Goal: Transaction & Acquisition: Book appointment/travel/reservation

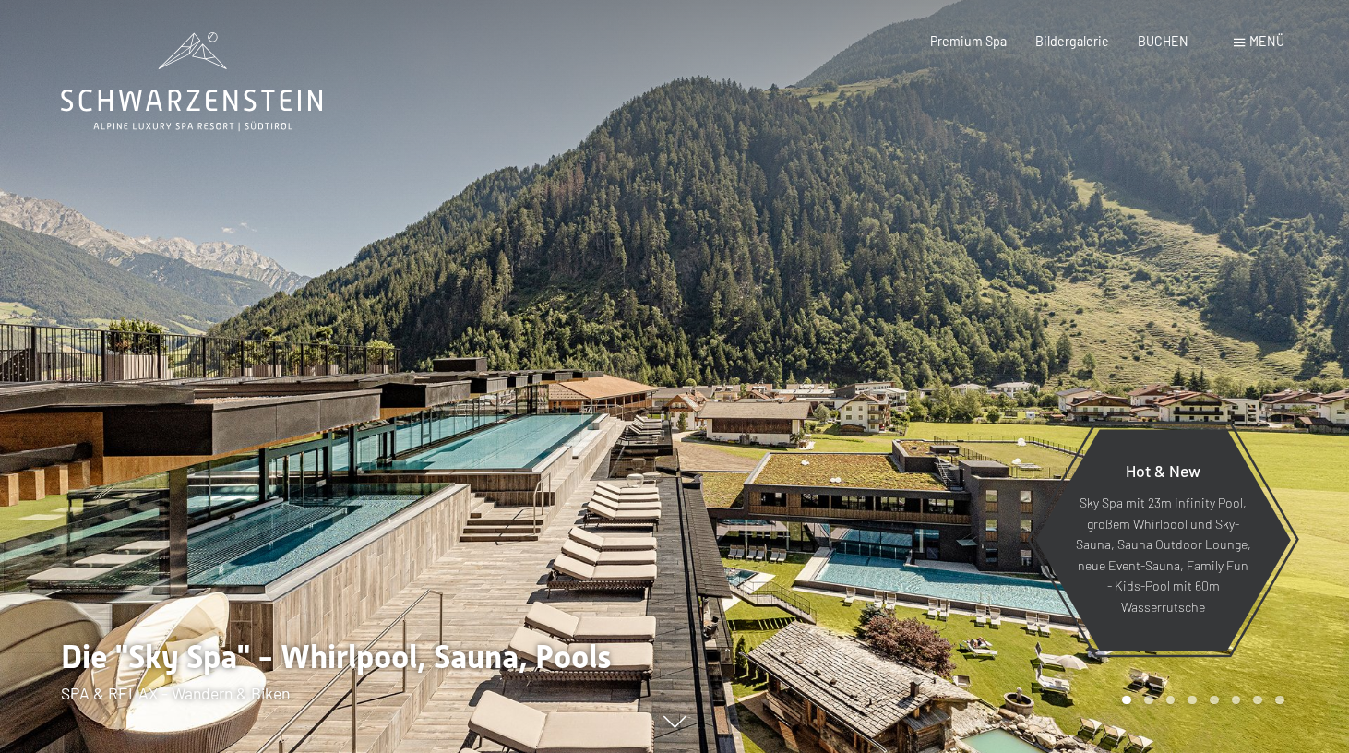
click at [1167, 42] on span "BUCHEN" at bounding box center [1163, 41] width 51 height 16
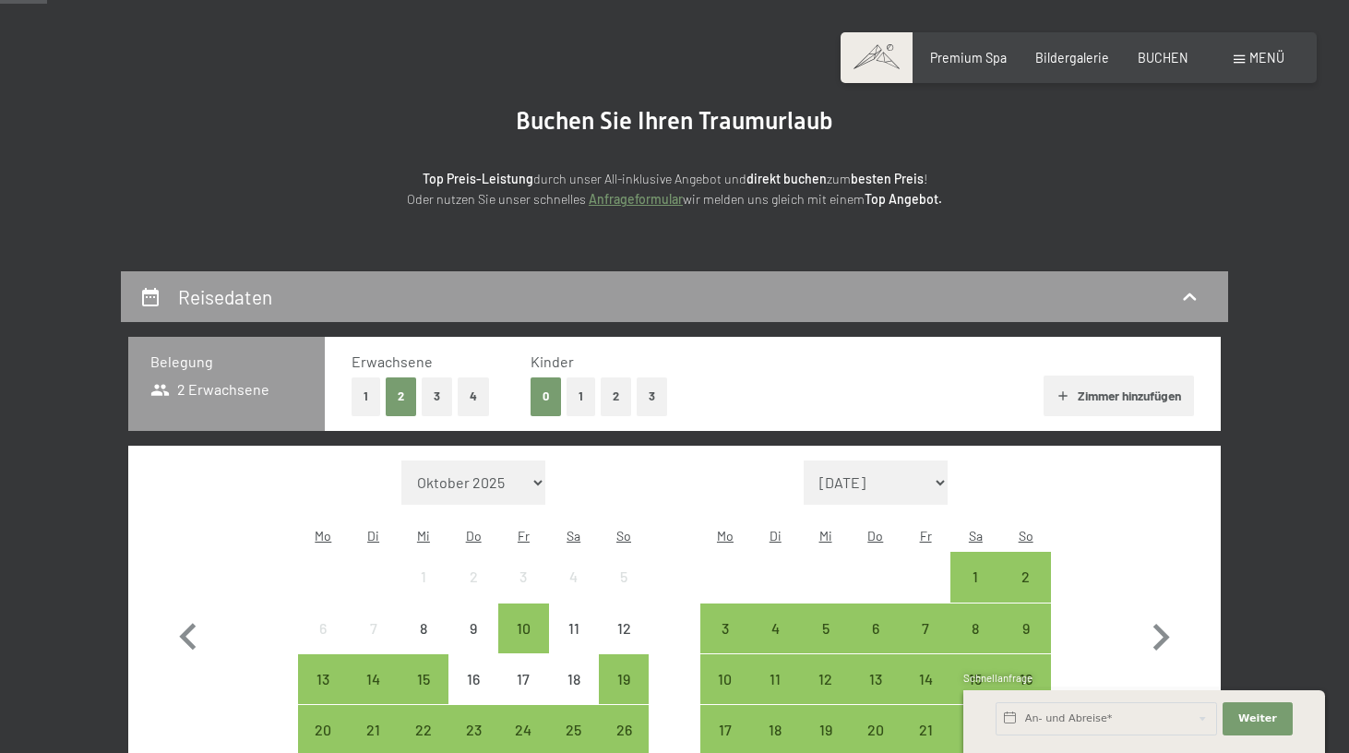
scroll to position [308, 0]
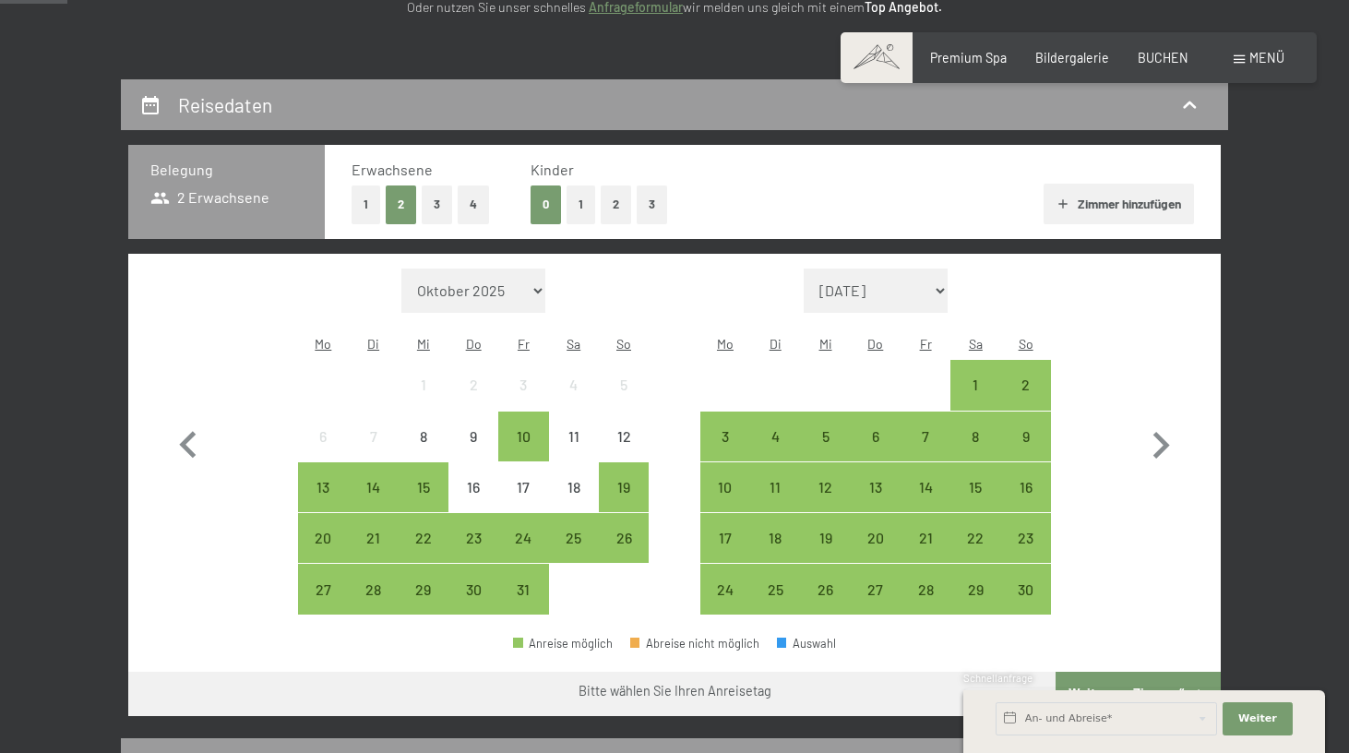
click at [373, 197] on button "1" at bounding box center [366, 204] width 29 height 38
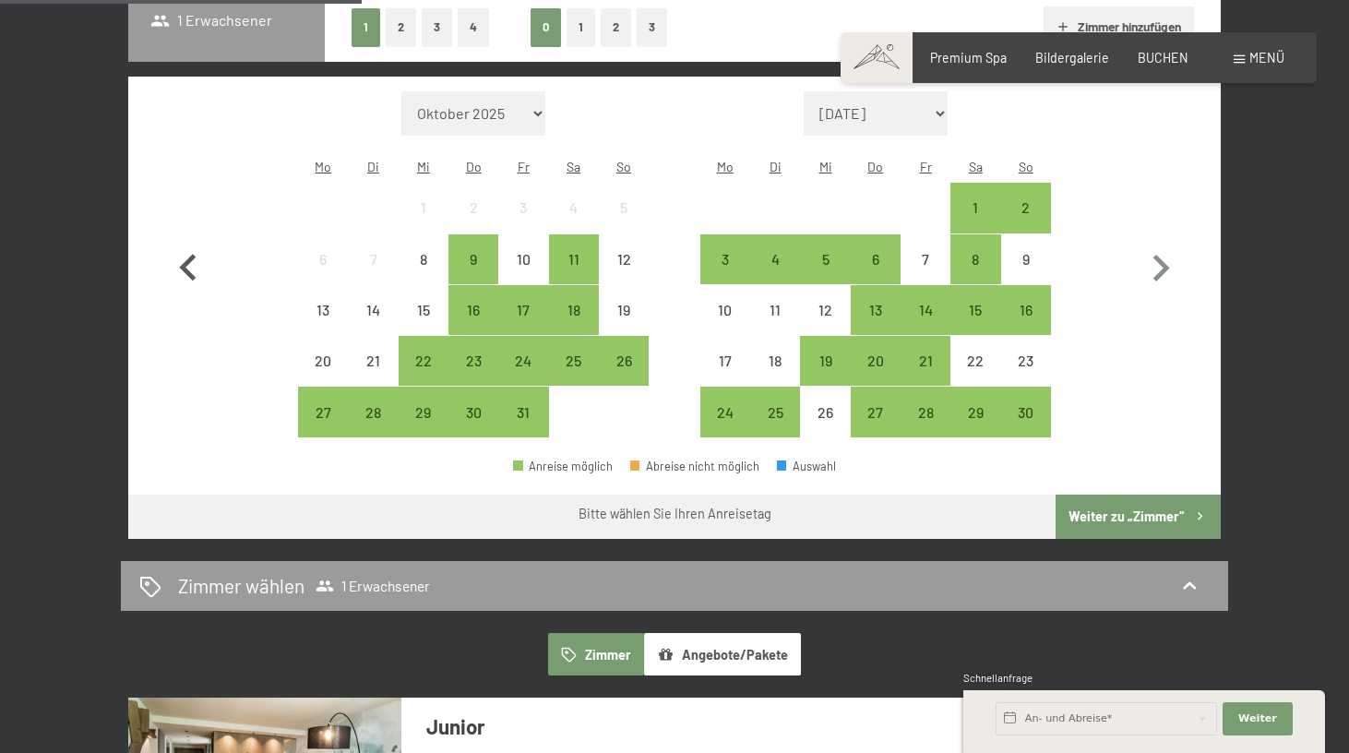
scroll to position [490, 0]
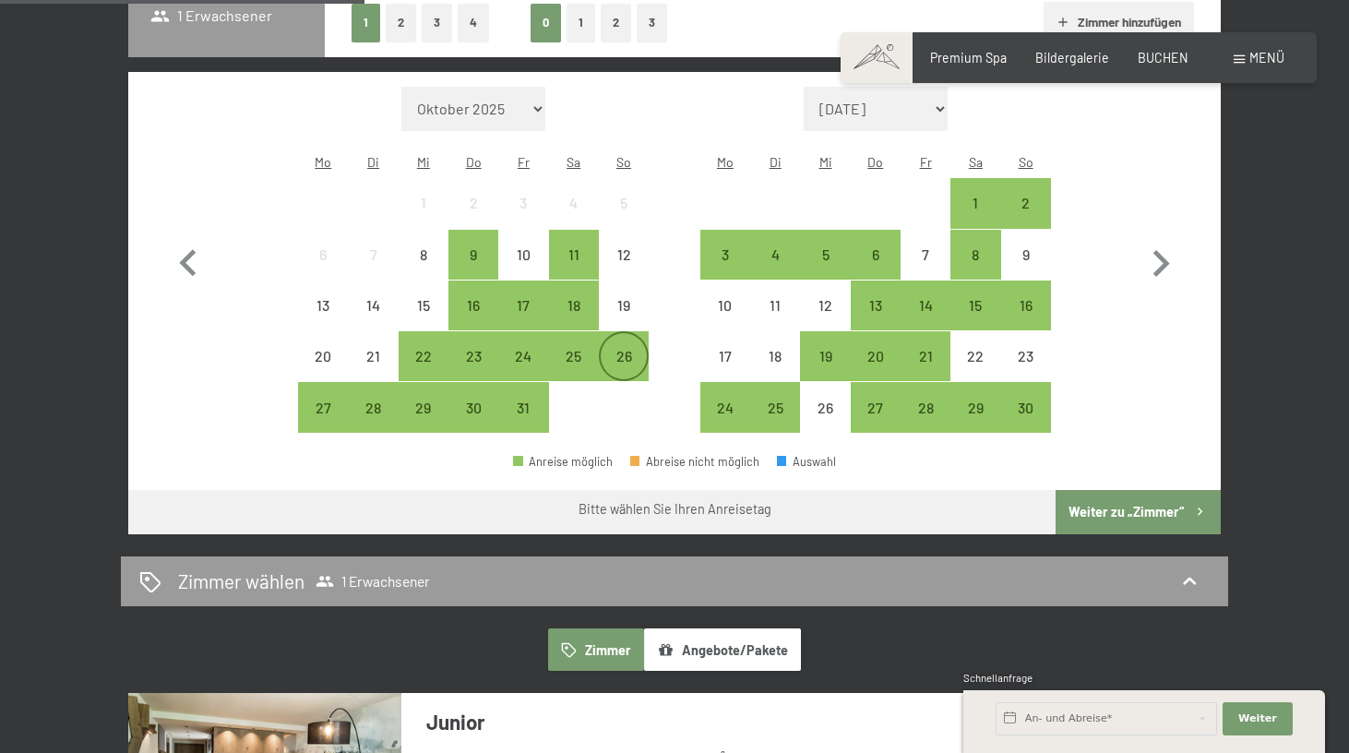
click at [636, 349] on div "26" at bounding box center [624, 372] width 46 height 46
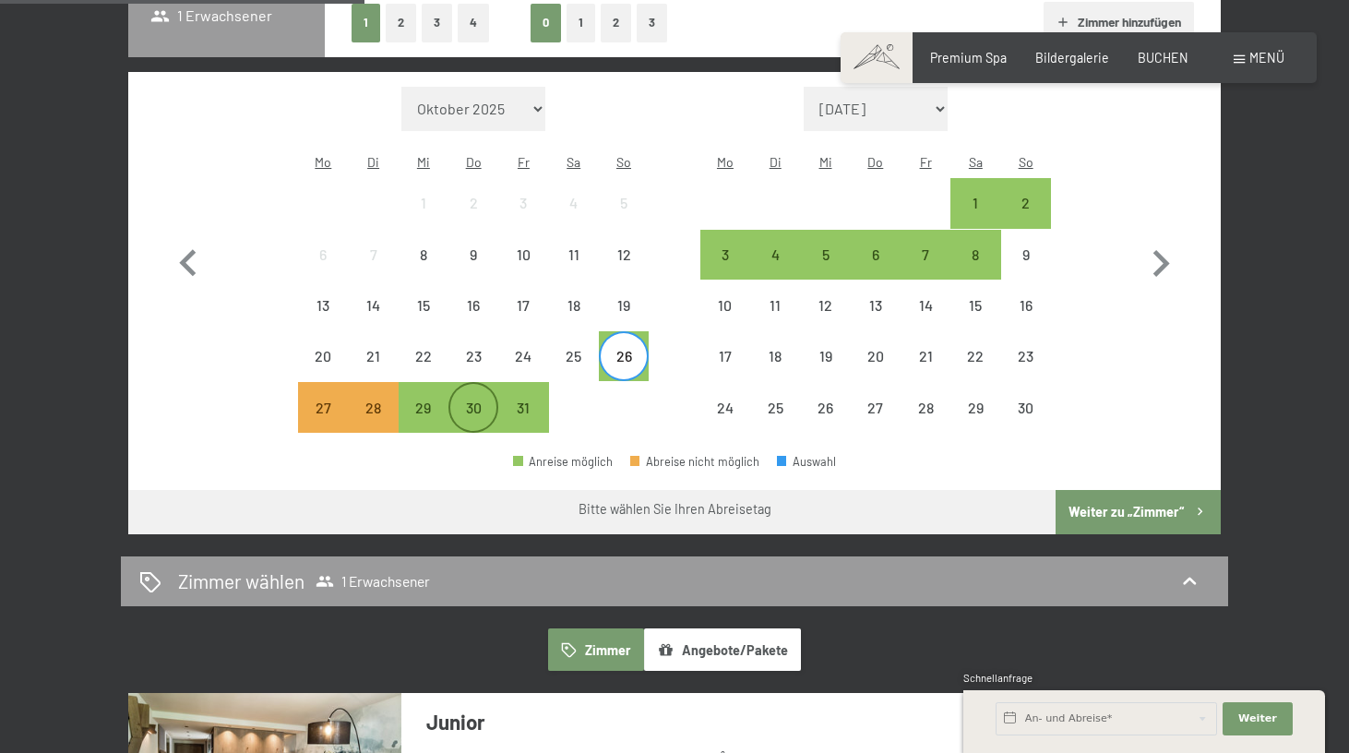
click at [471, 400] on div "30" at bounding box center [473, 423] width 46 height 46
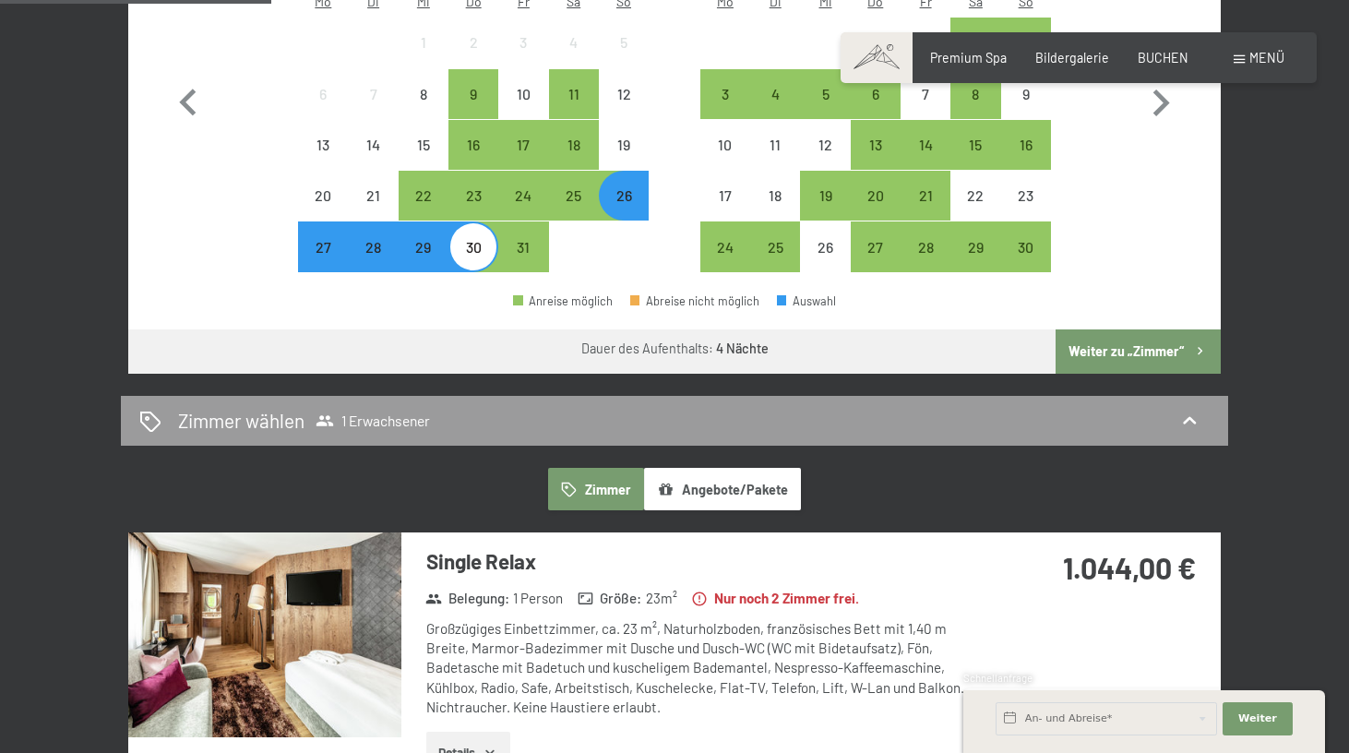
scroll to position [604, 0]
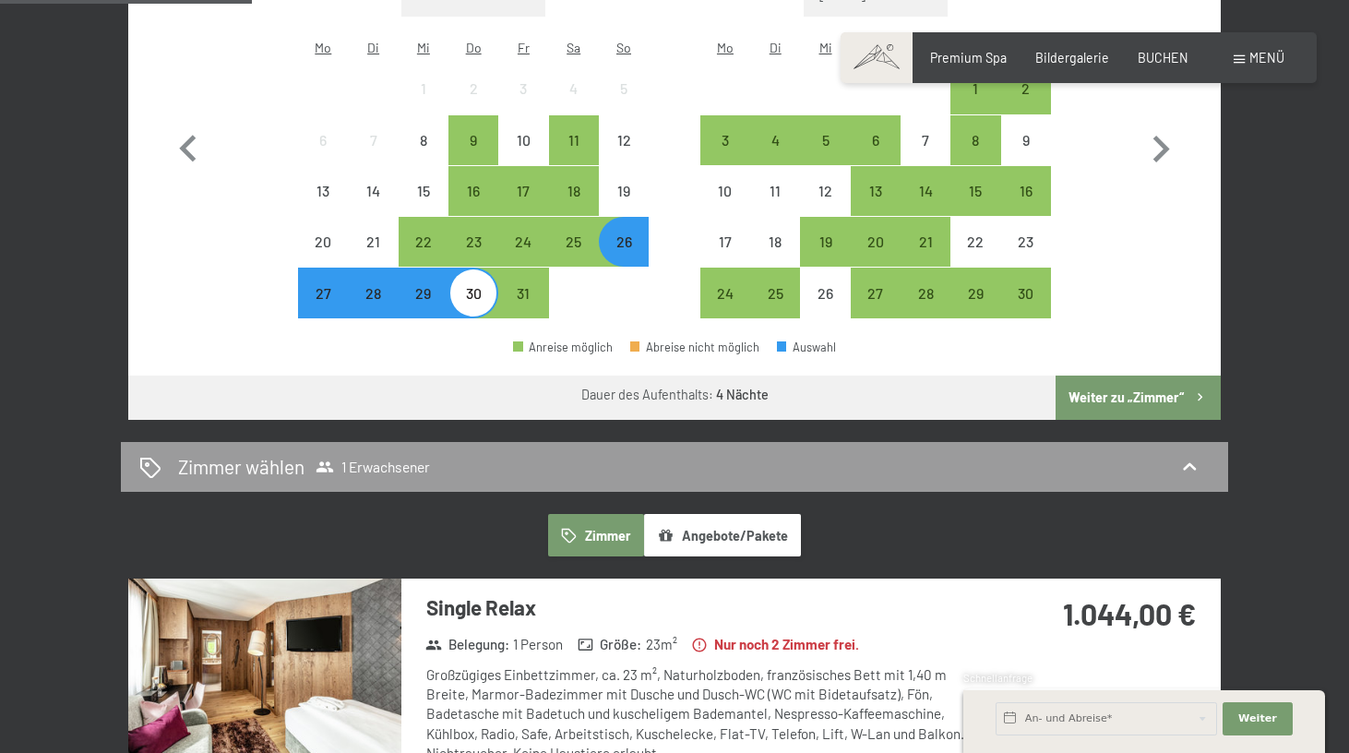
click at [609, 234] on div "26" at bounding box center [624, 257] width 46 height 46
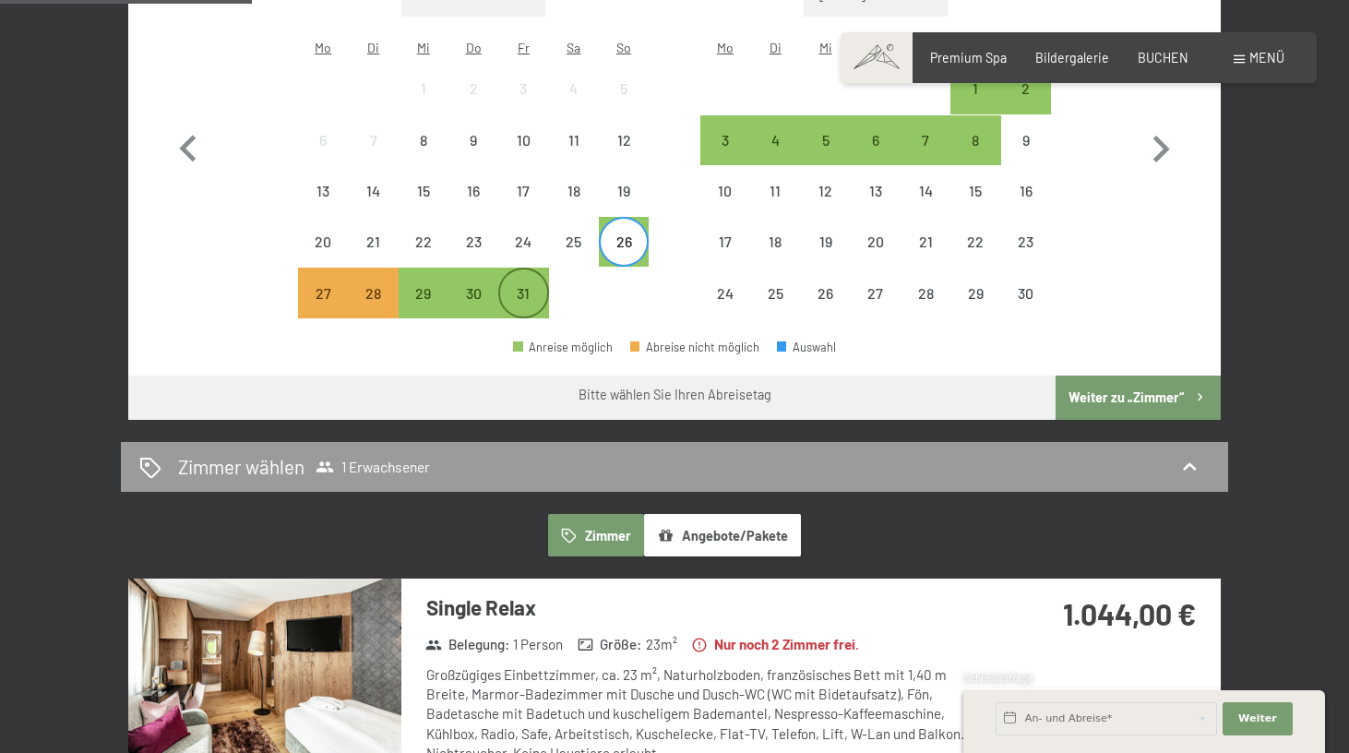
click at [527, 286] on div "31" at bounding box center [523, 309] width 46 height 46
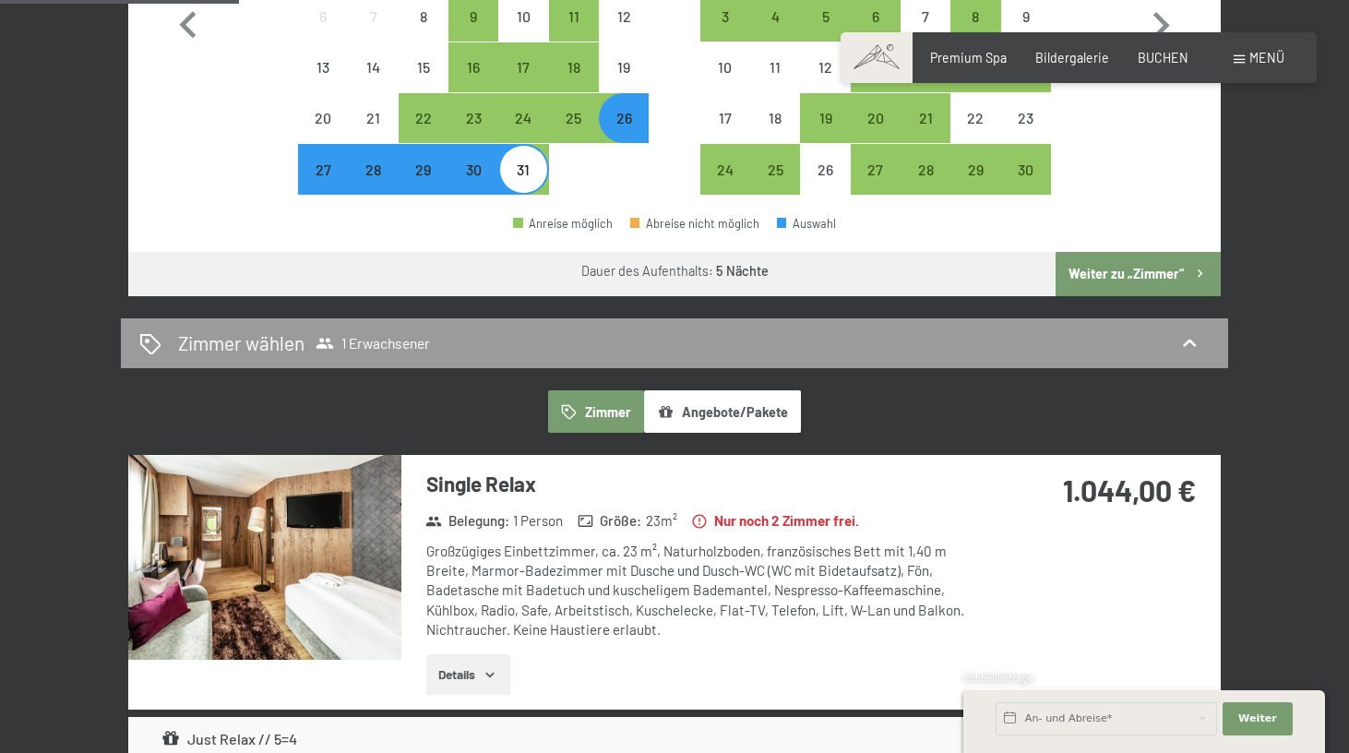
scroll to position [710, 0]
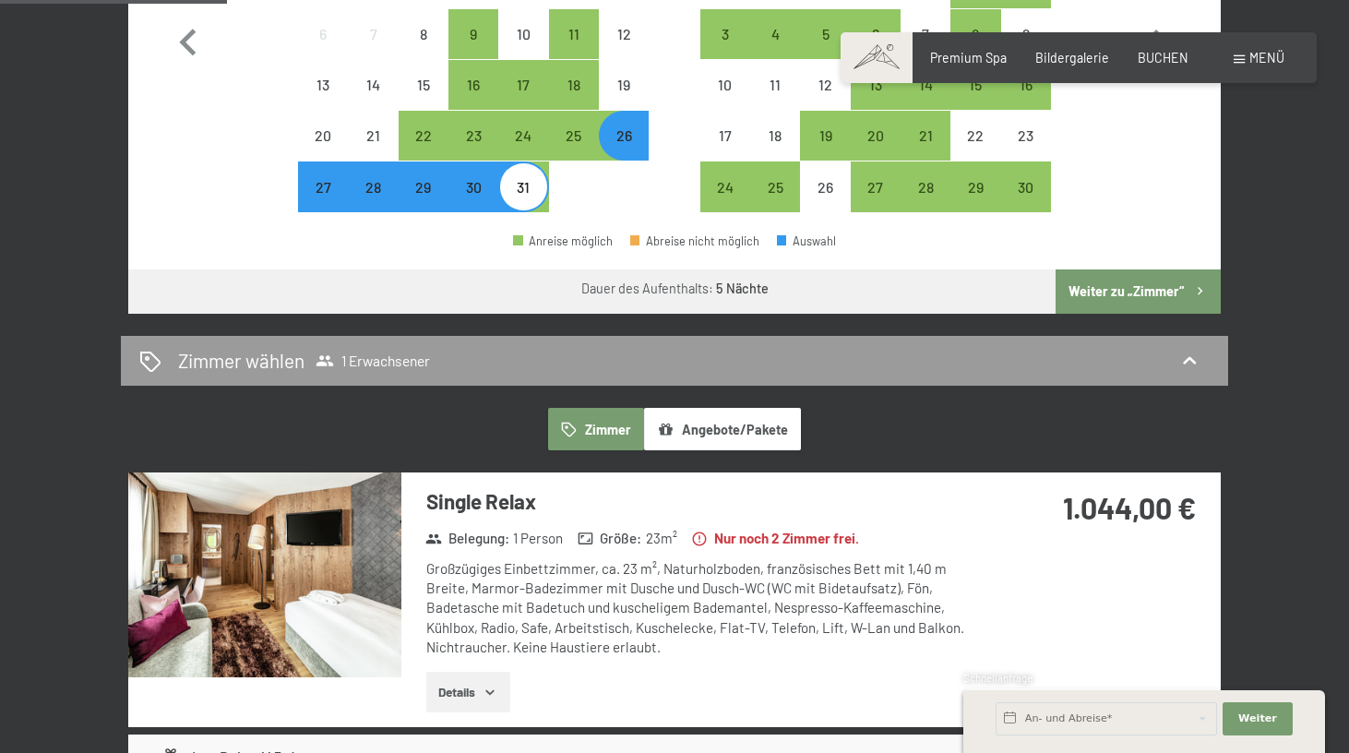
click at [614, 128] on div "26" at bounding box center [624, 151] width 46 height 46
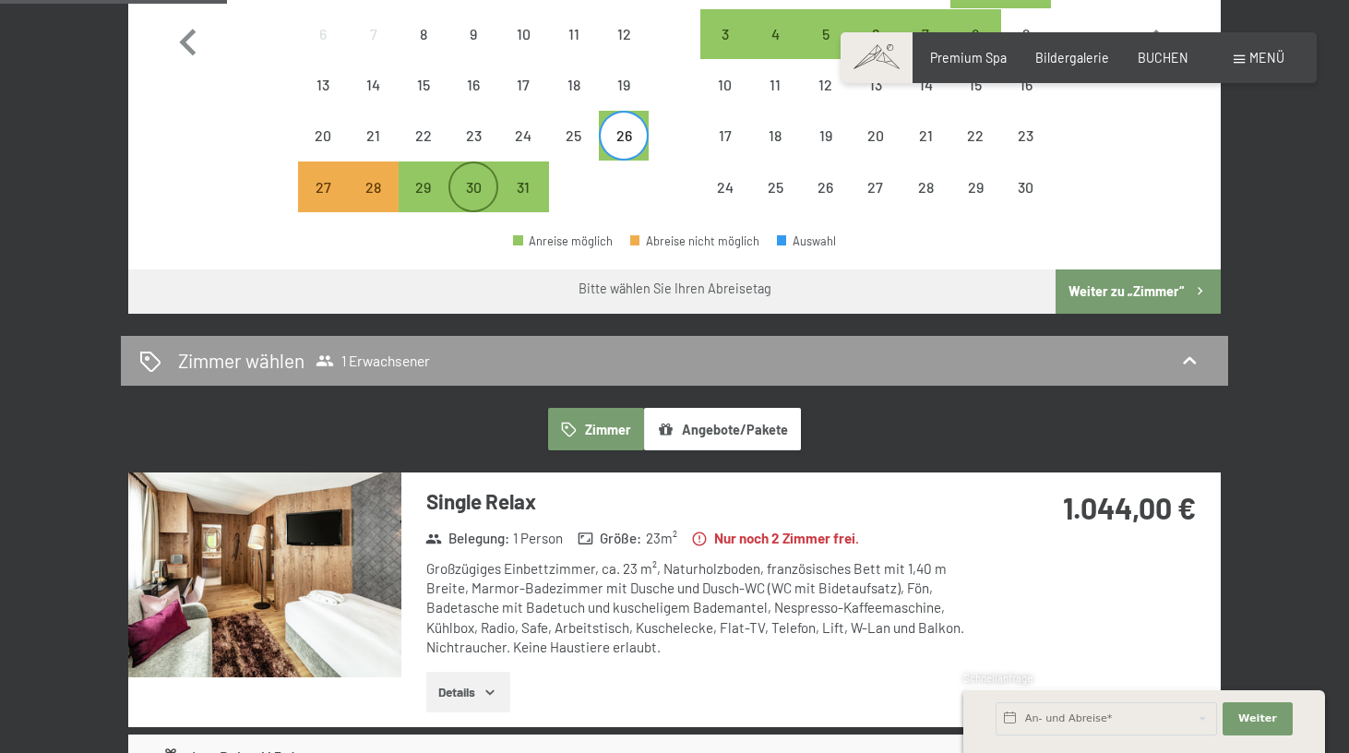
click at [483, 180] on div "30" at bounding box center [473, 203] width 46 height 46
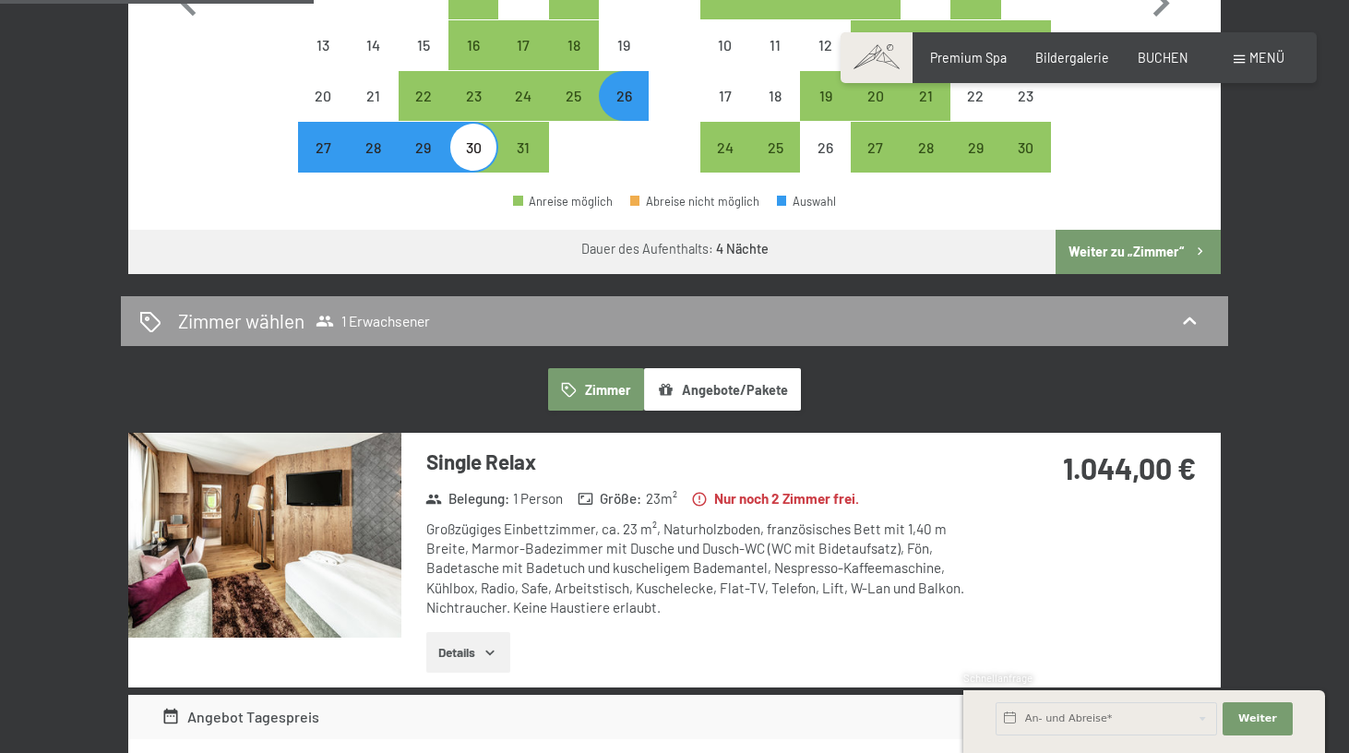
scroll to position [749, 0]
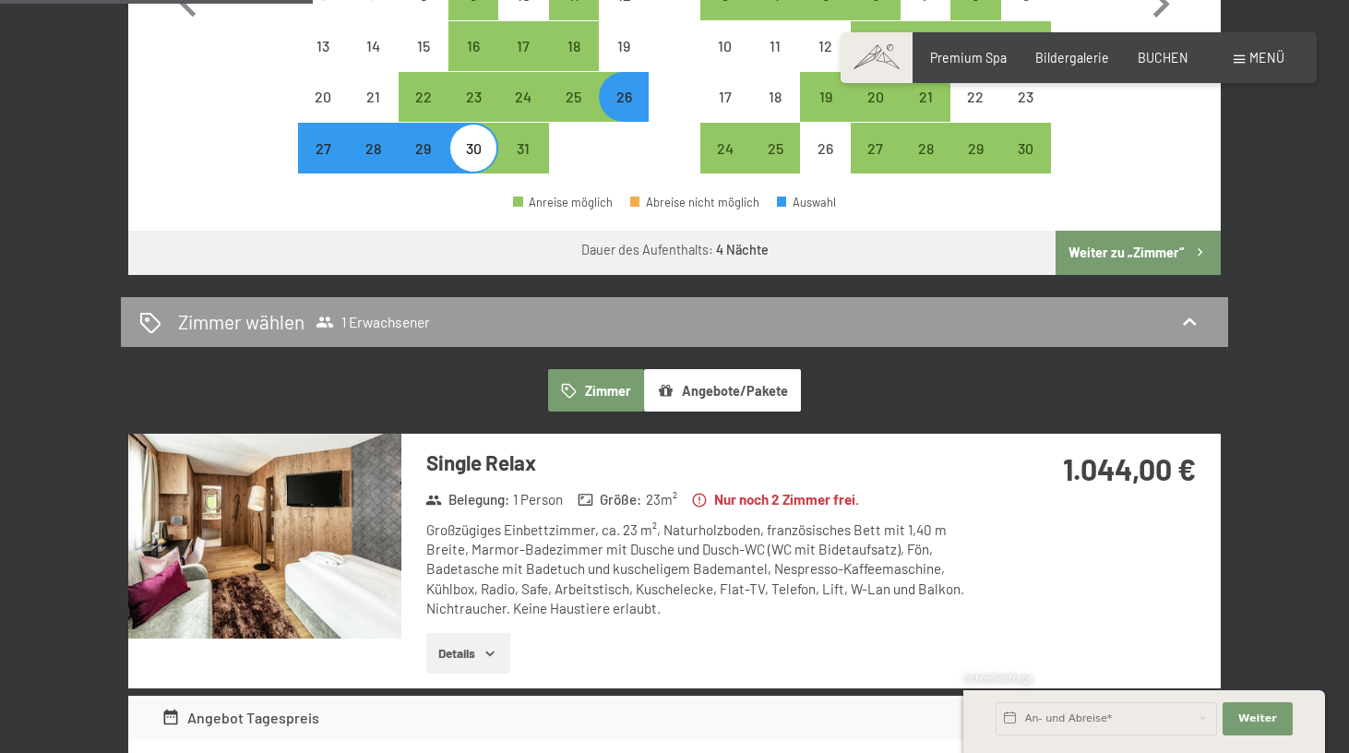
click at [631, 89] on div "26" at bounding box center [624, 112] width 46 height 46
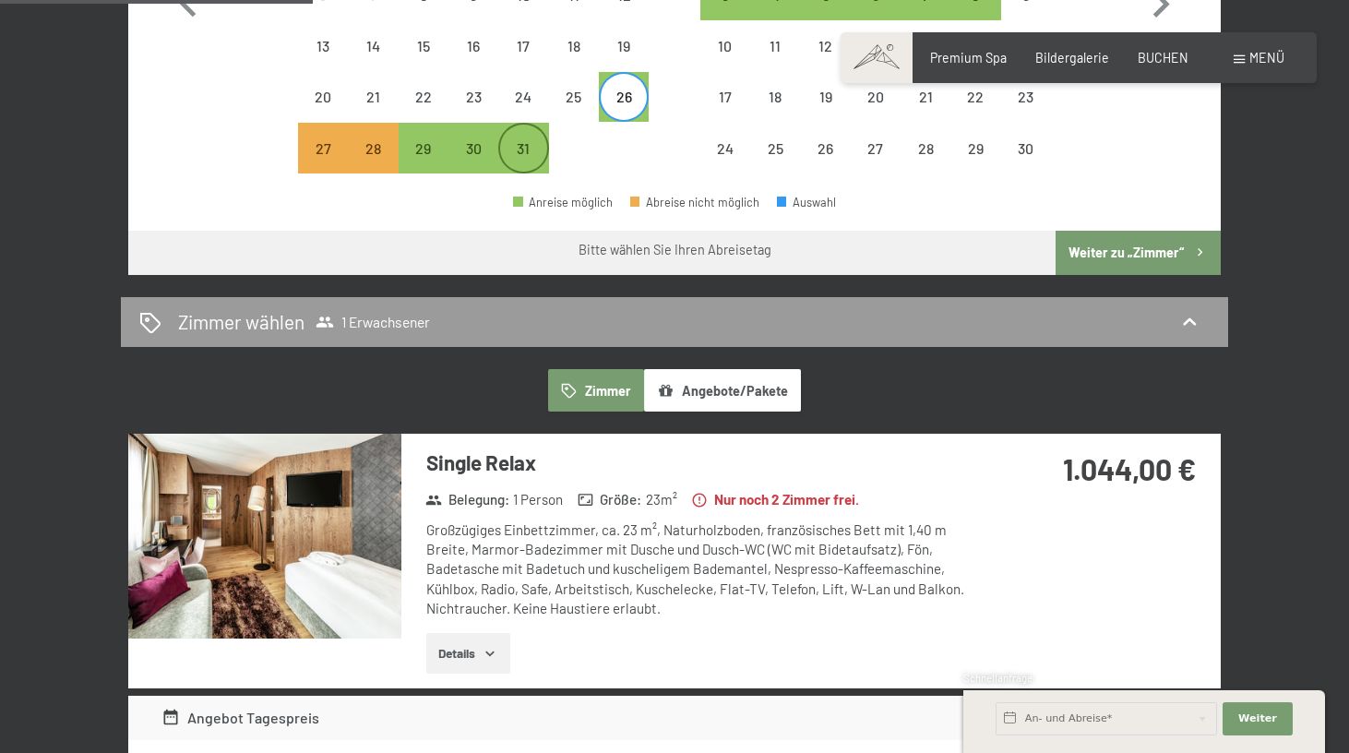
click at [531, 141] on div "31" at bounding box center [523, 164] width 46 height 46
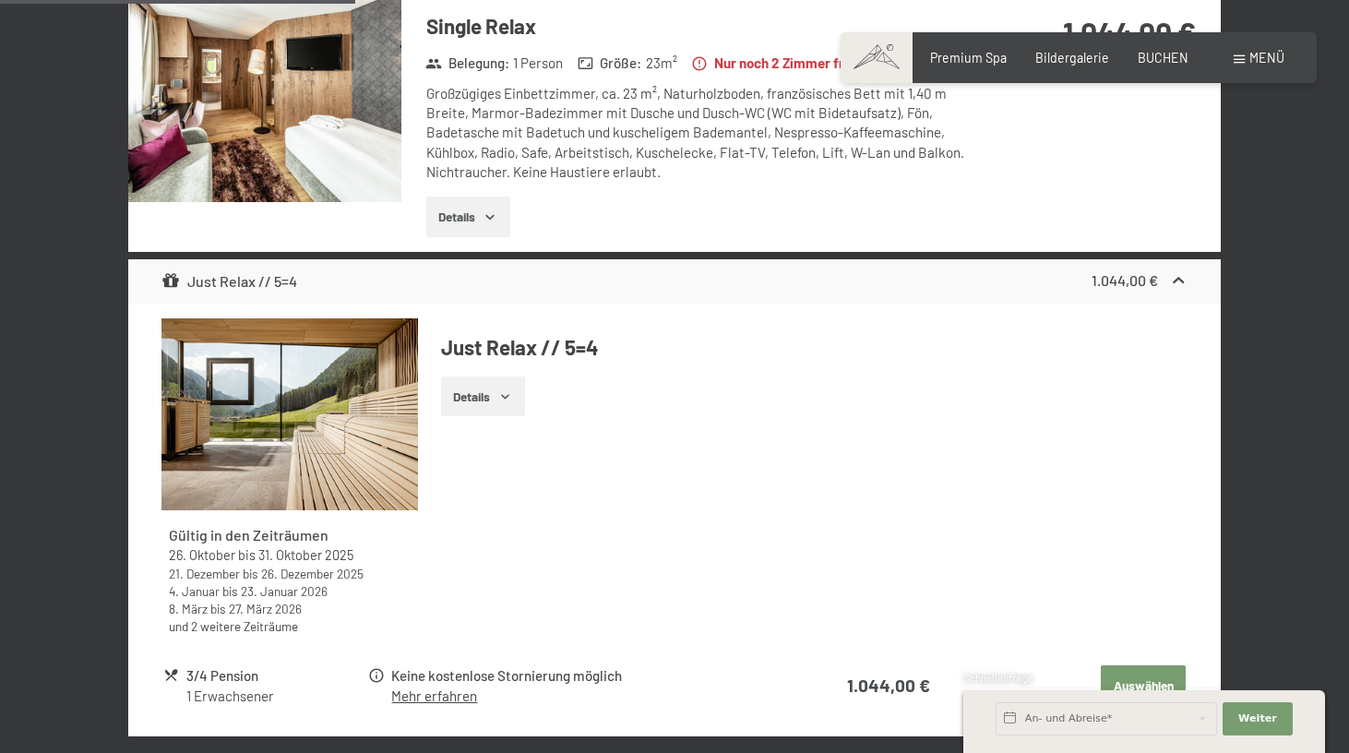
scroll to position [1114, 0]
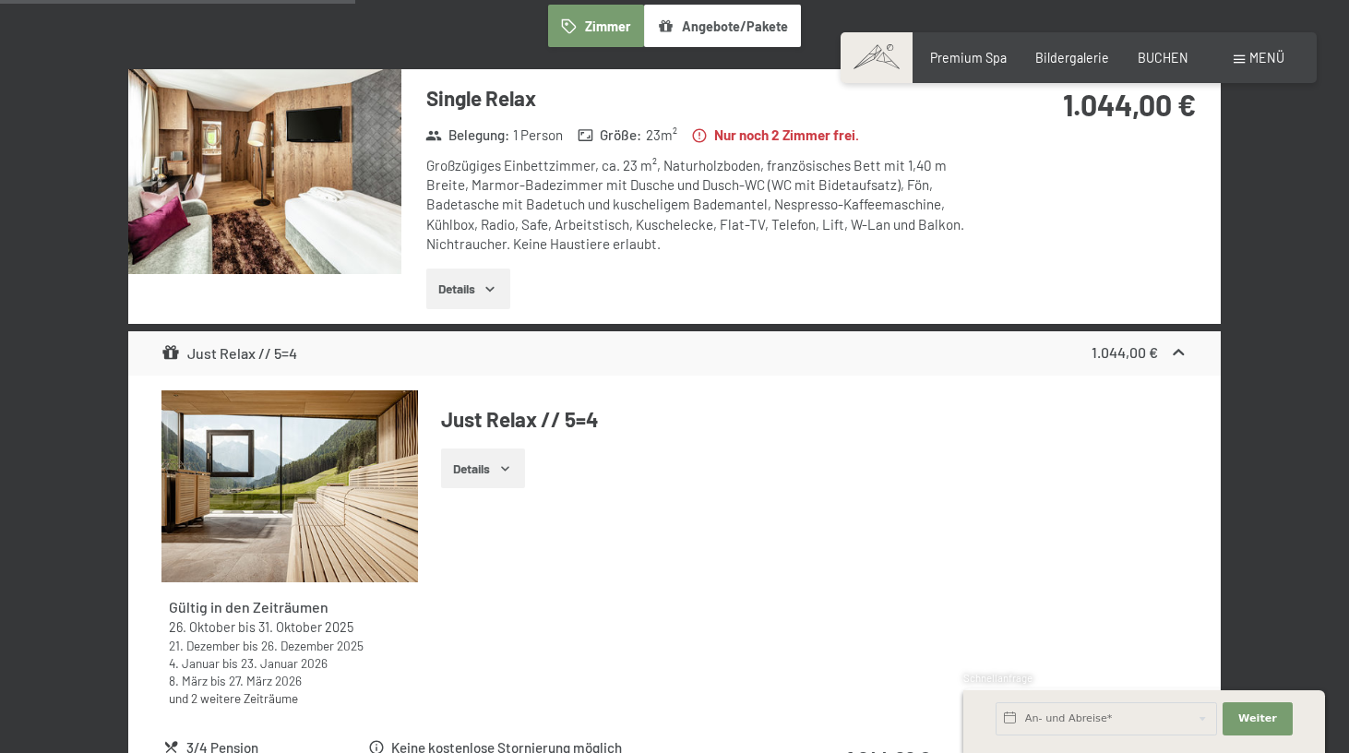
click at [271, 149] on img at bounding box center [264, 171] width 273 height 205
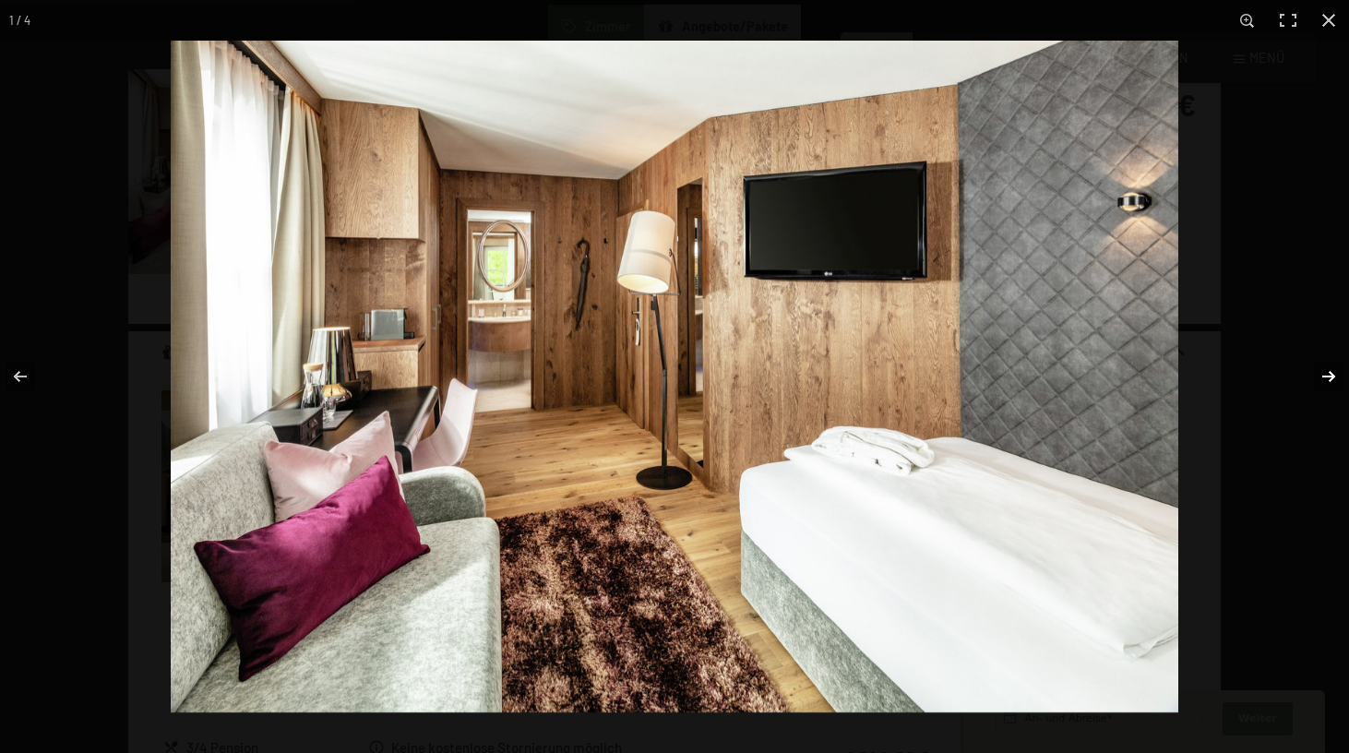
click at [1322, 377] on button "button" at bounding box center [1316, 376] width 65 height 92
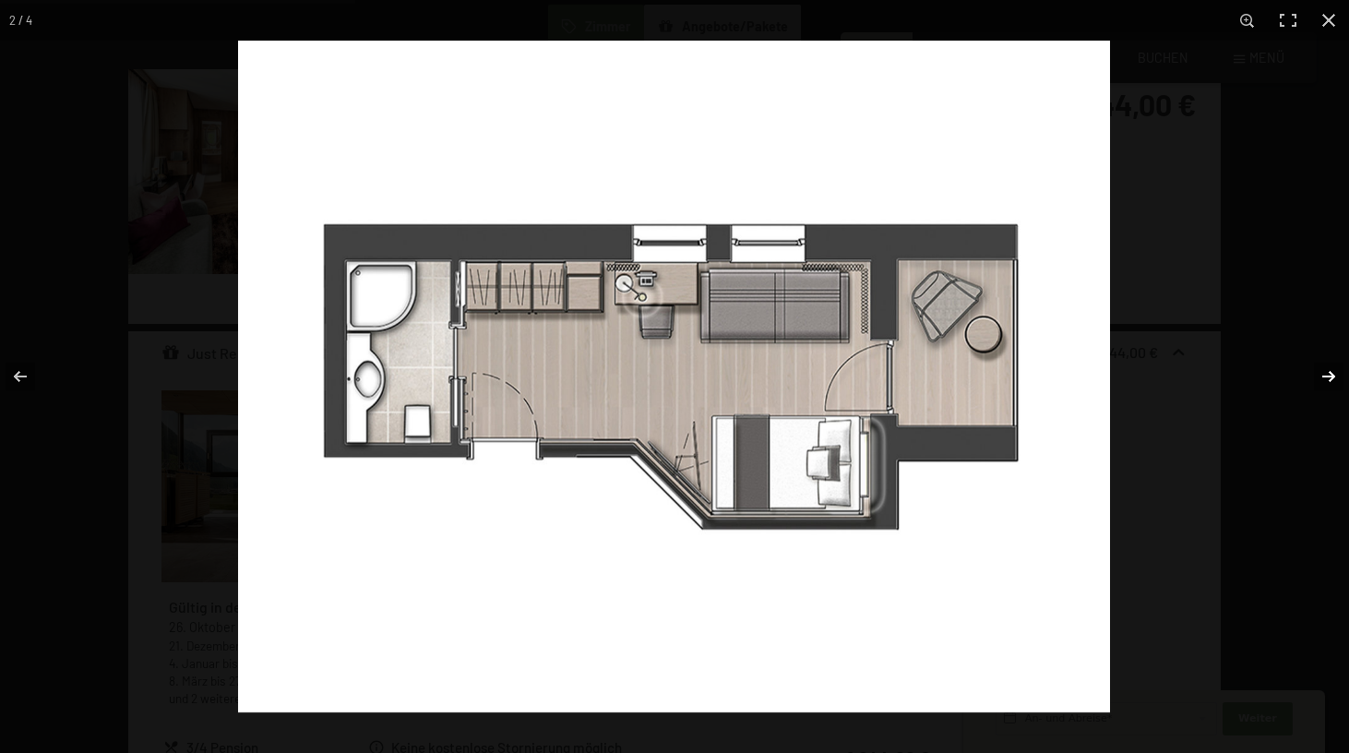
click at [1322, 377] on button "button" at bounding box center [1316, 376] width 65 height 92
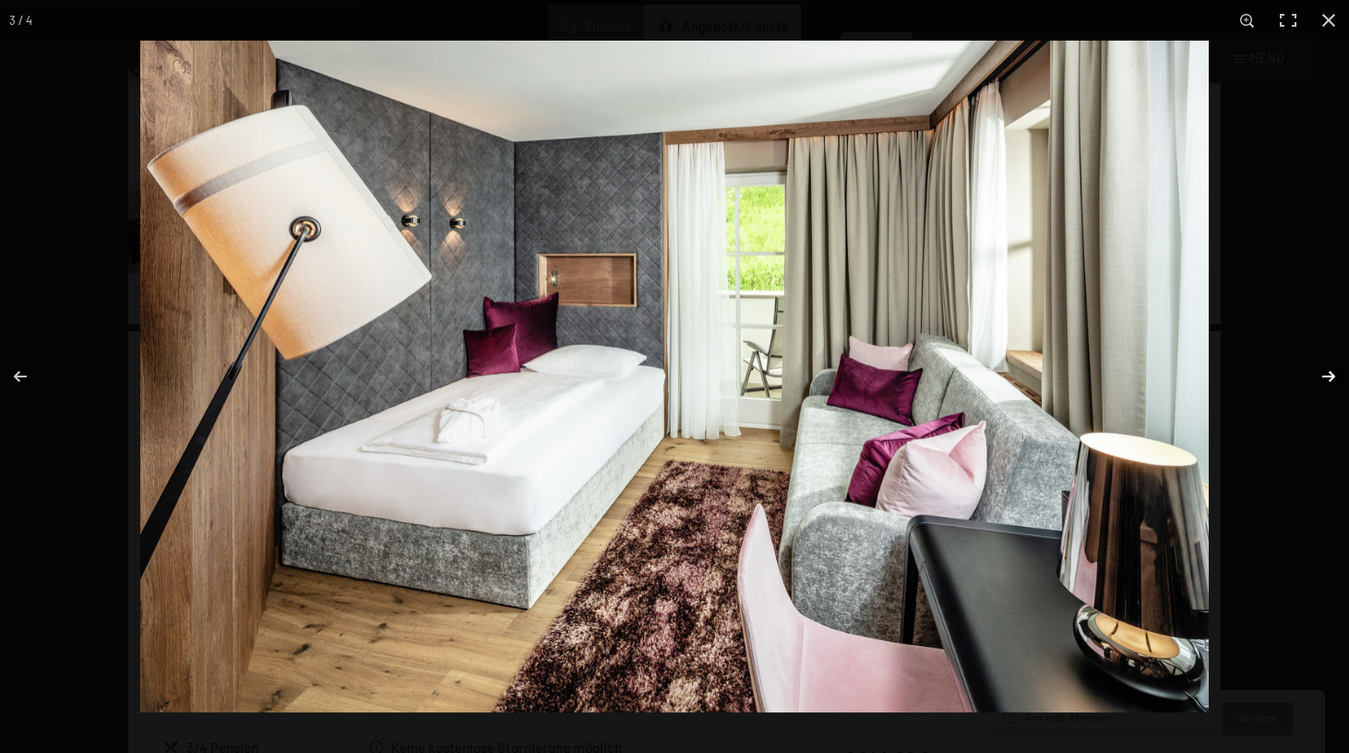
click at [1322, 377] on button "button" at bounding box center [1316, 376] width 65 height 92
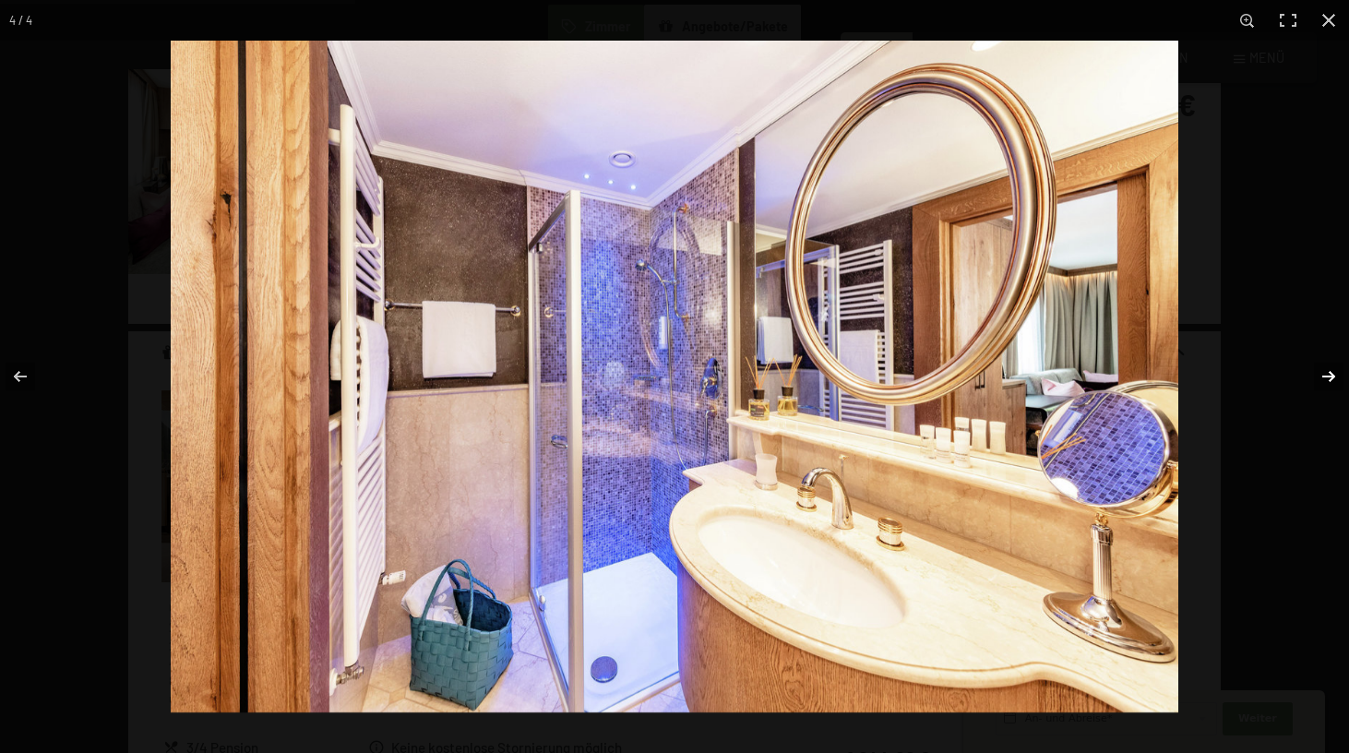
click at [1329, 376] on button "button" at bounding box center [1316, 376] width 65 height 92
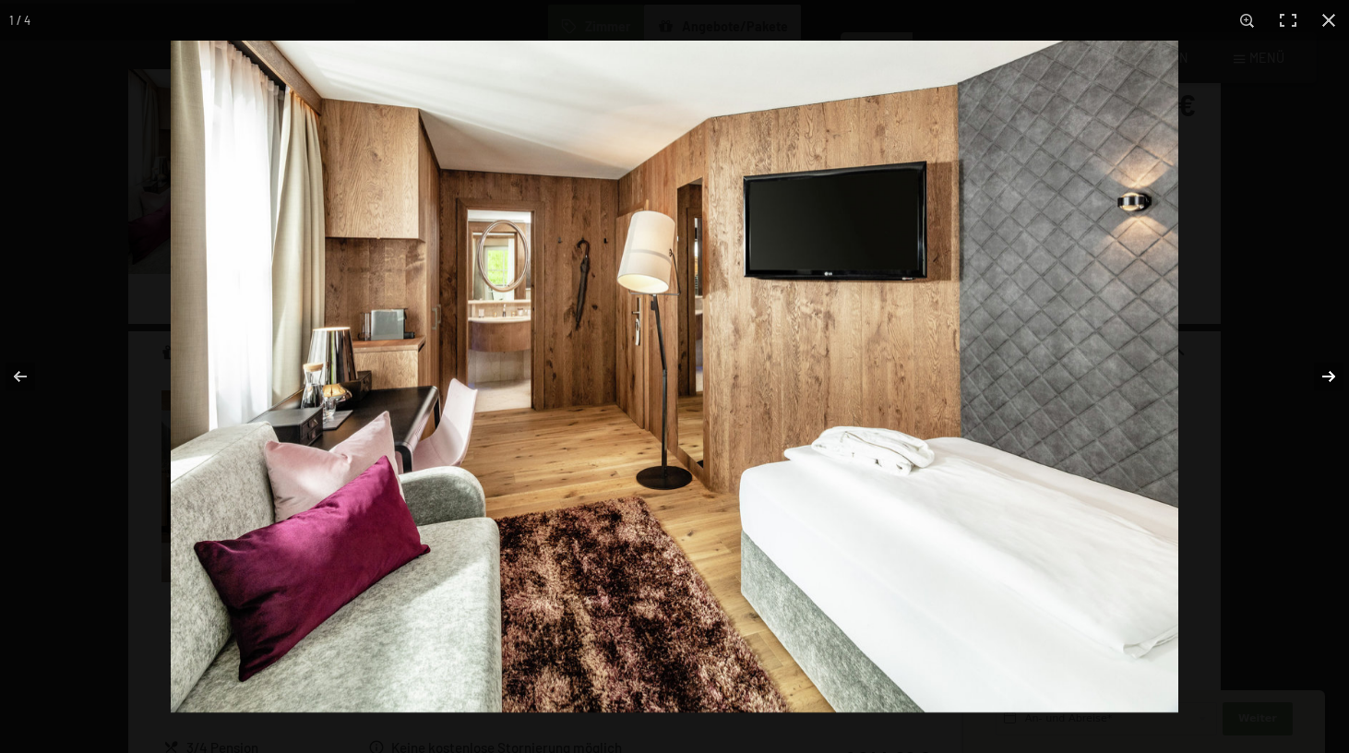
click at [1329, 376] on button "button" at bounding box center [1316, 376] width 65 height 92
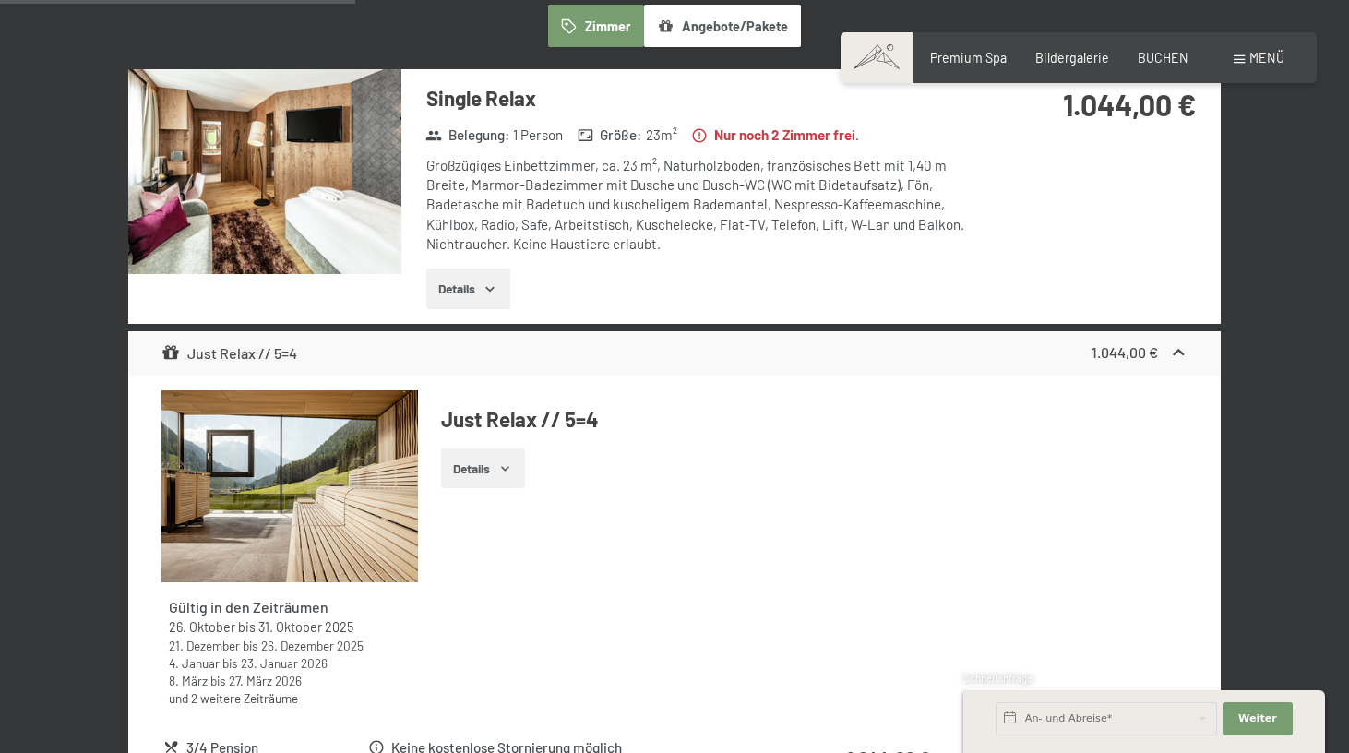
click at [0, 0] on button "button" at bounding box center [0, 0] width 0 height 0
click at [494, 281] on icon "button" at bounding box center [490, 288] width 15 height 15
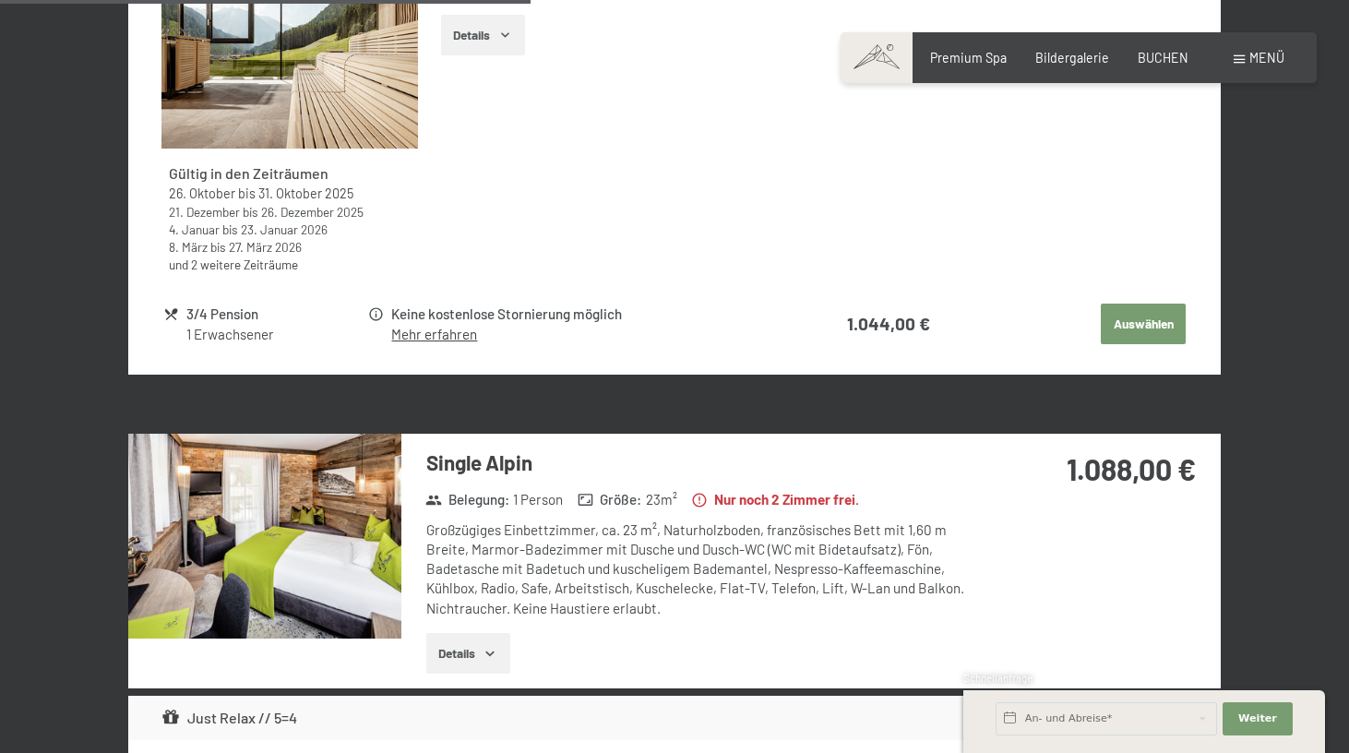
scroll to position [1771, 0]
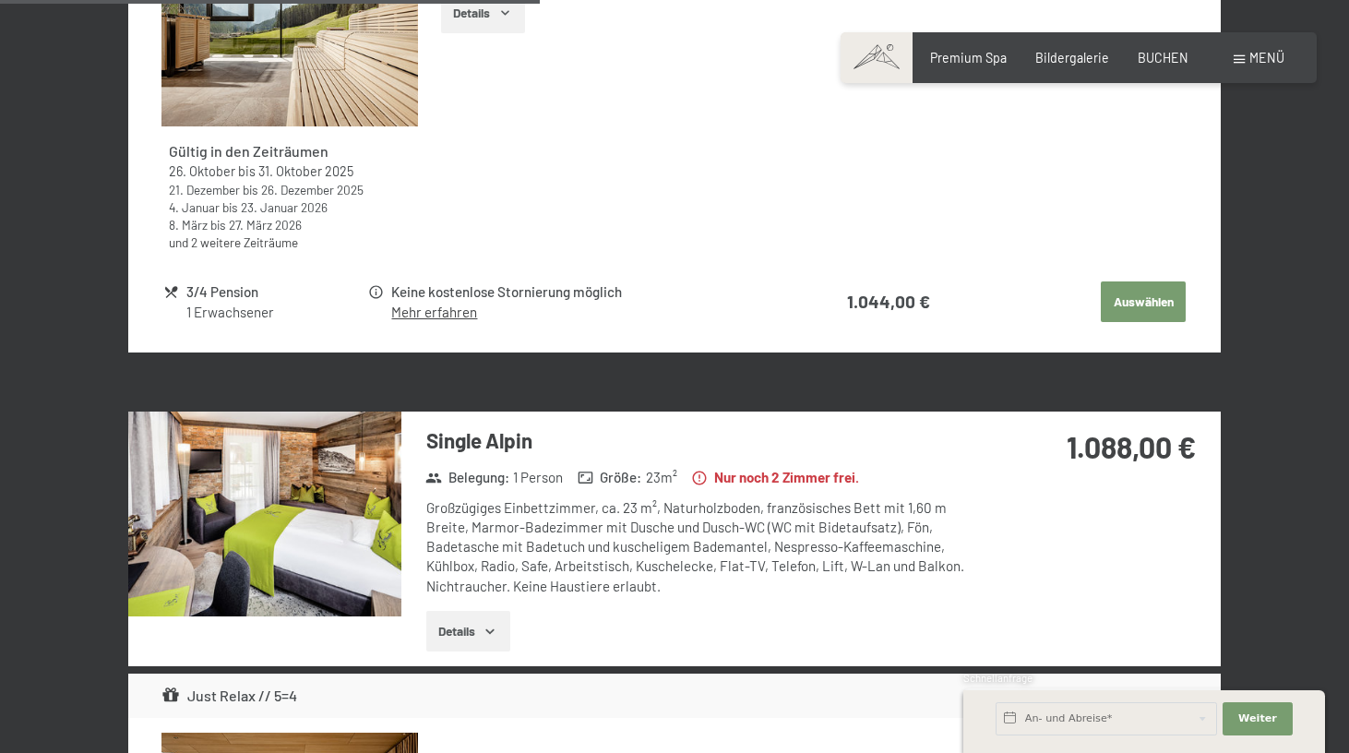
click at [300, 472] on img at bounding box center [264, 513] width 273 height 205
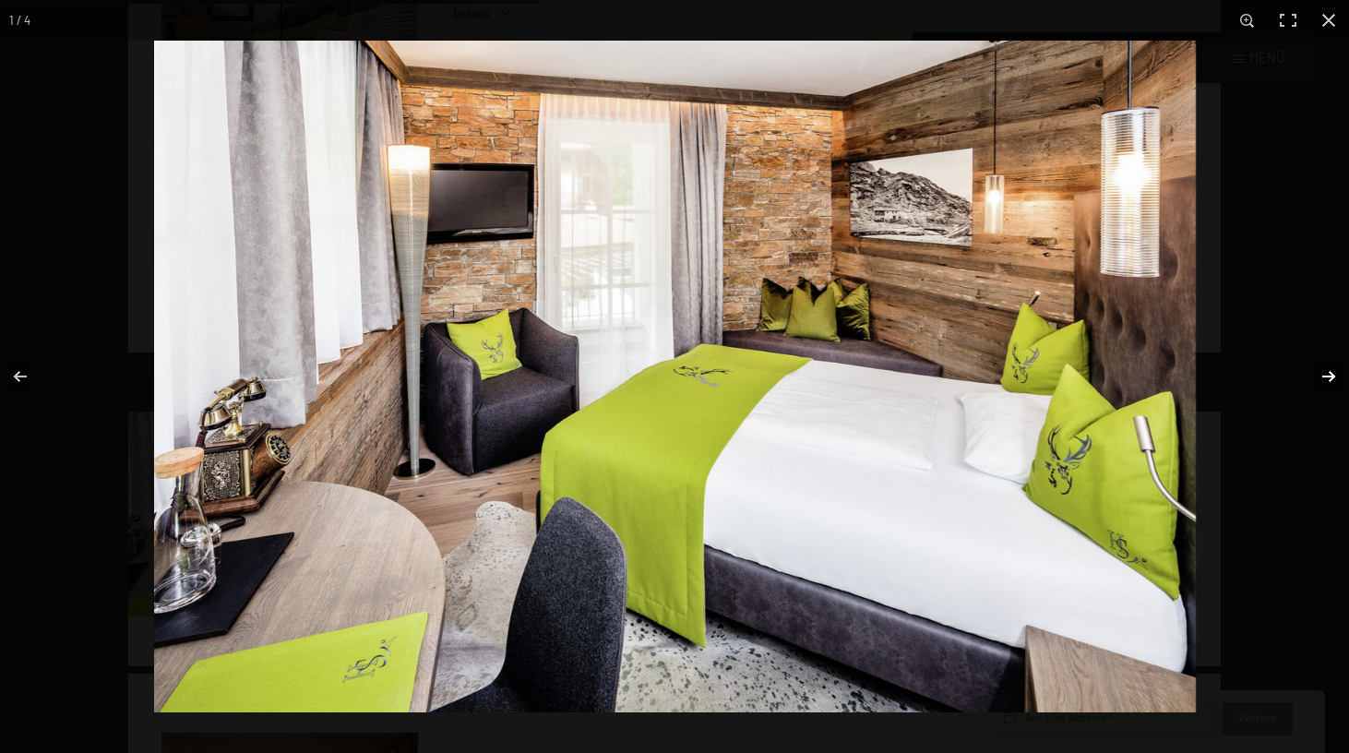
click at [1325, 376] on button "button" at bounding box center [1316, 376] width 65 height 92
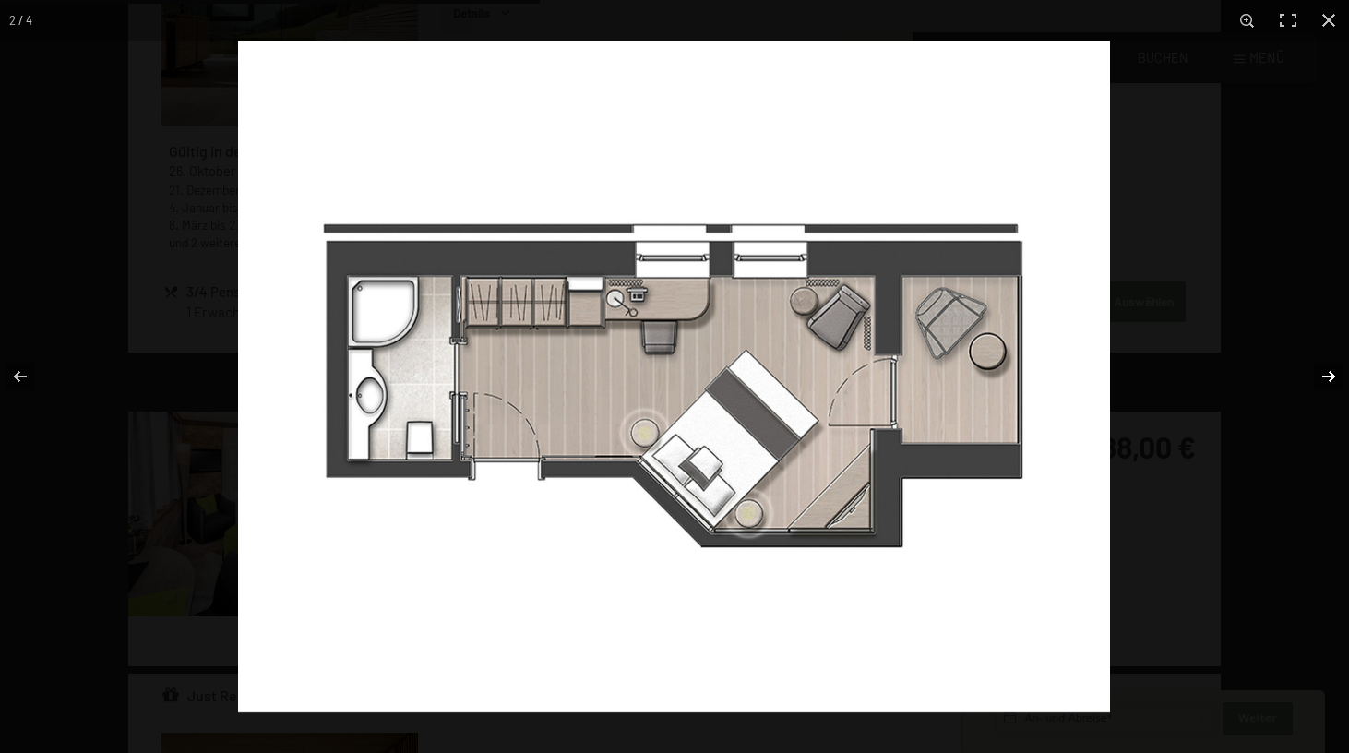
click at [1325, 376] on button "button" at bounding box center [1316, 376] width 65 height 92
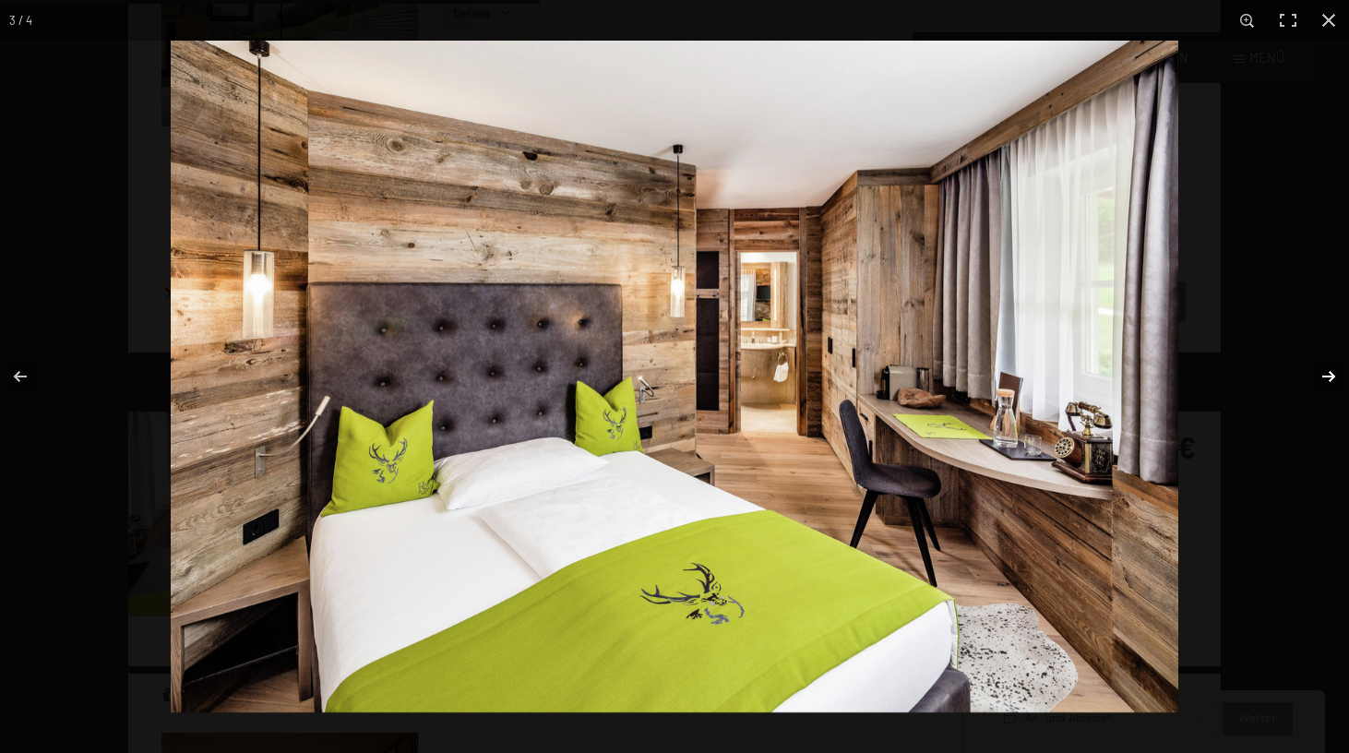
click at [1325, 376] on button "button" at bounding box center [1316, 376] width 65 height 92
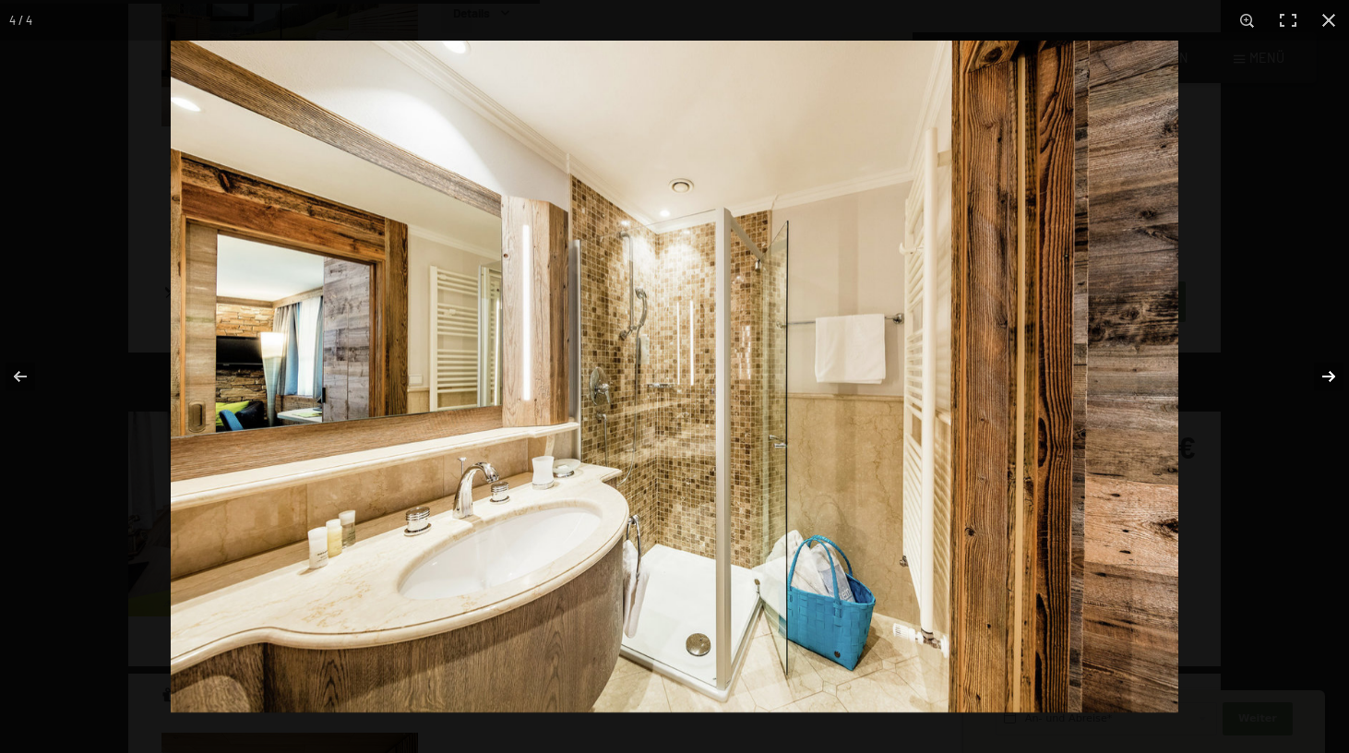
click at [1325, 376] on button "button" at bounding box center [1316, 376] width 65 height 92
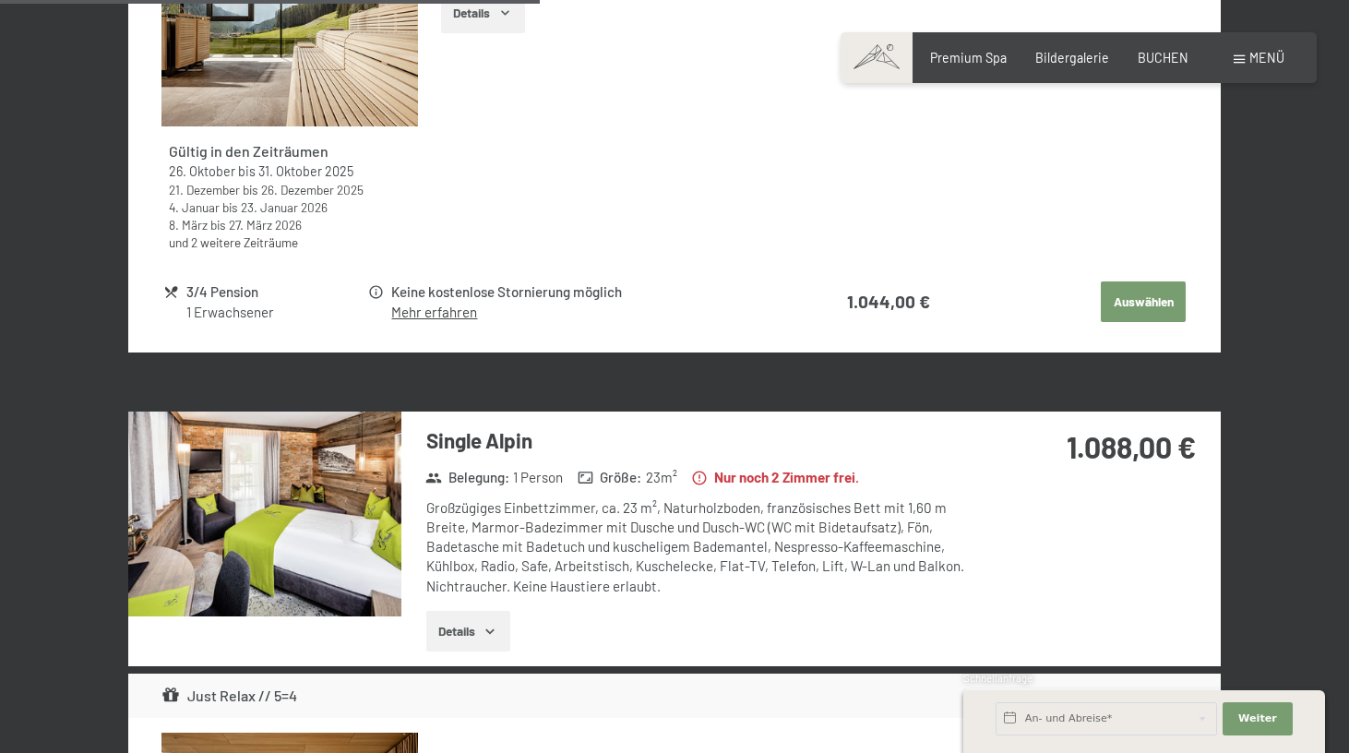
click at [0, 0] on button "button" at bounding box center [0, 0] width 0 height 0
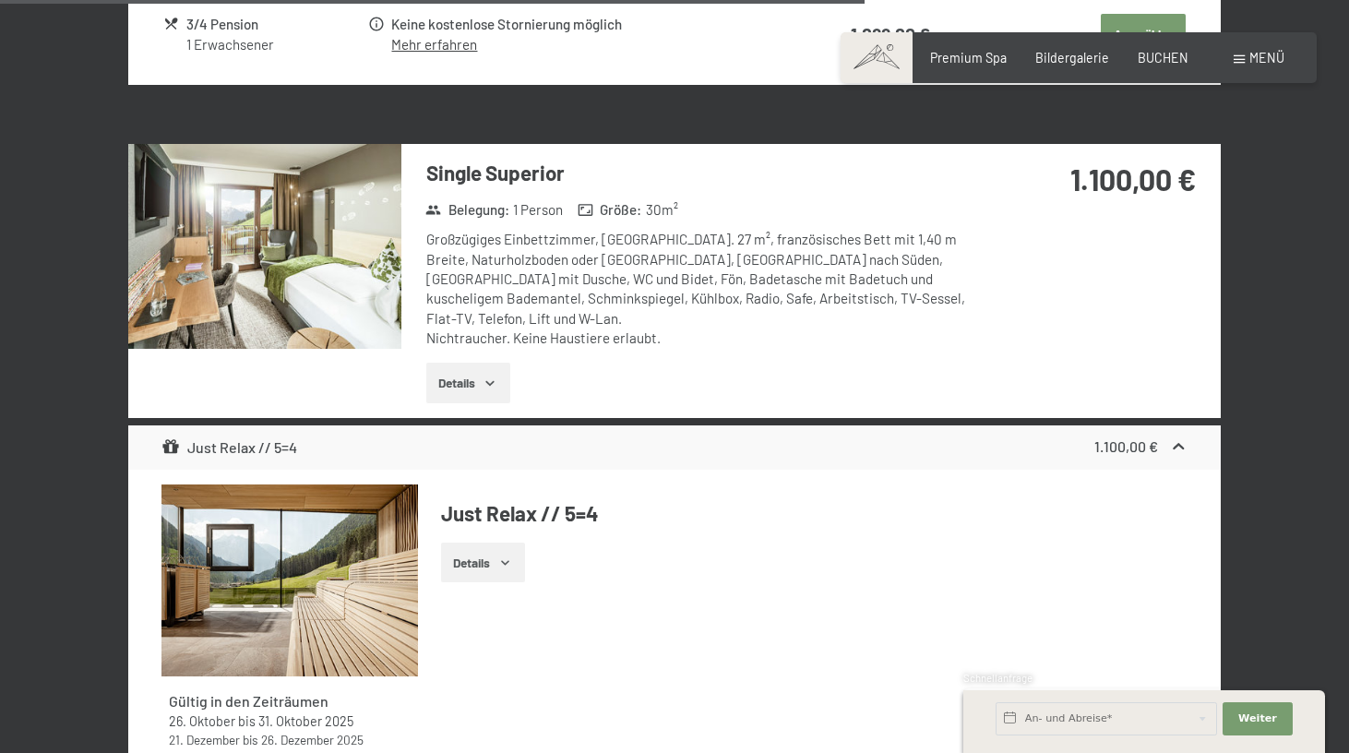
scroll to position [2839, 0]
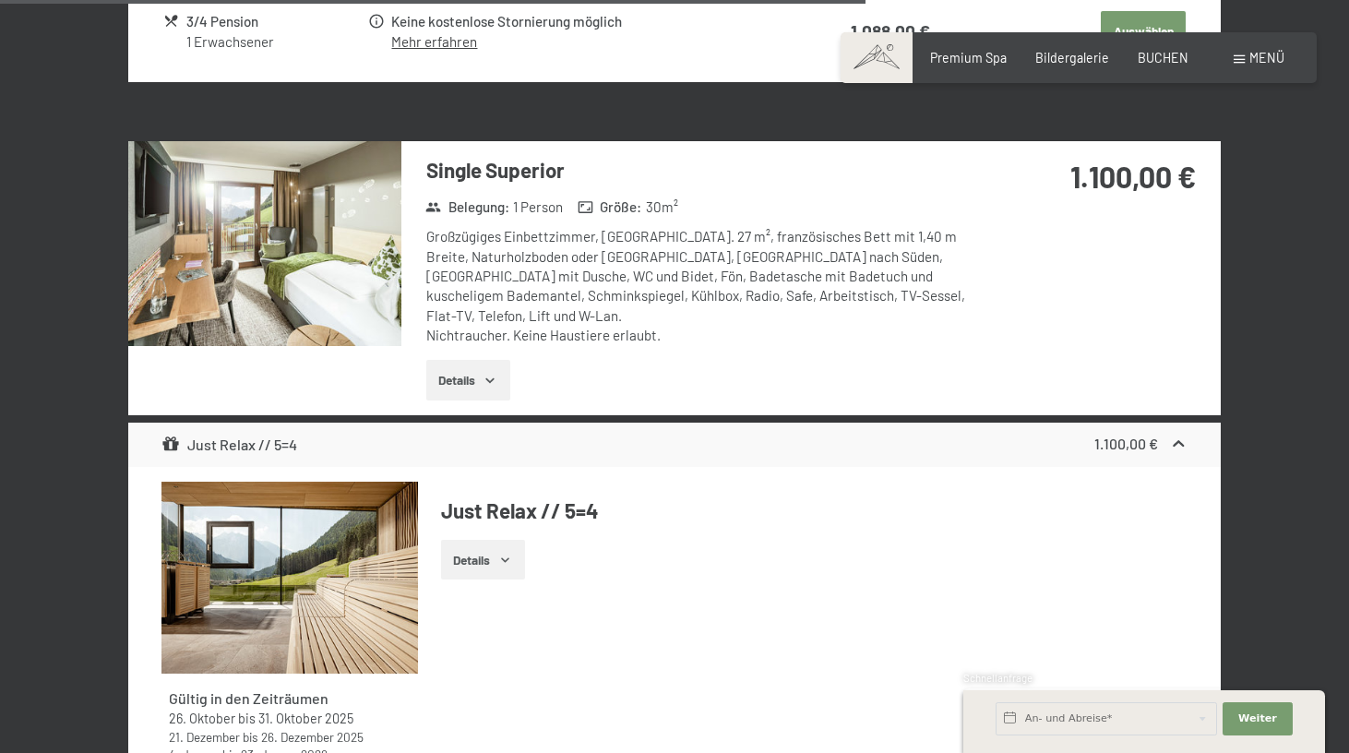
click at [316, 274] on img at bounding box center [264, 243] width 273 height 205
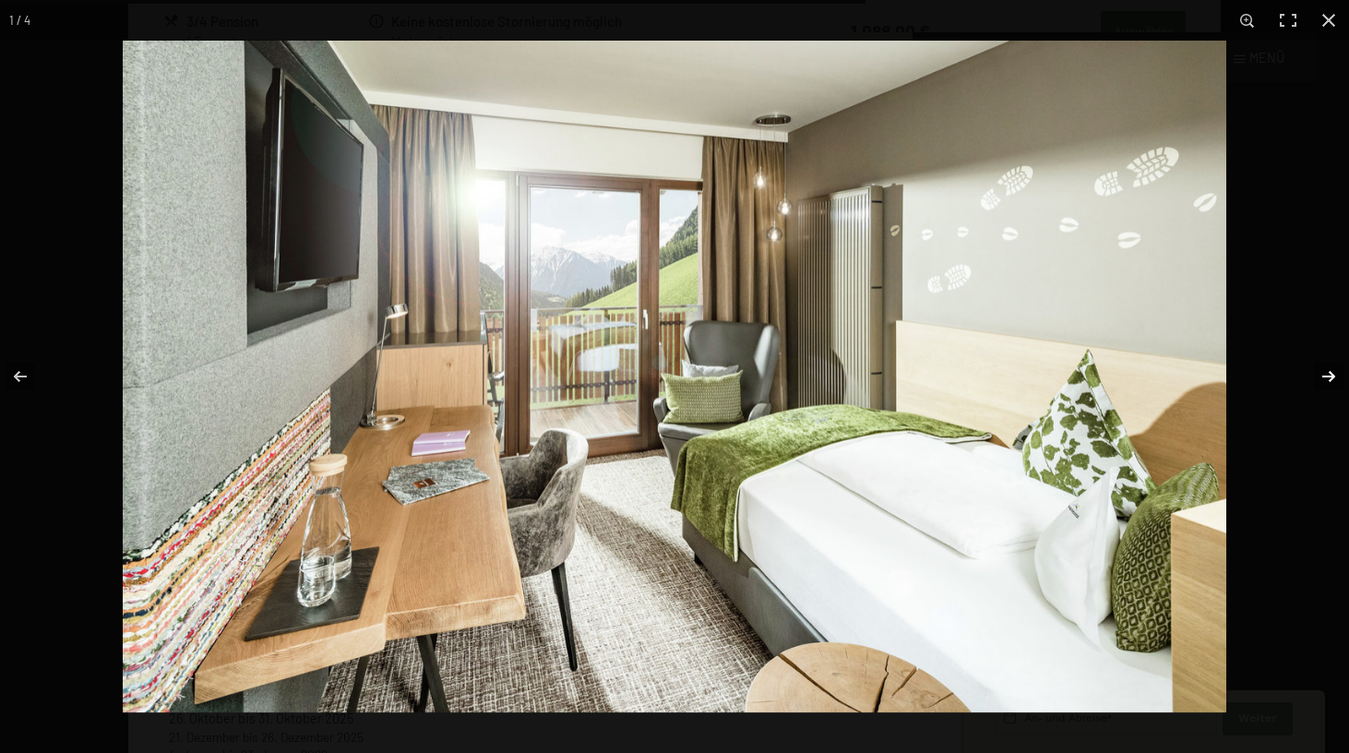
click at [1327, 373] on button "button" at bounding box center [1316, 376] width 65 height 92
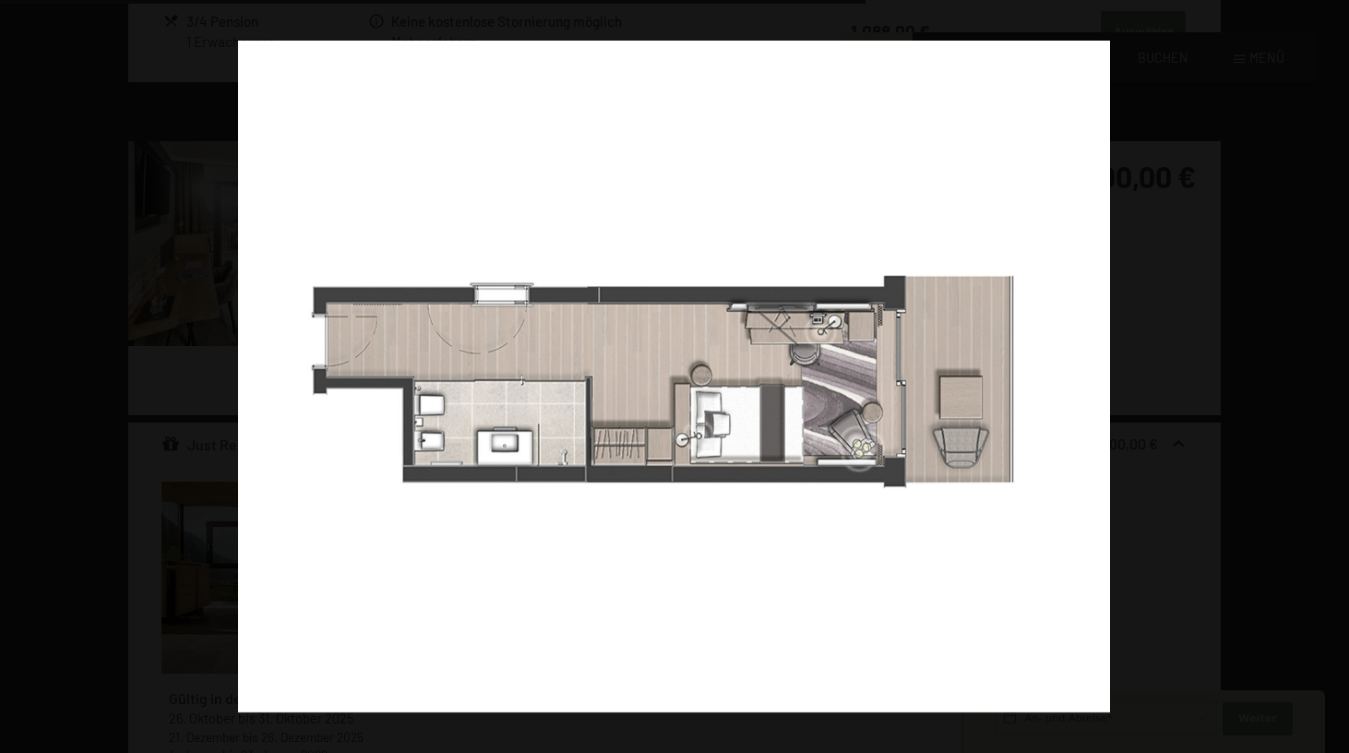
click at [1327, 373] on button "button" at bounding box center [1316, 376] width 65 height 92
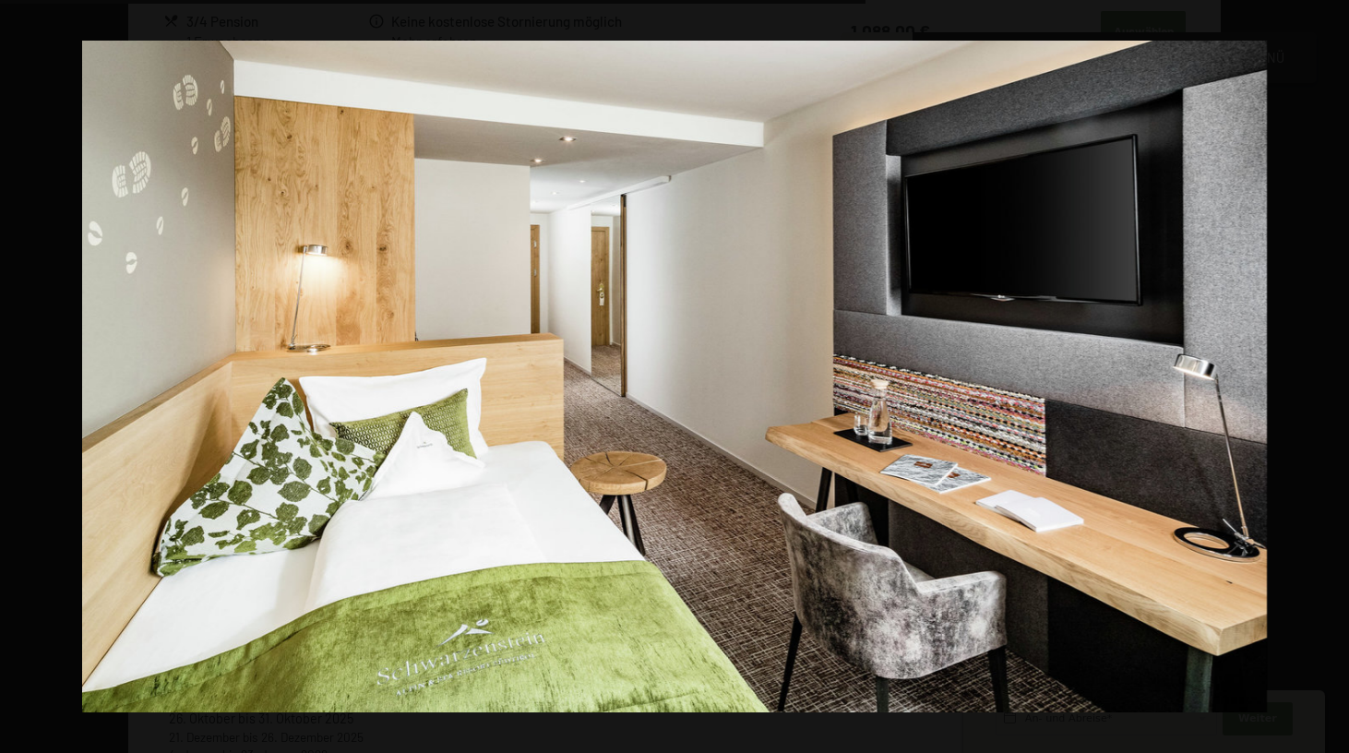
click at [1327, 373] on button "button" at bounding box center [1316, 376] width 65 height 92
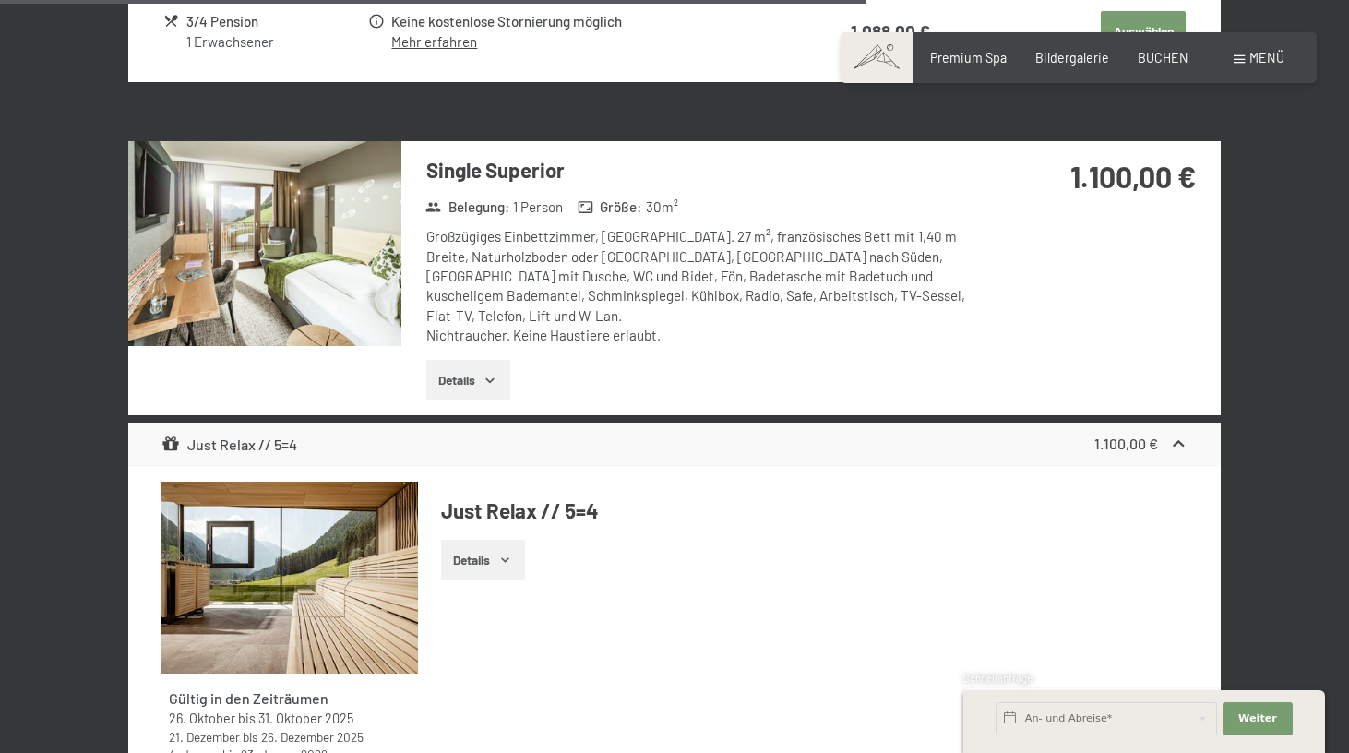
click at [0, 0] on button "button" at bounding box center [0, 0] width 0 height 0
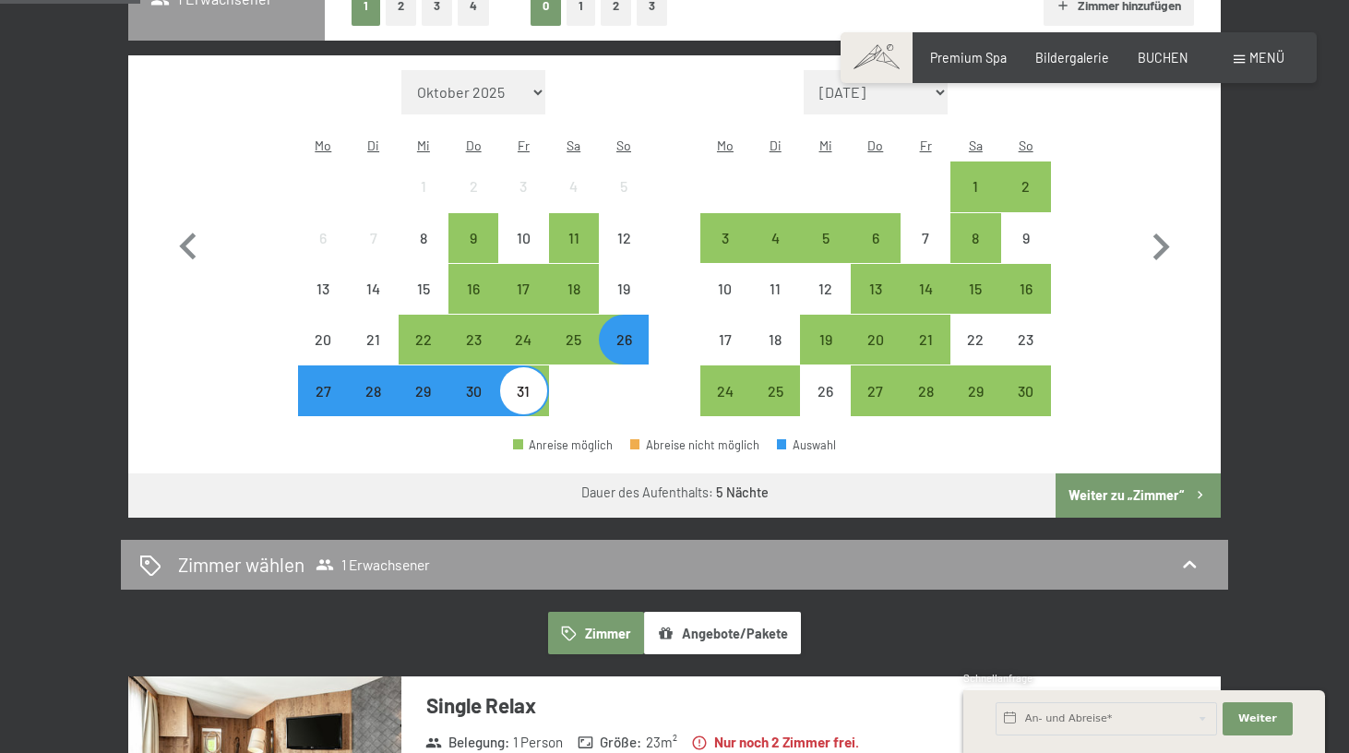
scroll to position [461, 0]
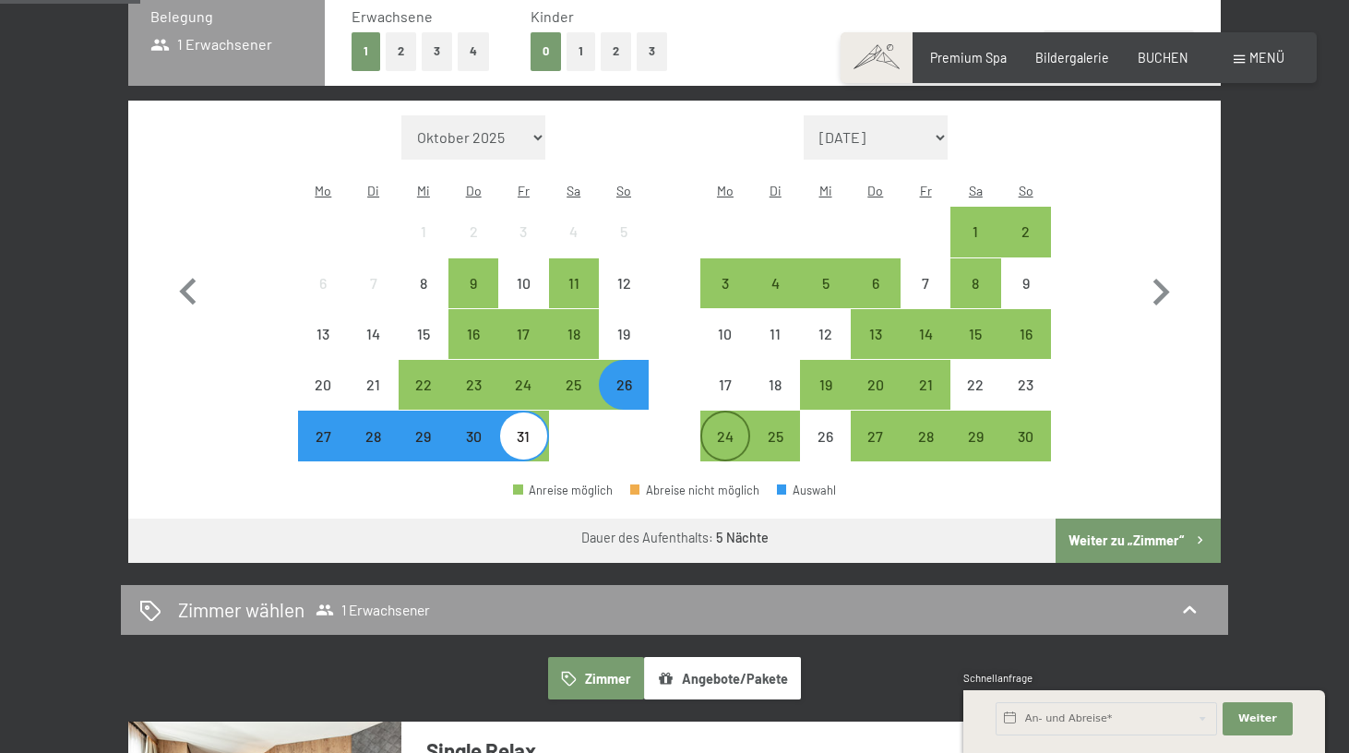
click at [706, 429] on div "24" at bounding box center [725, 452] width 46 height 46
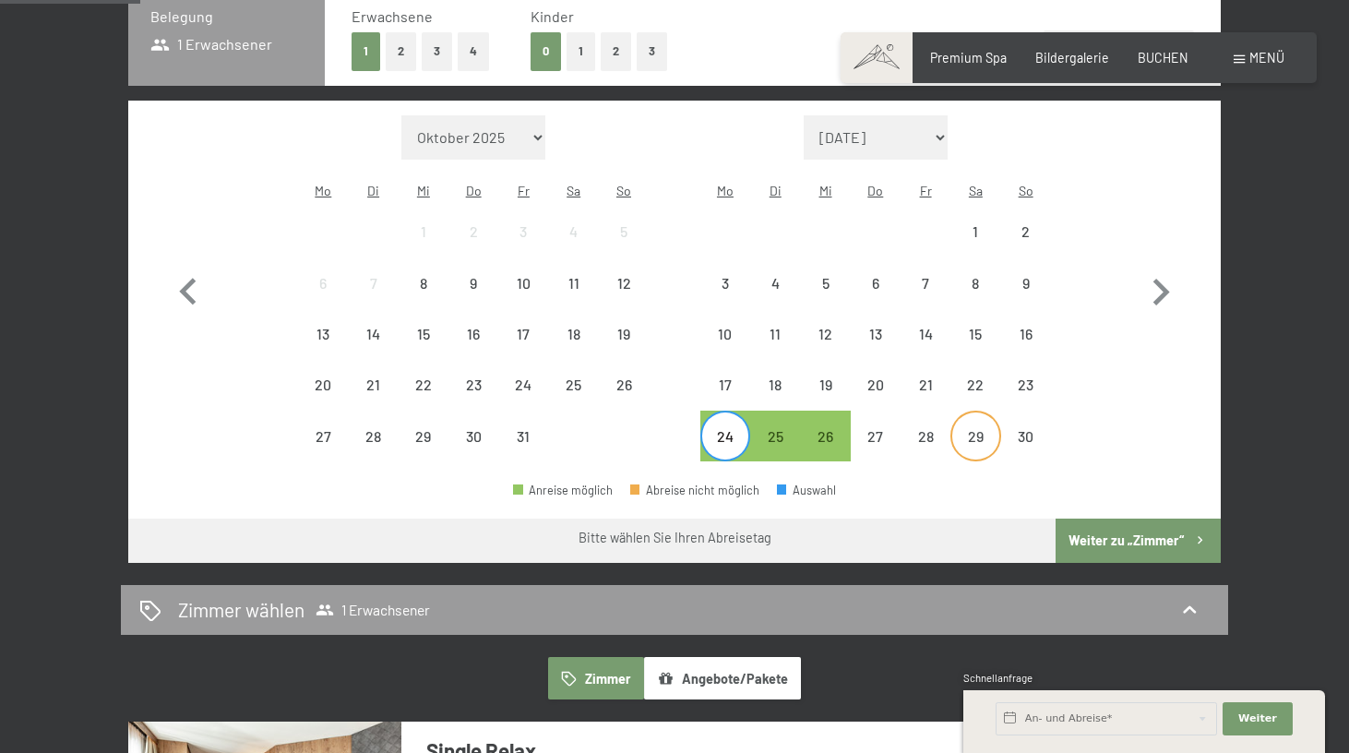
click at [990, 429] on div "29" at bounding box center [975, 452] width 46 height 46
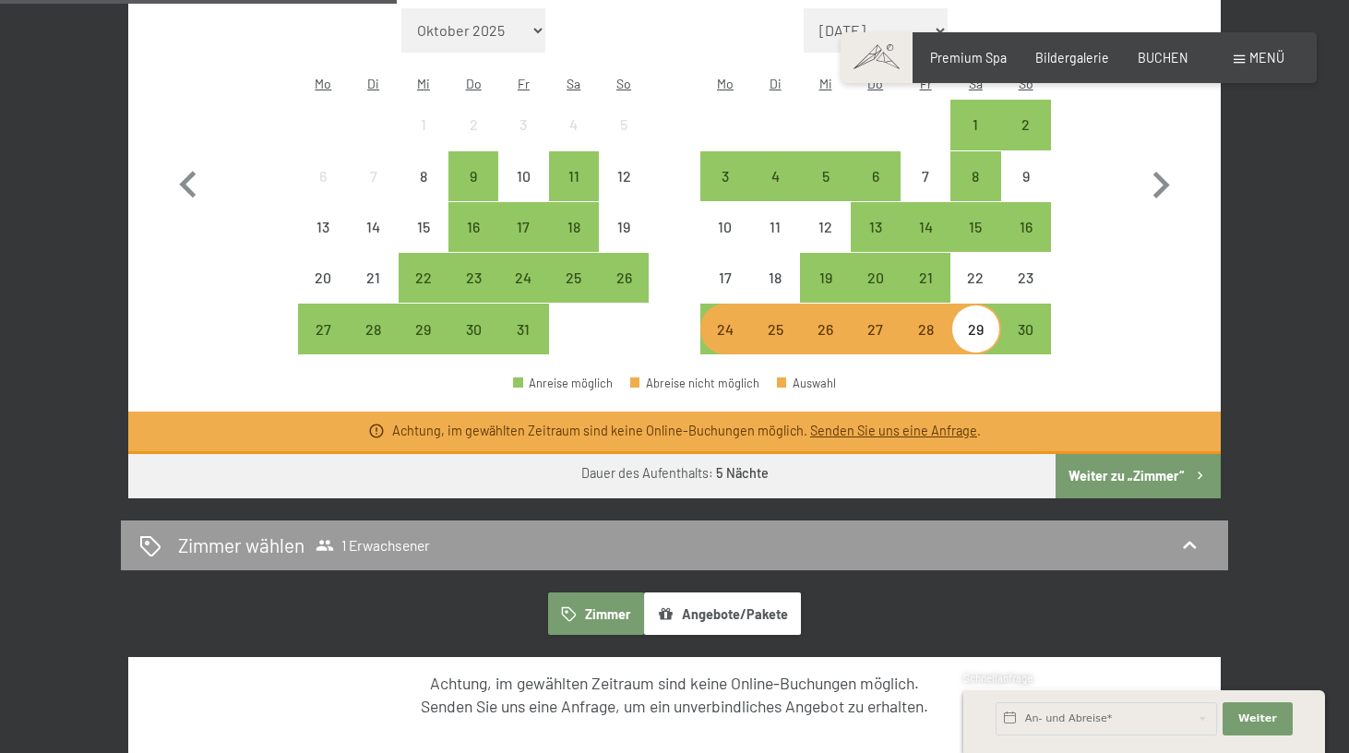
scroll to position [537, 0]
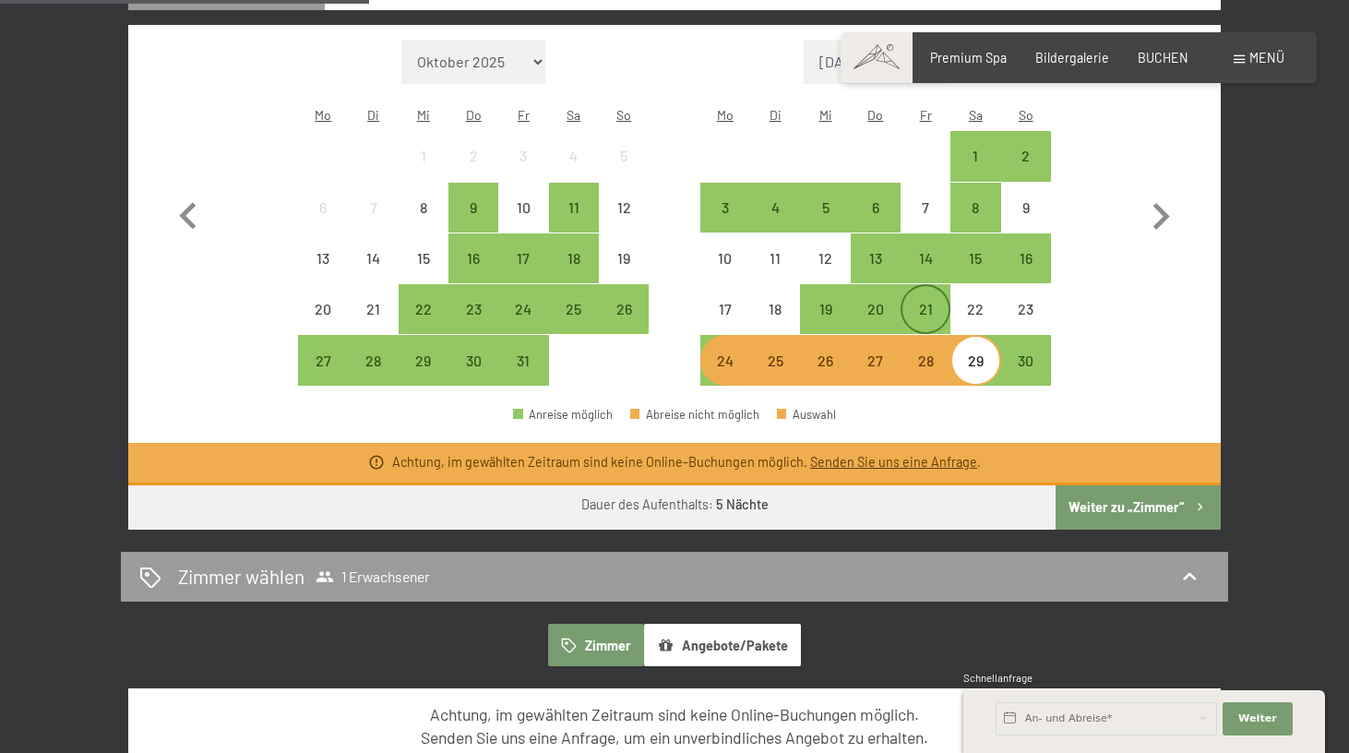
click at [933, 302] on div "21" at bounding box center [925, 325] width 46 height 46
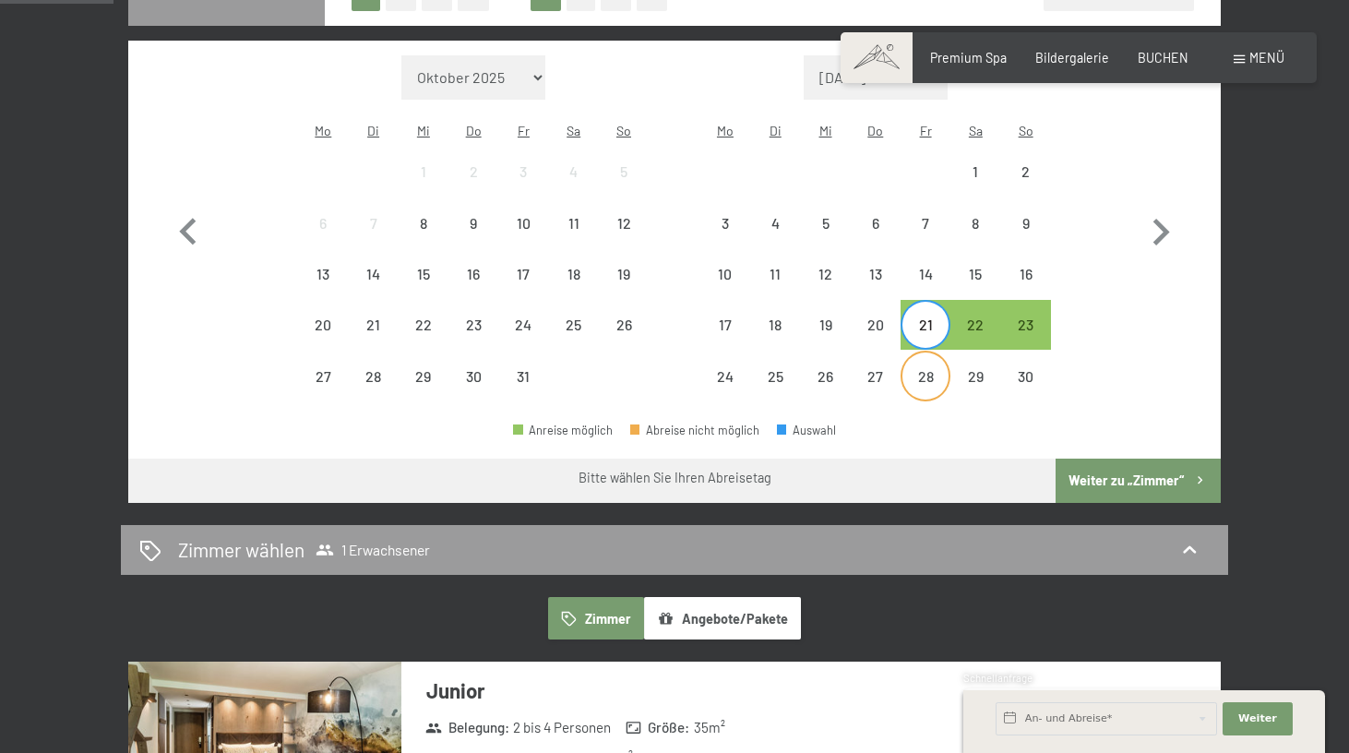
scroll to position [518, 0]
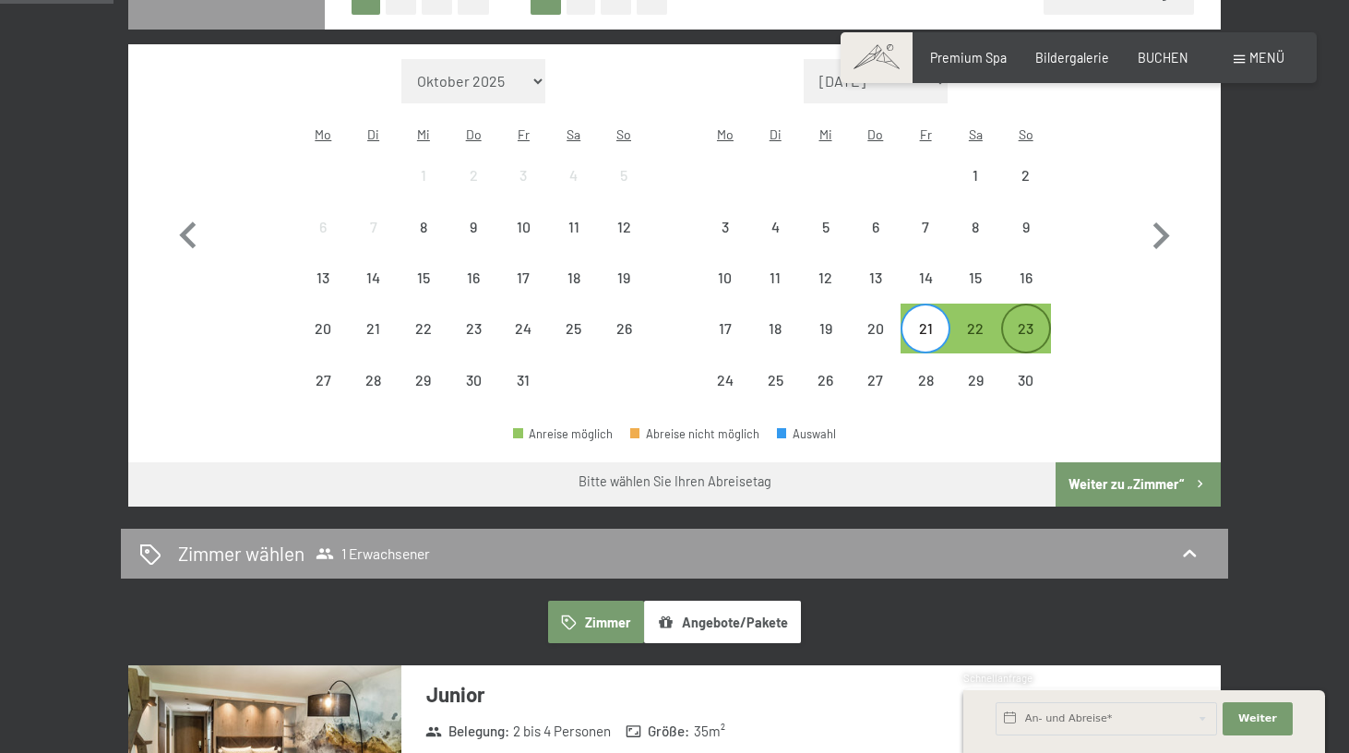
click at [1030, 321] on div "23" at bounding box center [1026, 344] width 46 height 46
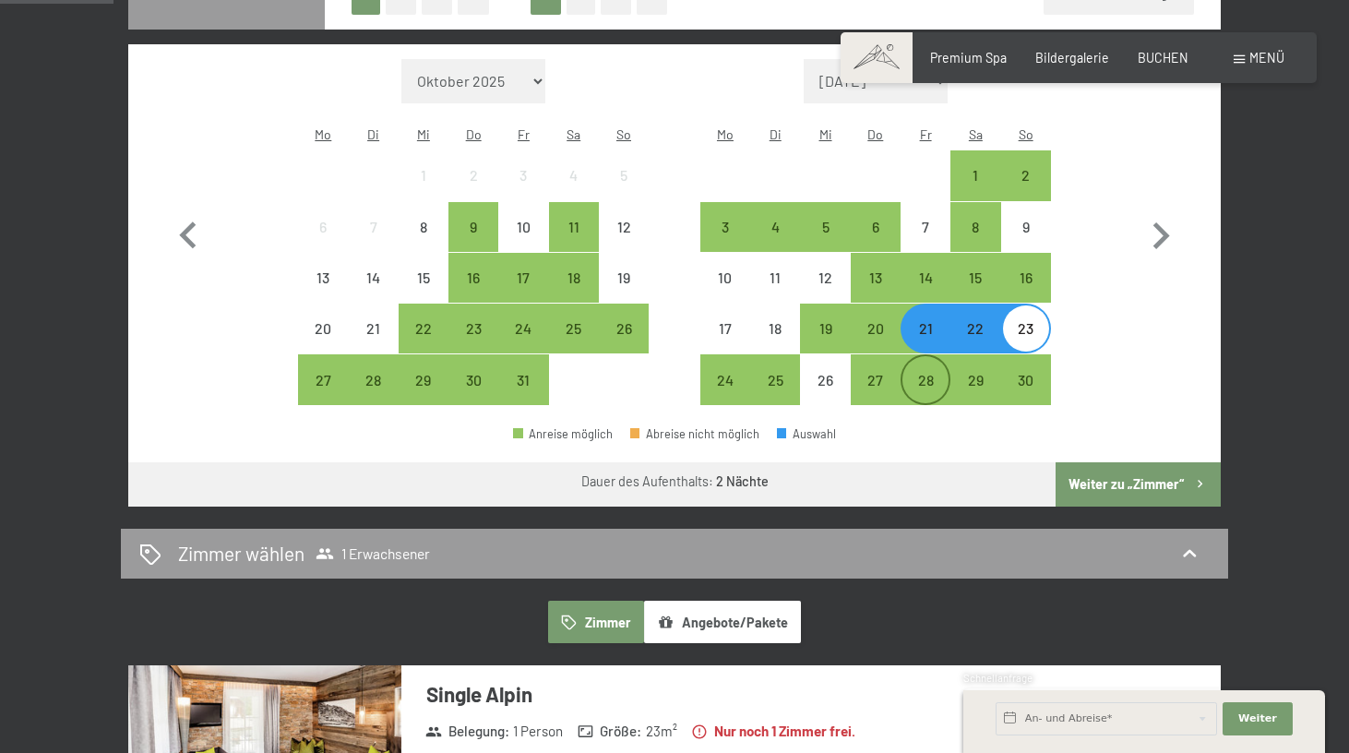
click at [934, 373] on div "28" at bounding box center [925, 396] width 46 height 46
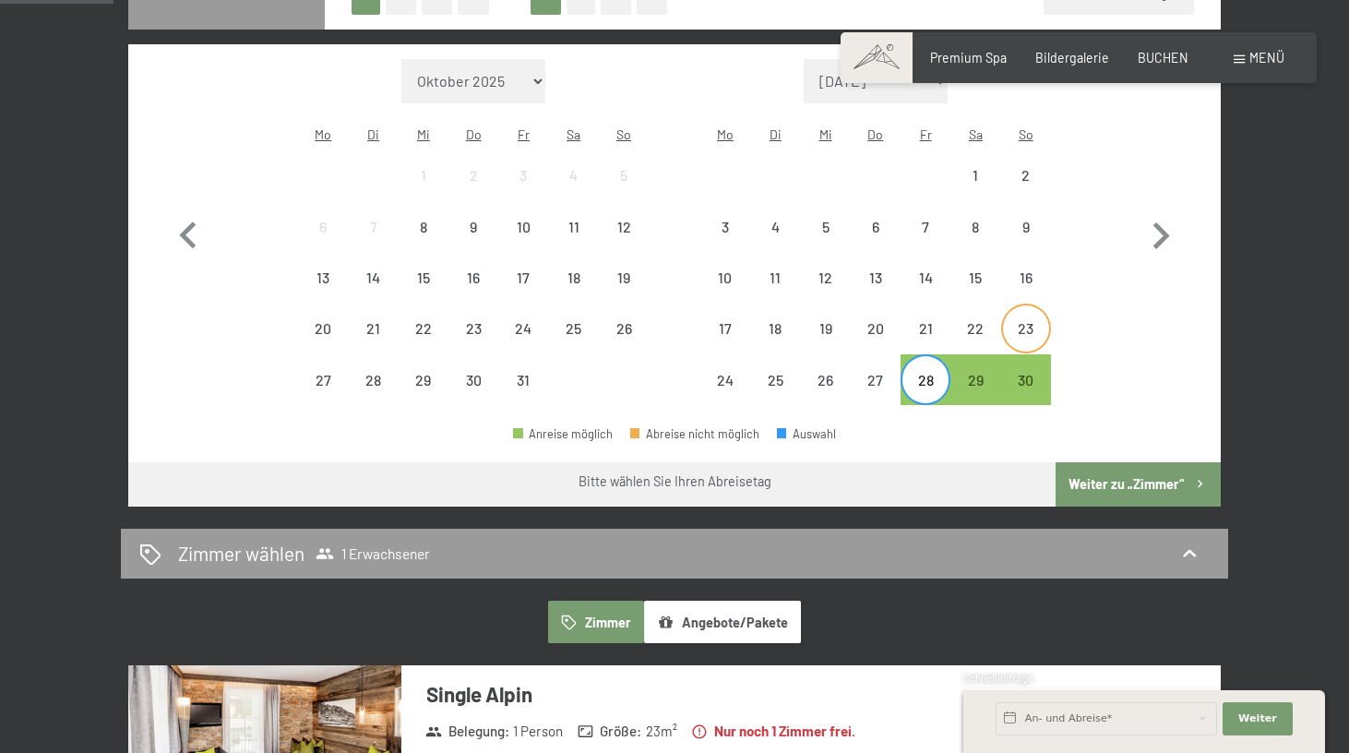
click at [1011, 321] on div "23" at bounding box center [1026, 344] width 46 height 46
click at [923, 373] on div "28" at bounding box center [925, 396] width 46 height 46
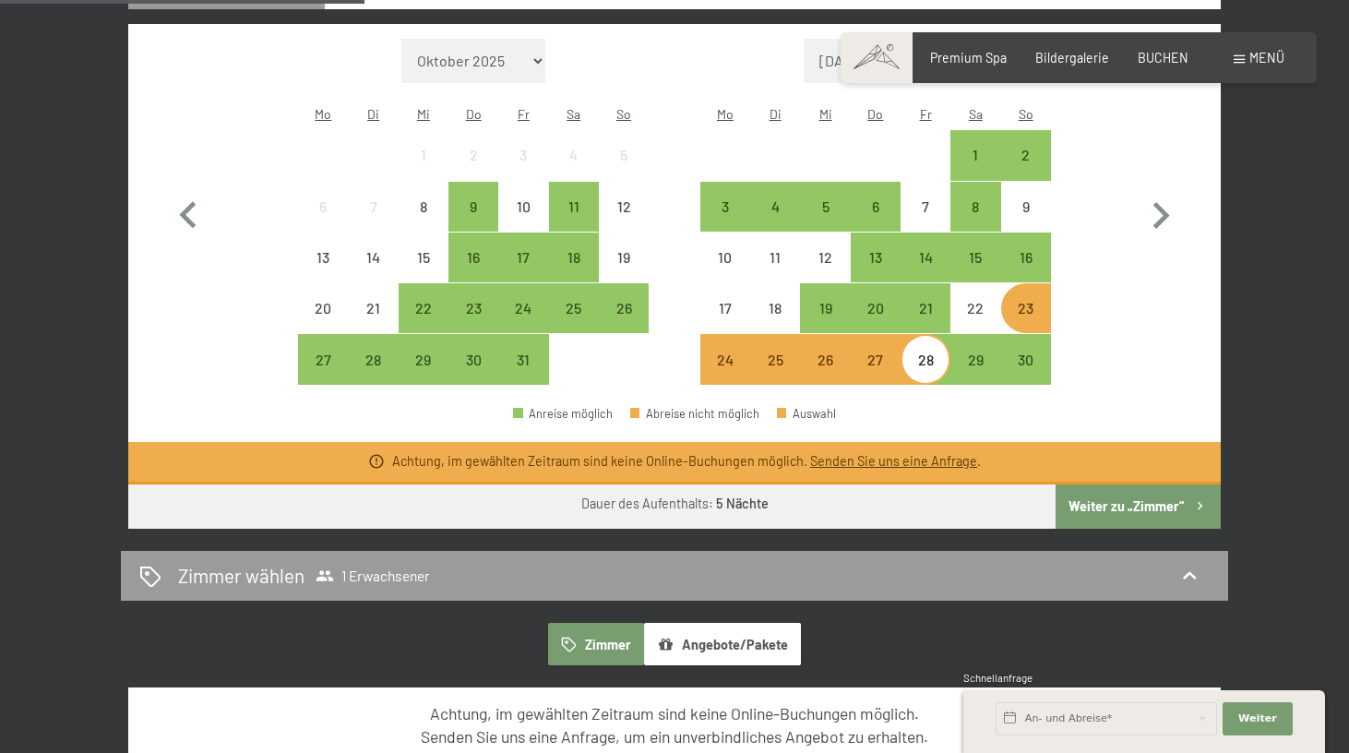
scroll to position [531, 0]
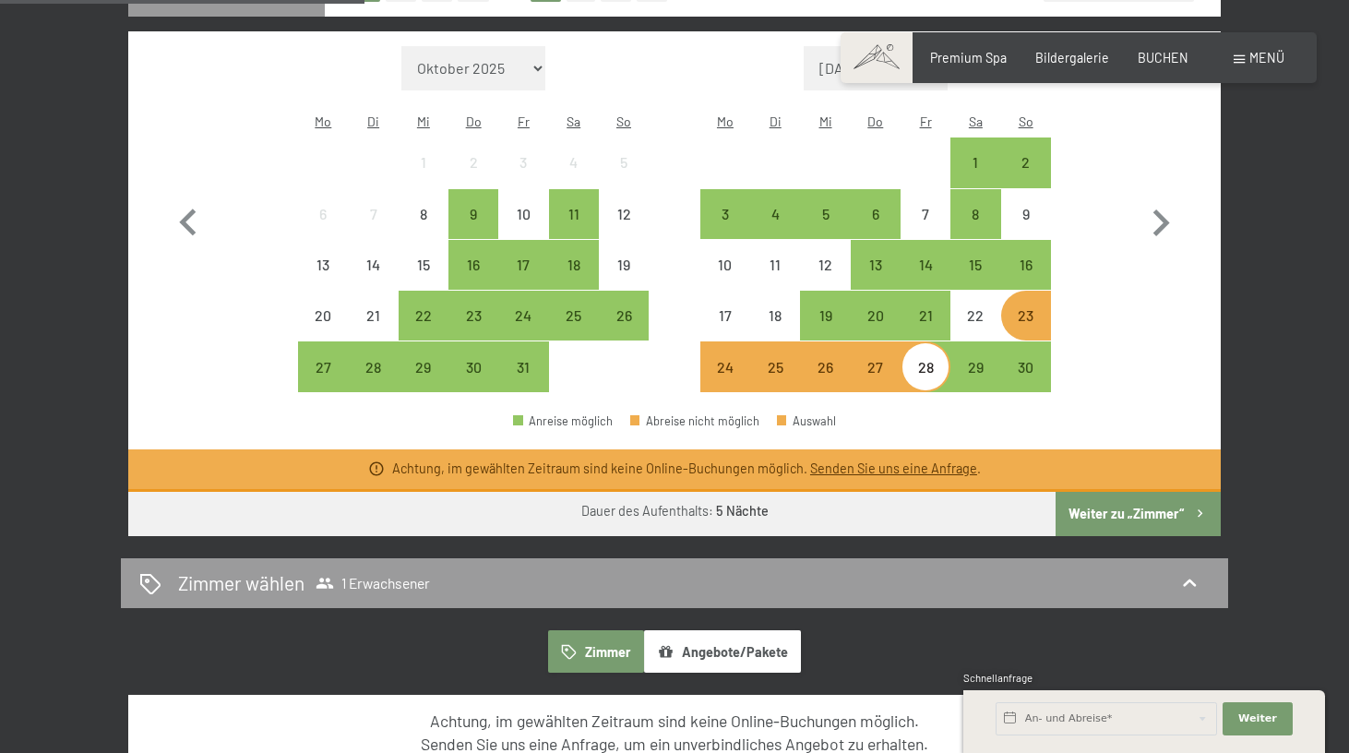
click at [708, 360] on div "24" at bounding box center [725, 383] width 46 height 46
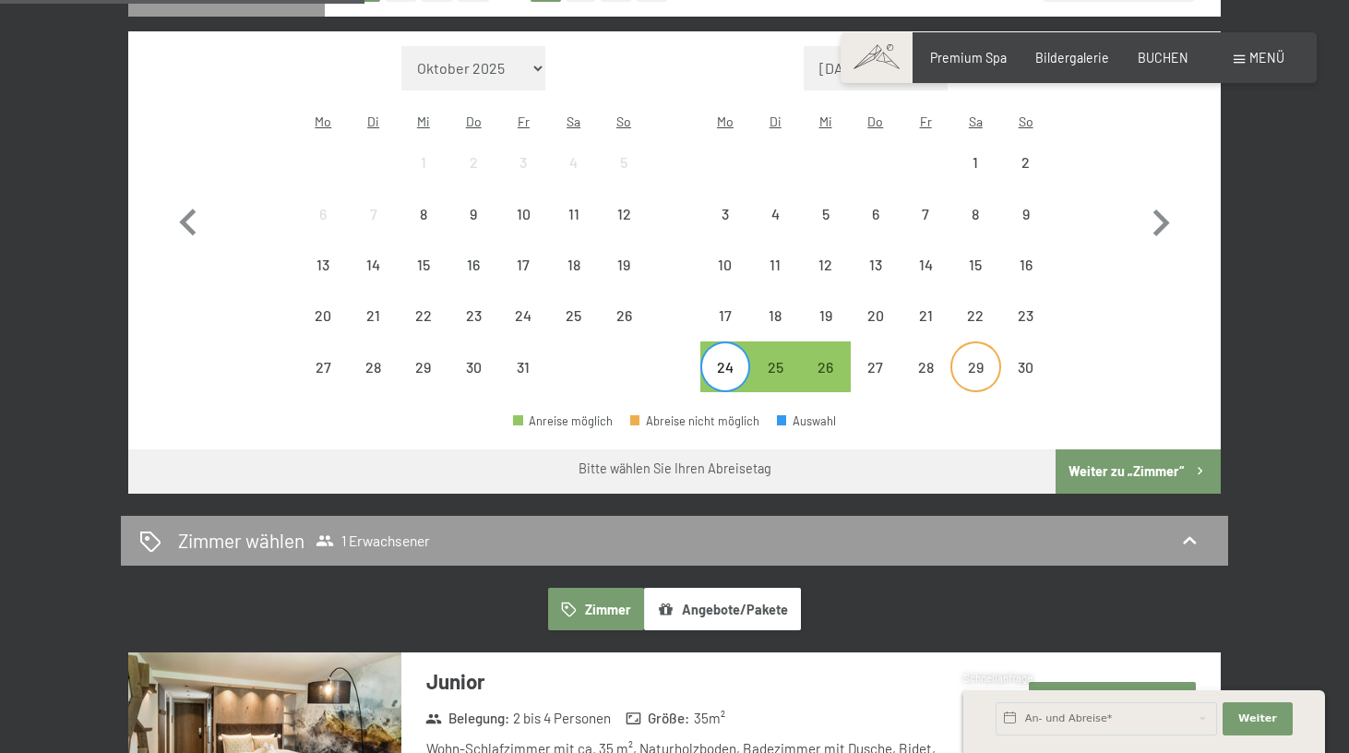
click at [972, 360] on div "29" at bounding box center [975, 383] width 46 height 46
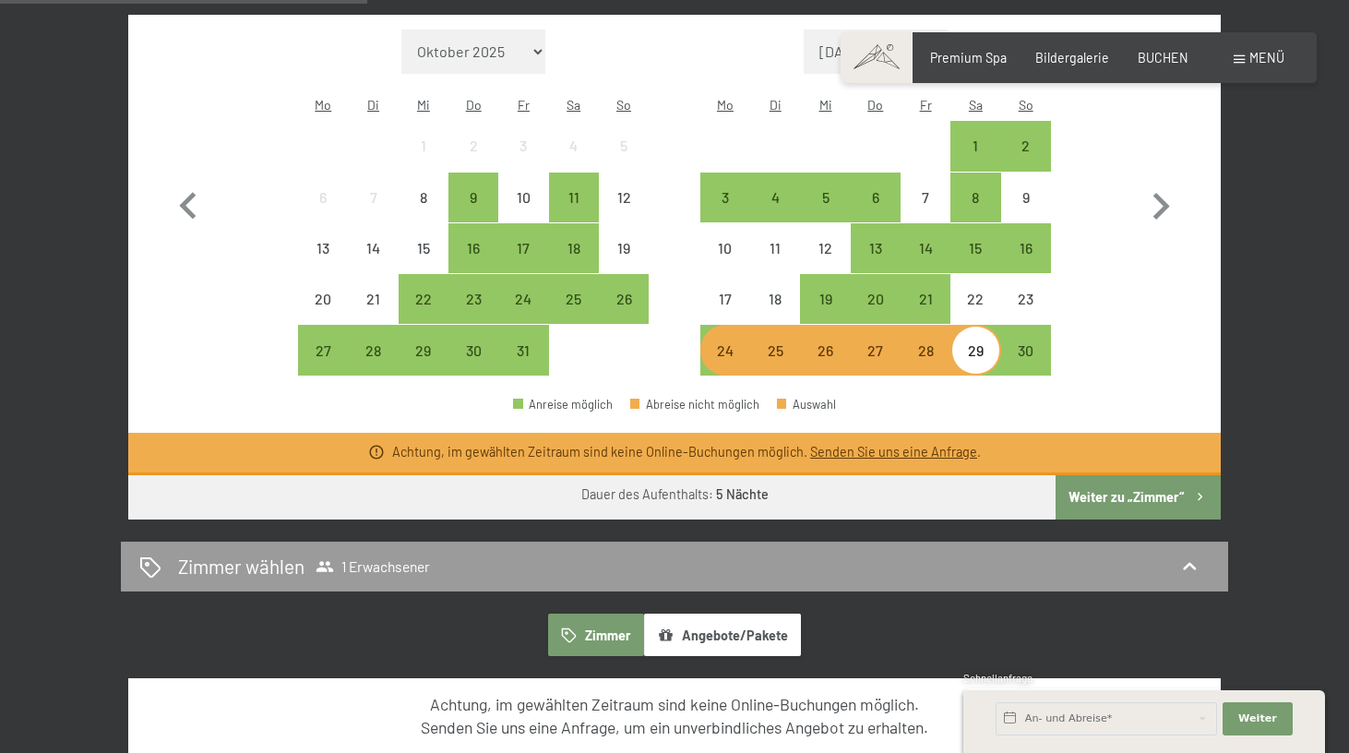
scroll to position [533, 0]
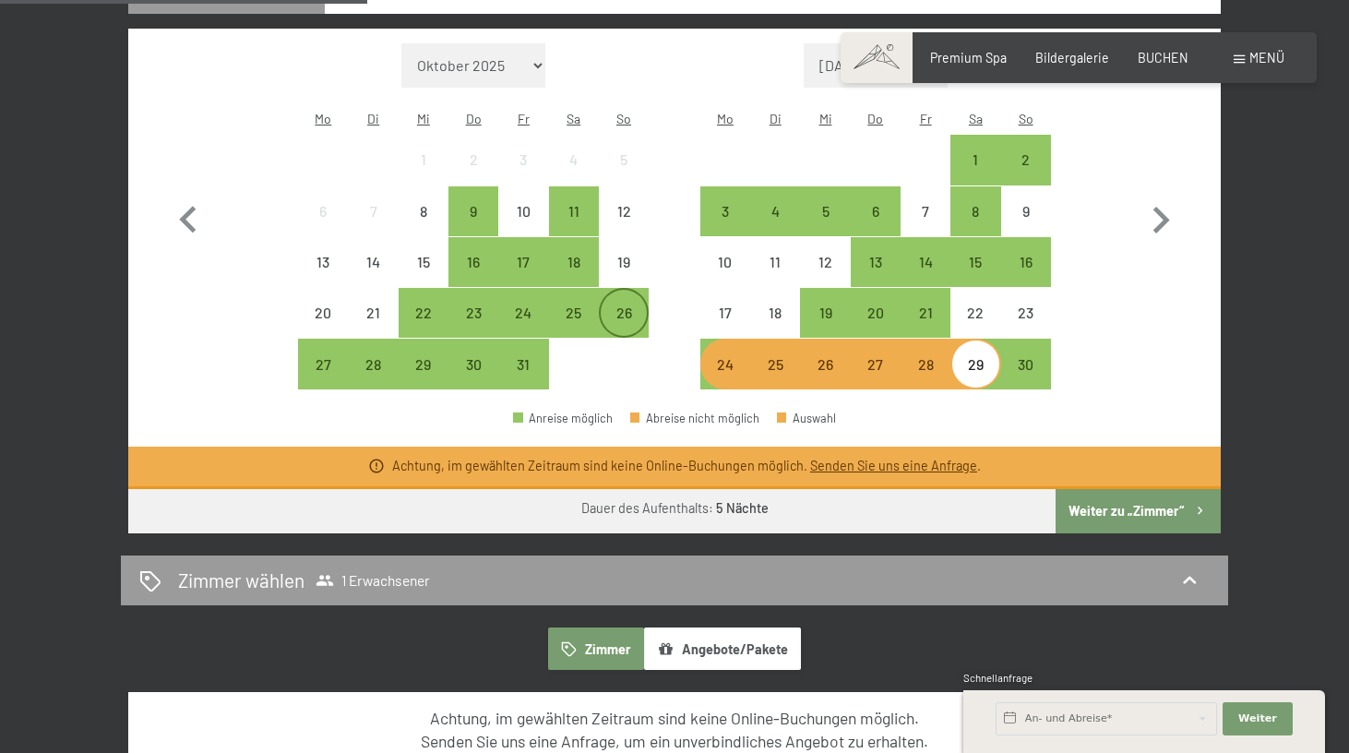
click at [626, 305] on div "26" at bounding box center [624, 328] width 46 height 46
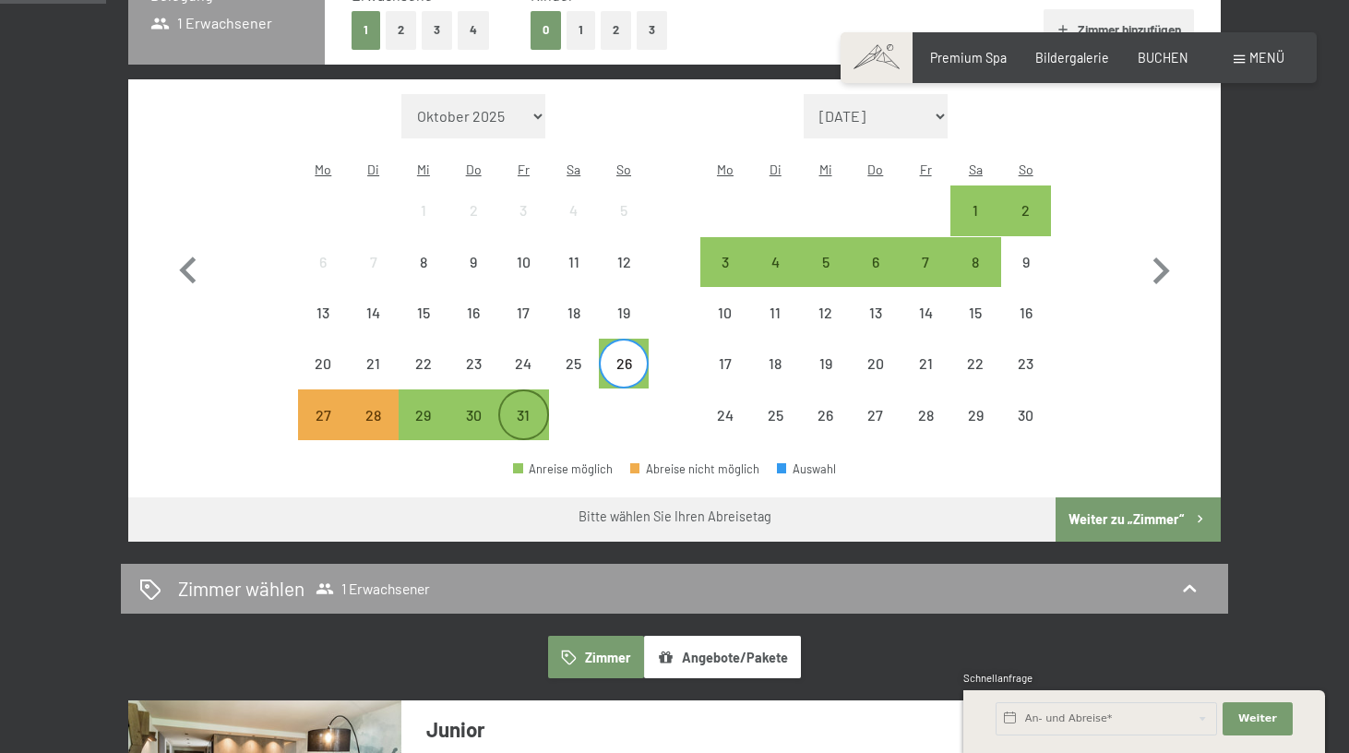
scroll to position [482, 0]
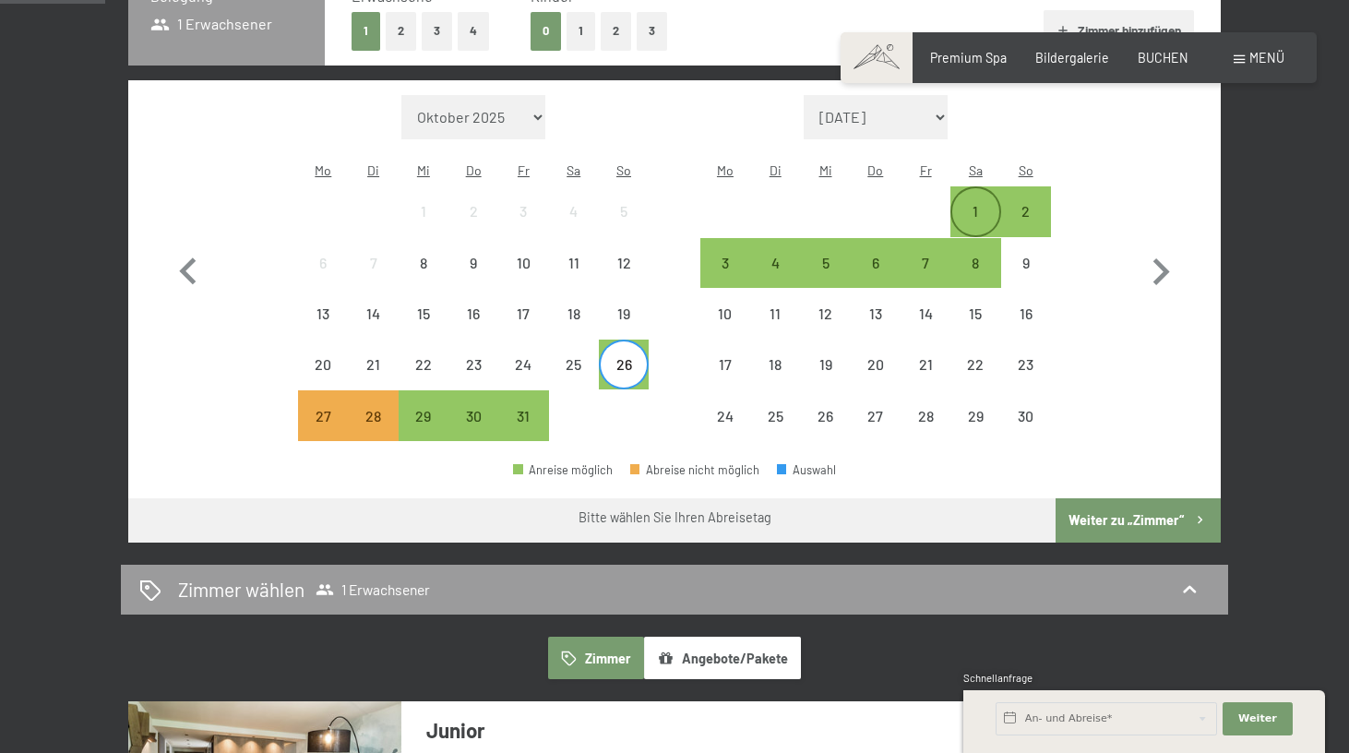
click at [977, 204] on div "1" at bounding box center [975, 227] width 46 height 46
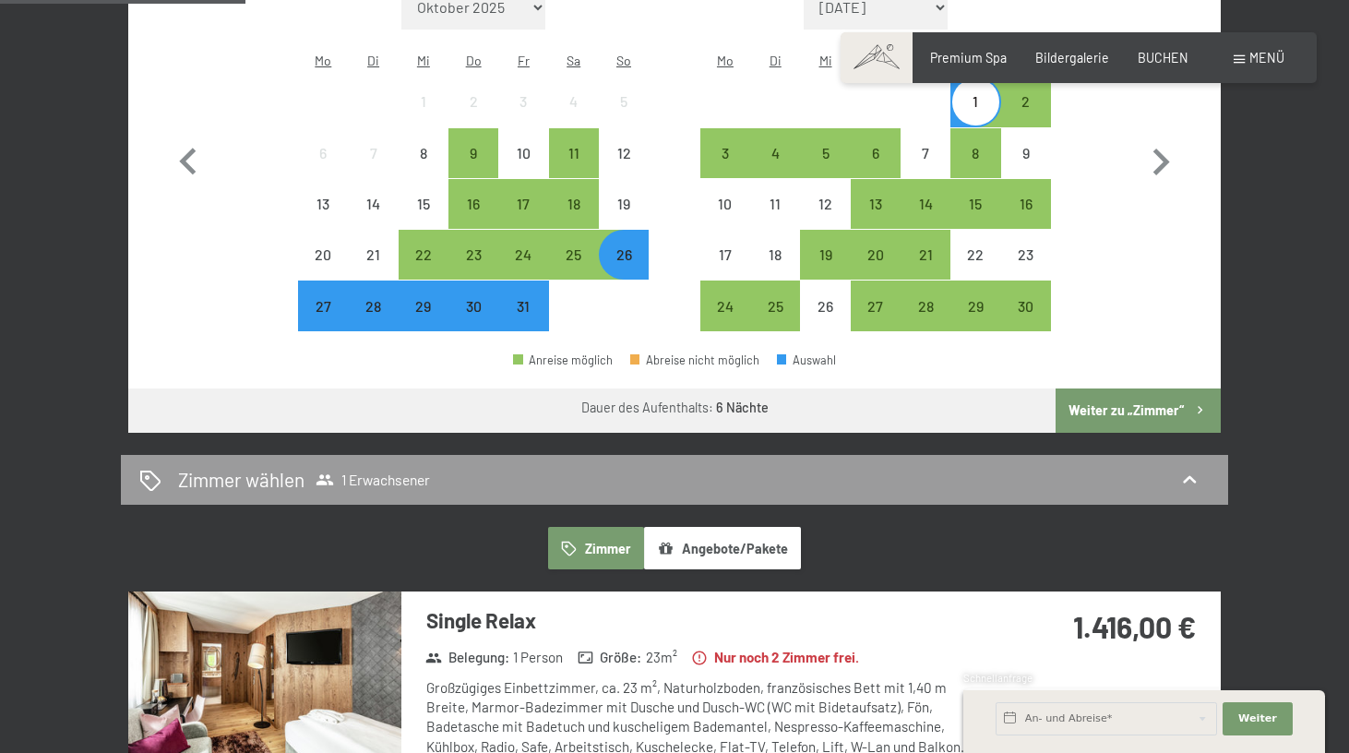
scroll to position [592, 0]
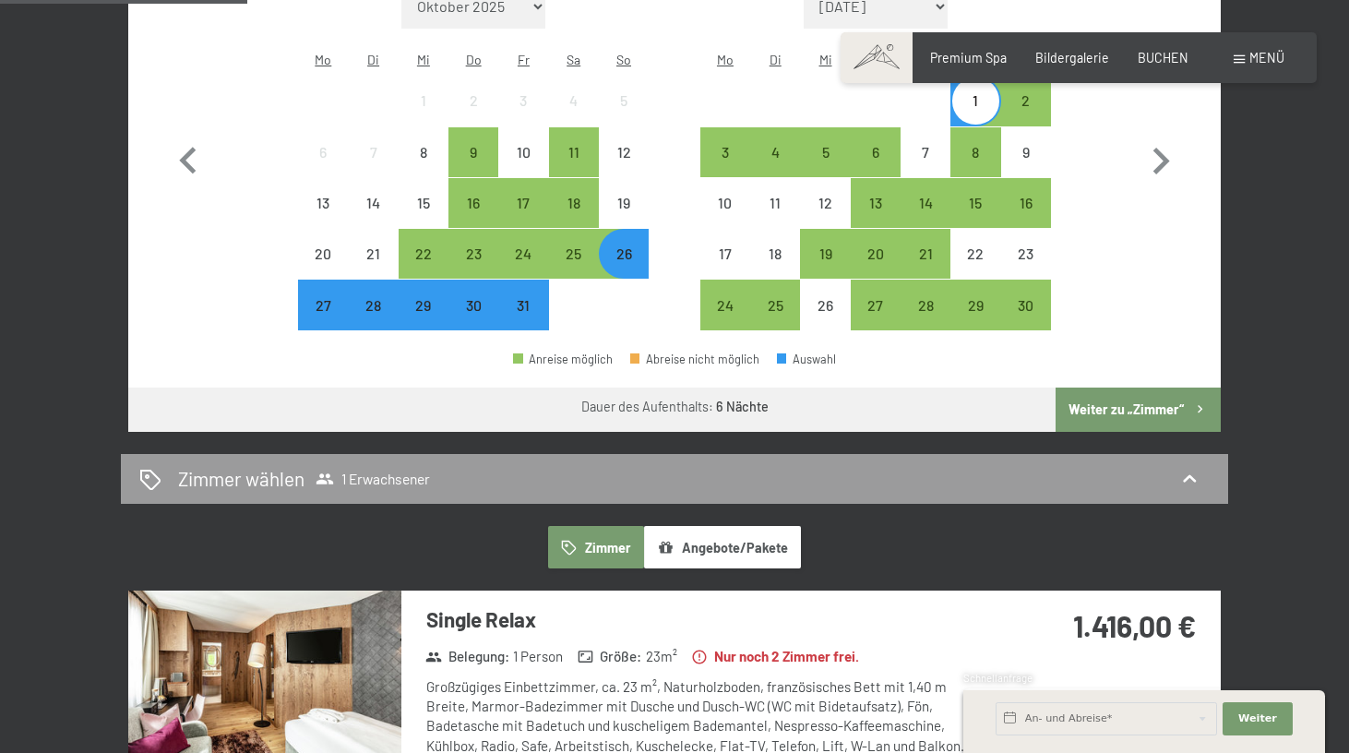
click at [623, 246] on div "26" at bounding box center [624, 269] width 46 height 46
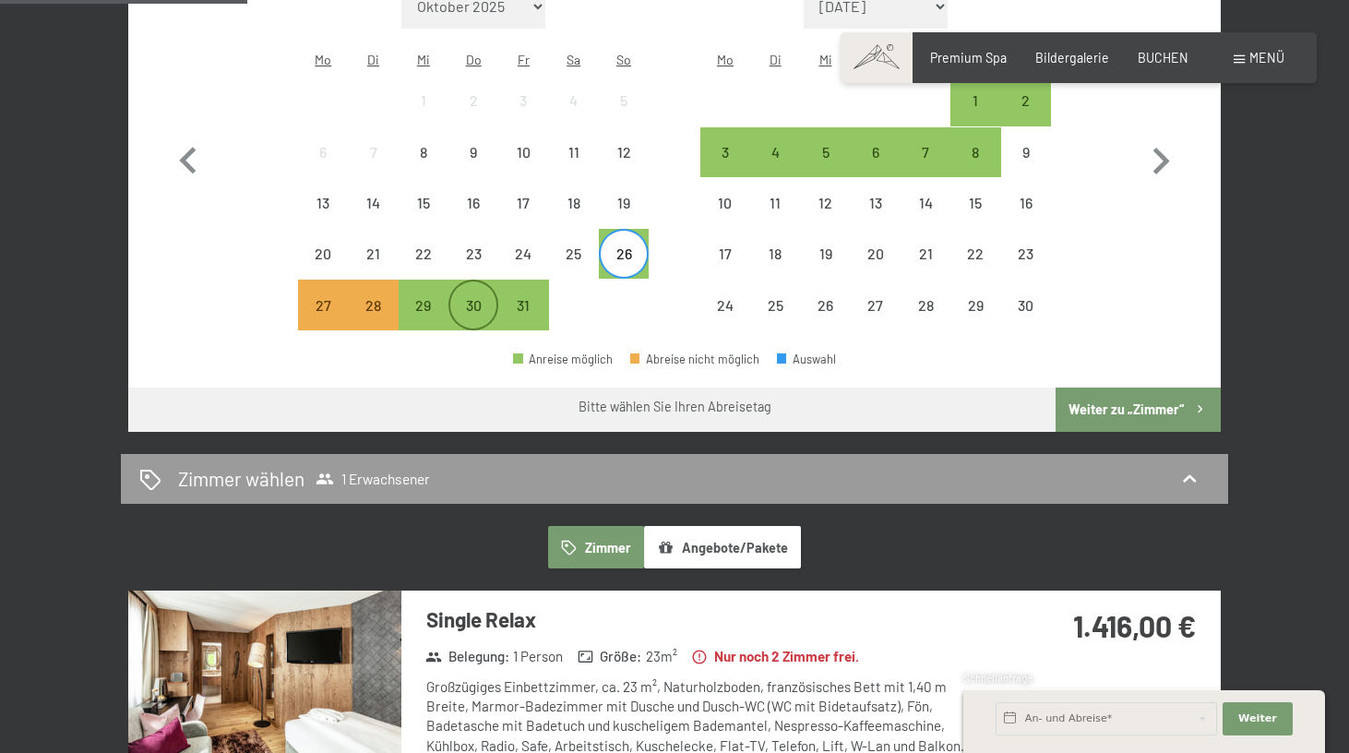
click at [477, 298] on div "30" at bounding box center [473, 321] width 46 height 46
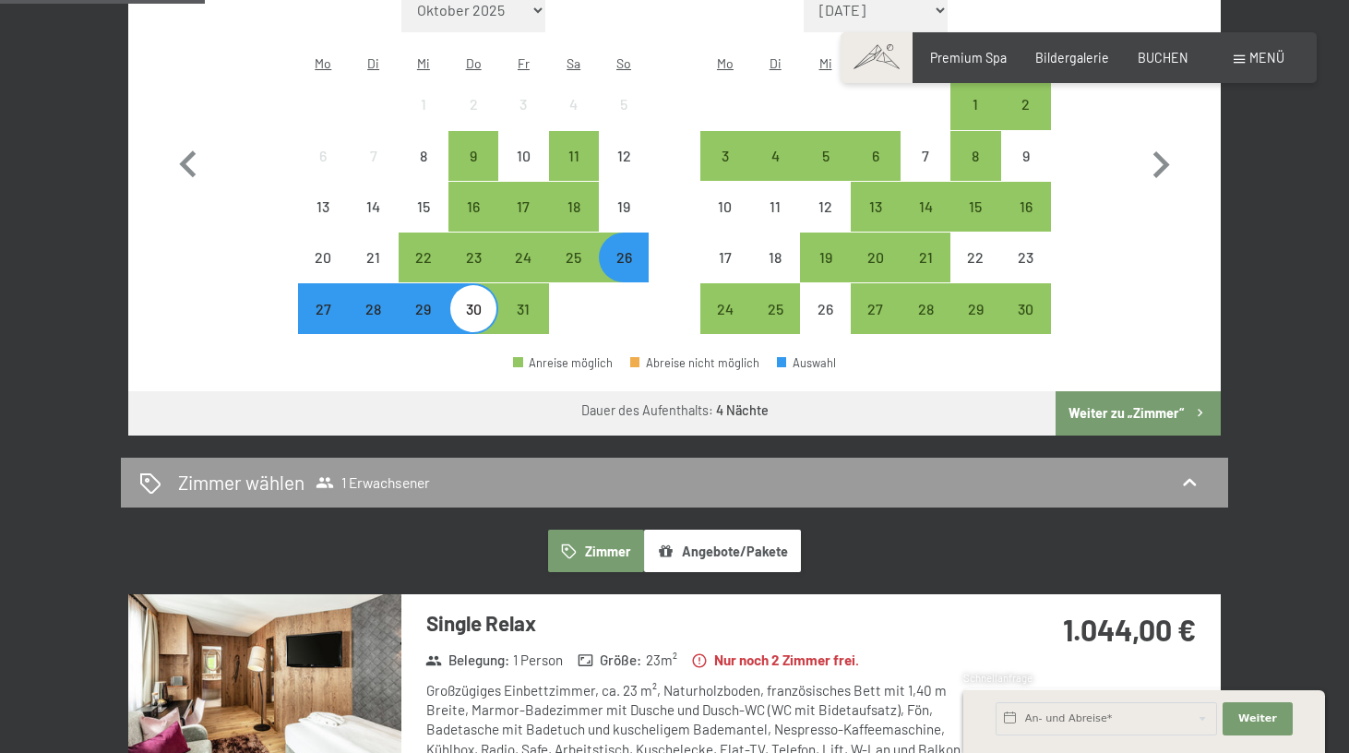
scroll to position [623, 0]
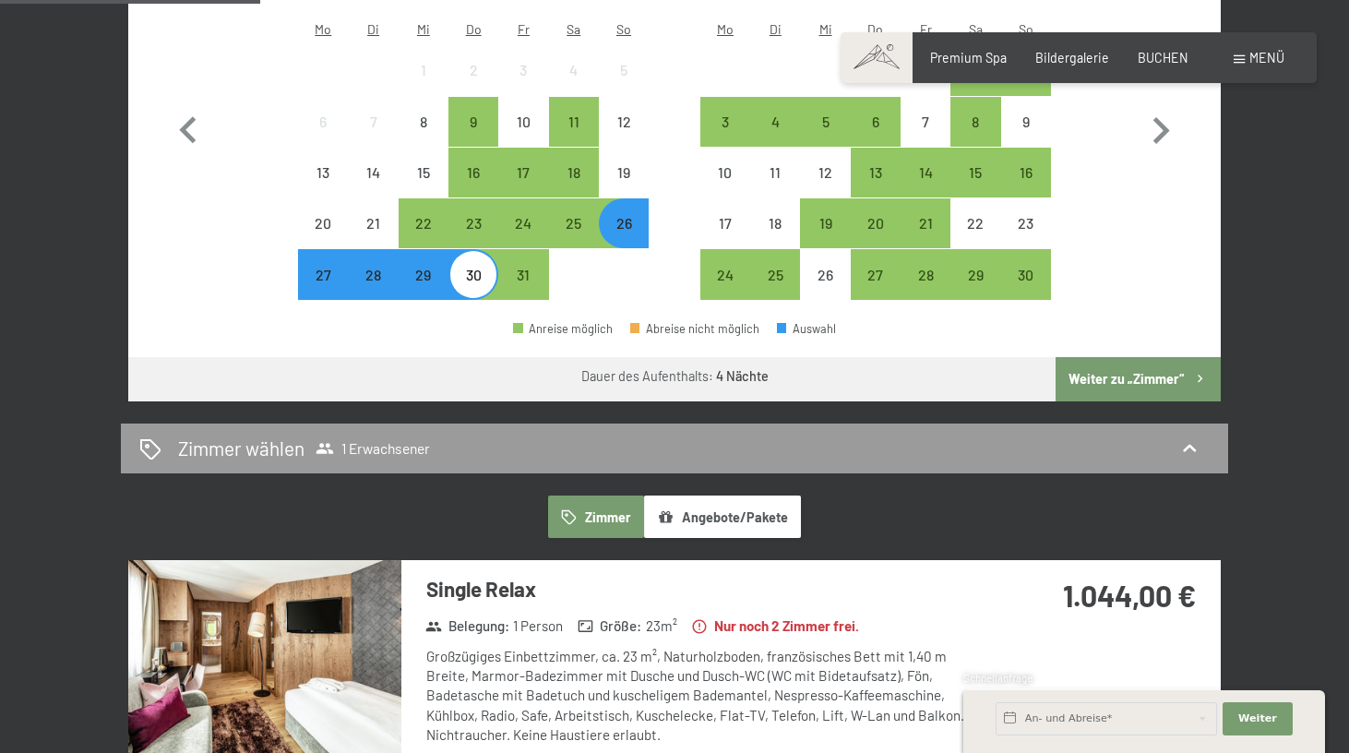
click at [609, 216] on div "26" at bounding box center [624, 239] width 46 height 46
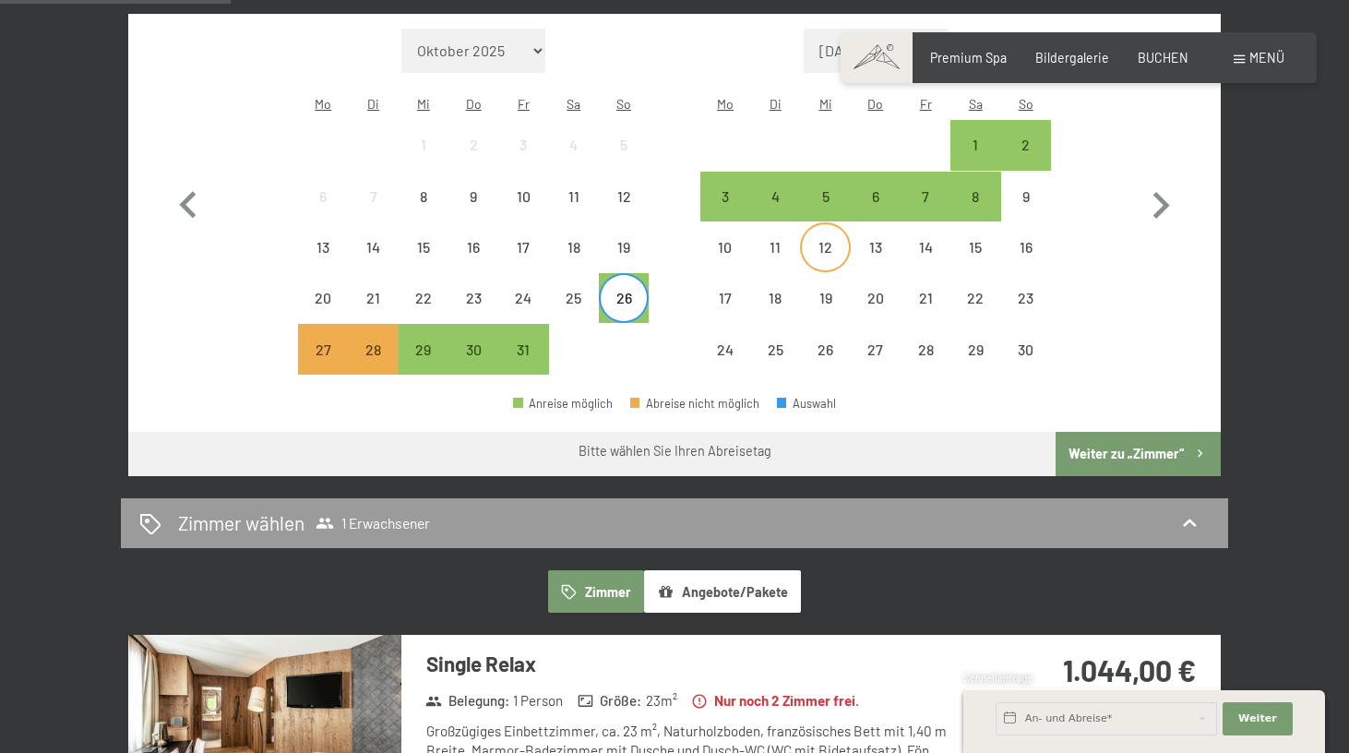
scroll to position [535, 0]
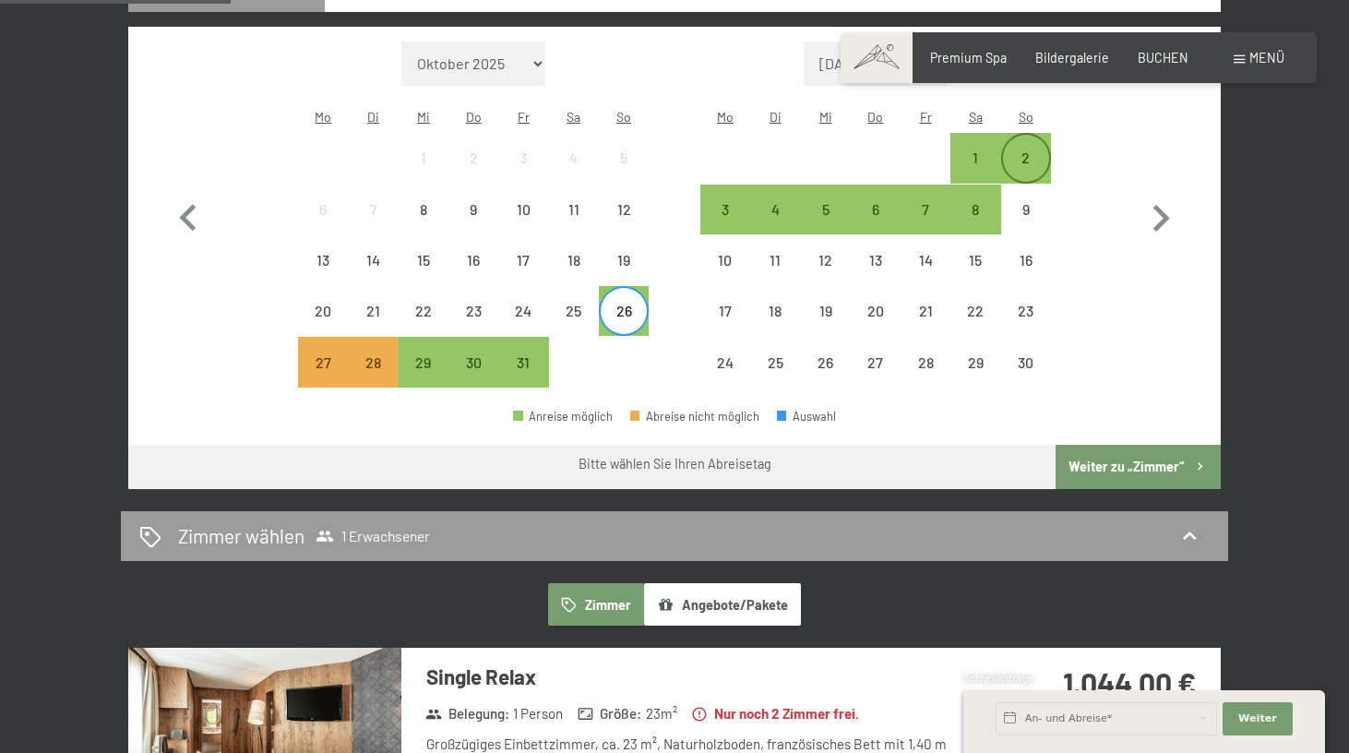
click at [1034, 150] on div "2" at bounding box center [1026, 173] width 46 height 46
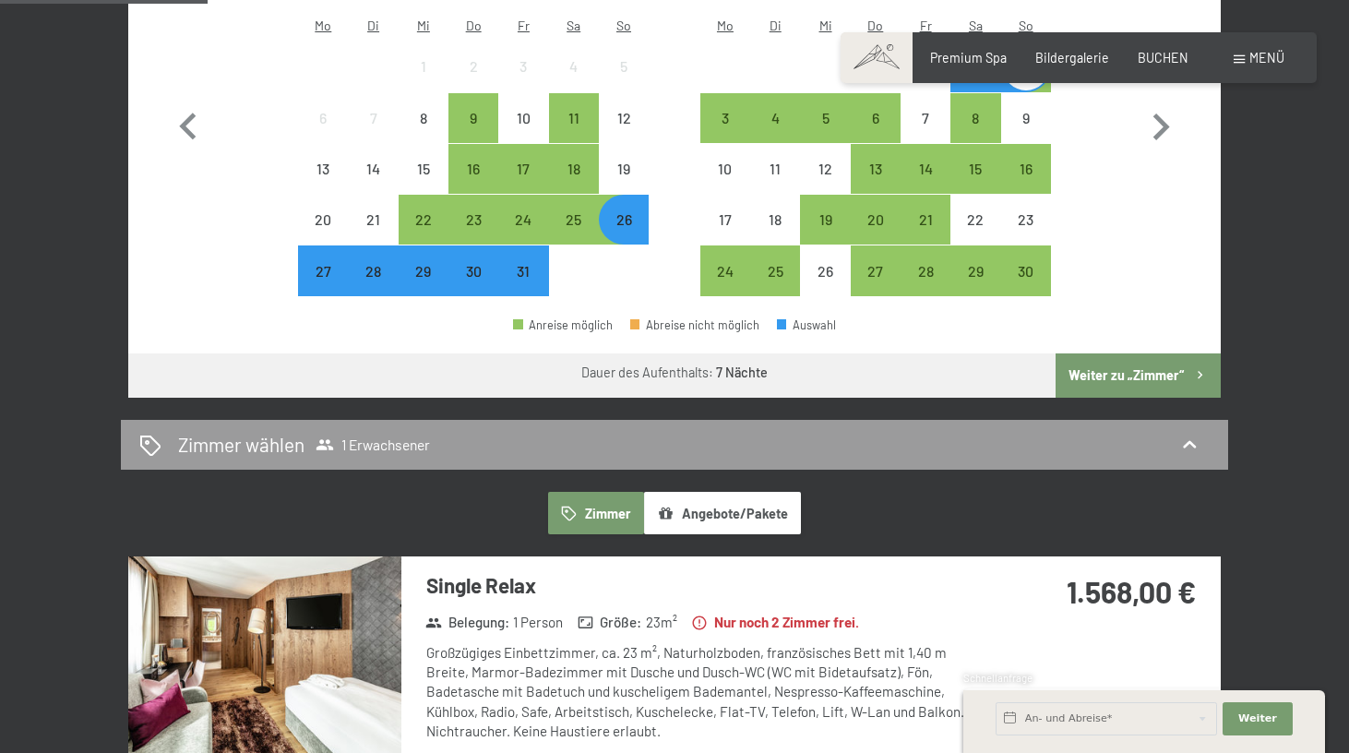
scroll to position [626, 0]
click at [626, 212] on div "26" at bounding box center [624, 235] width 46 height 46
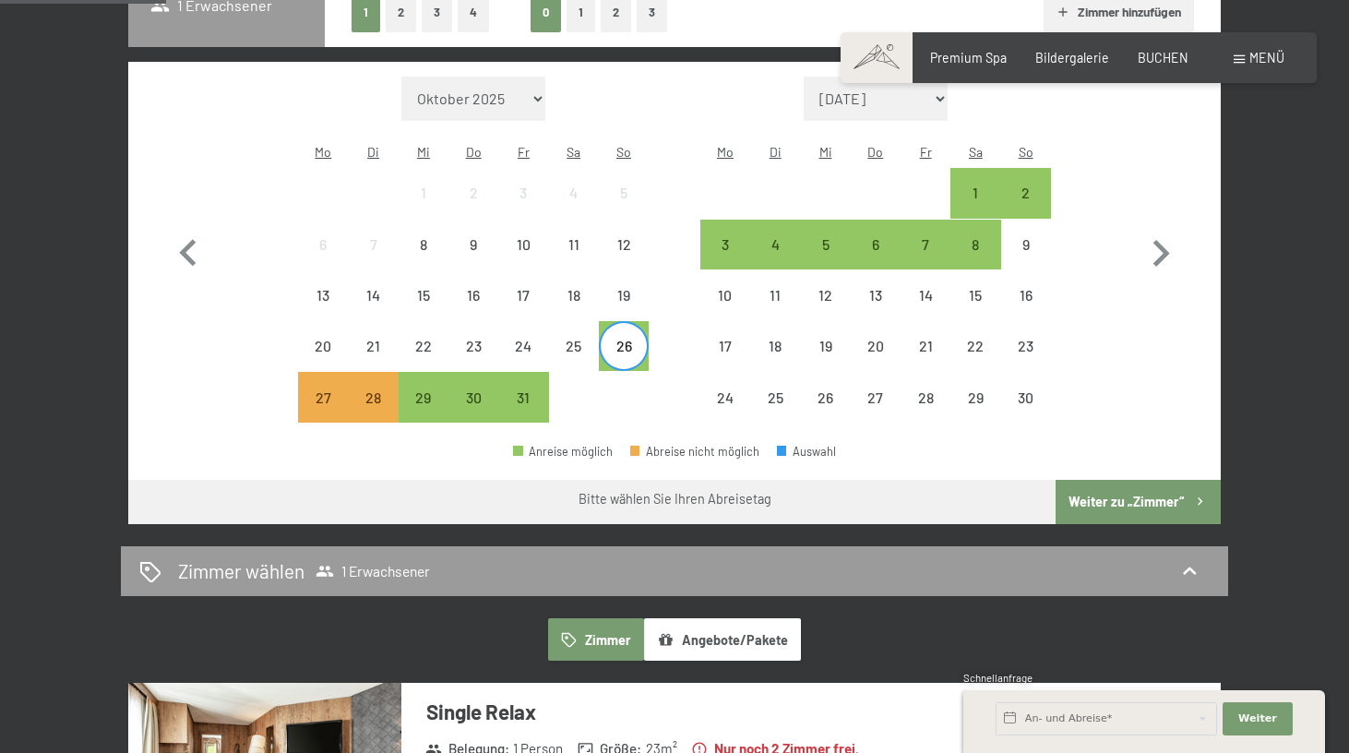
scroll to position [486, 0]
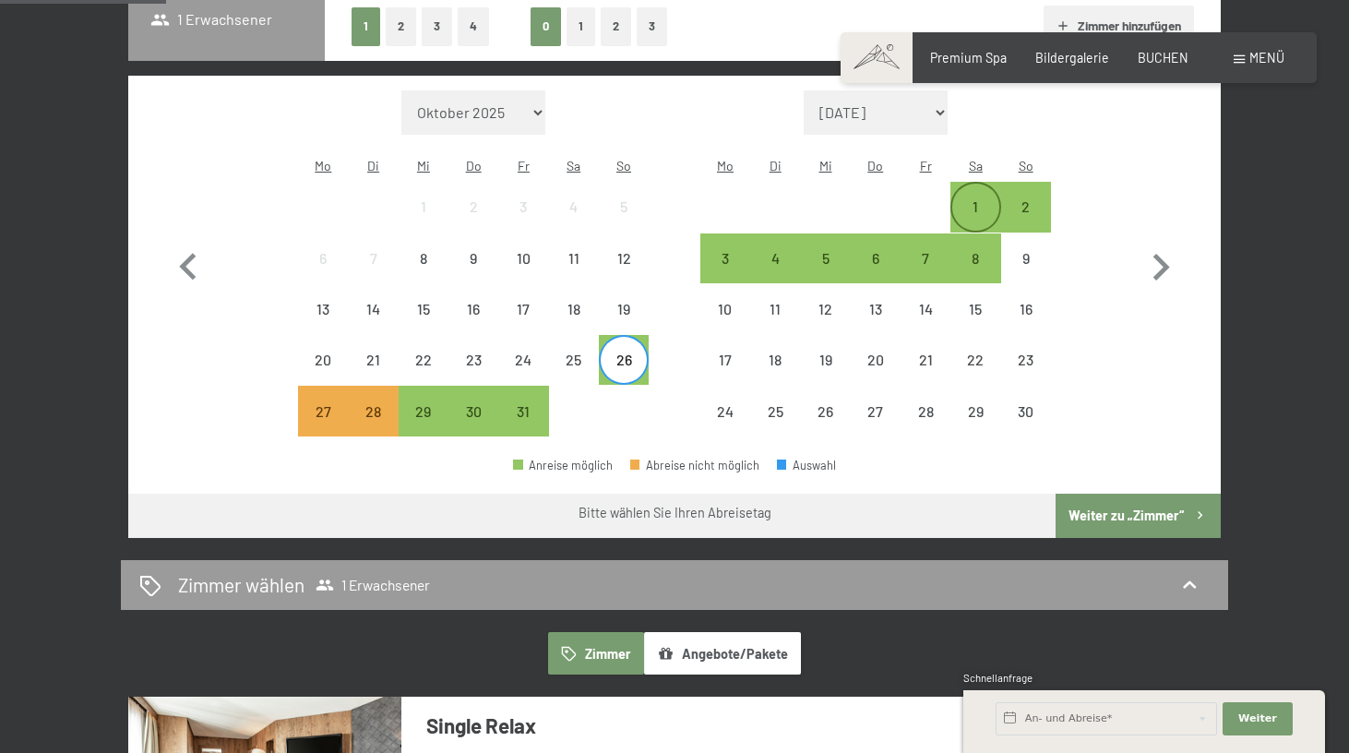
click at [974, 199] on div "1" at bounding box center [975, 222] width 46 height 46
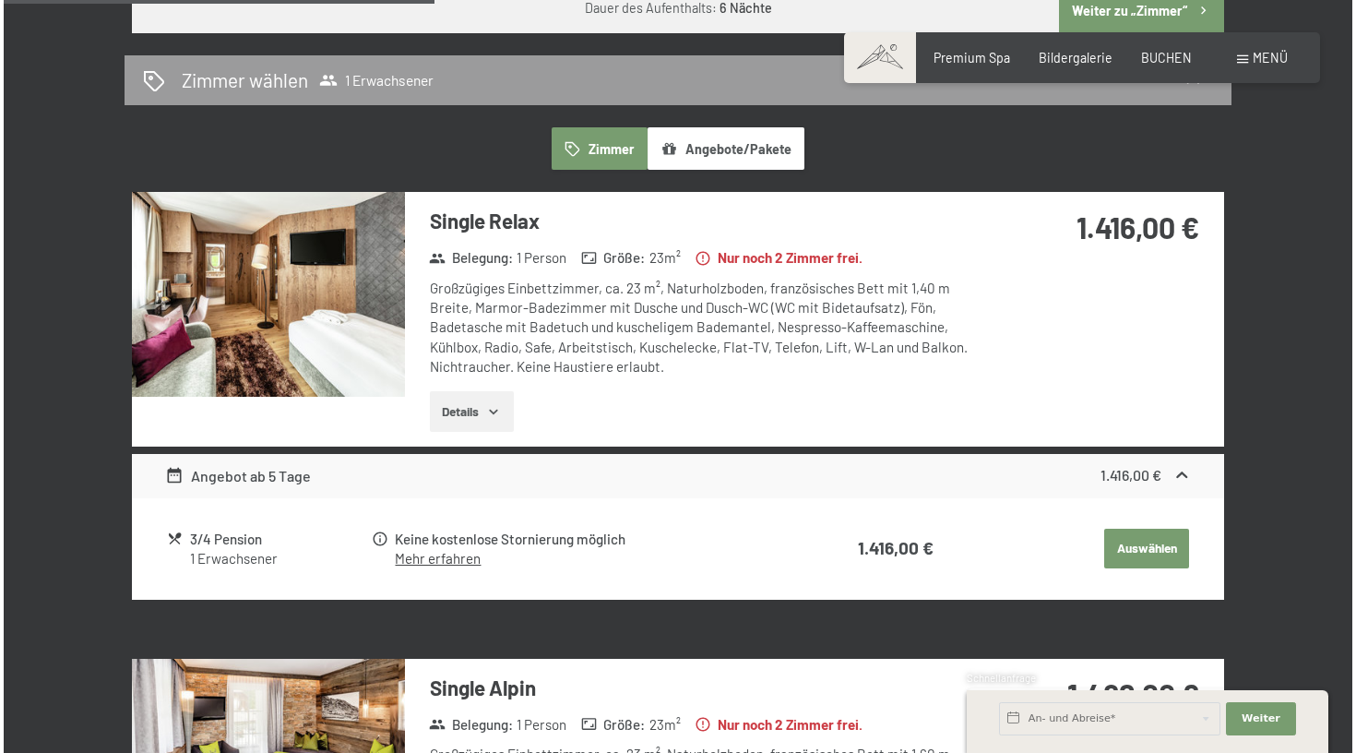
scroll to position [829, 0]
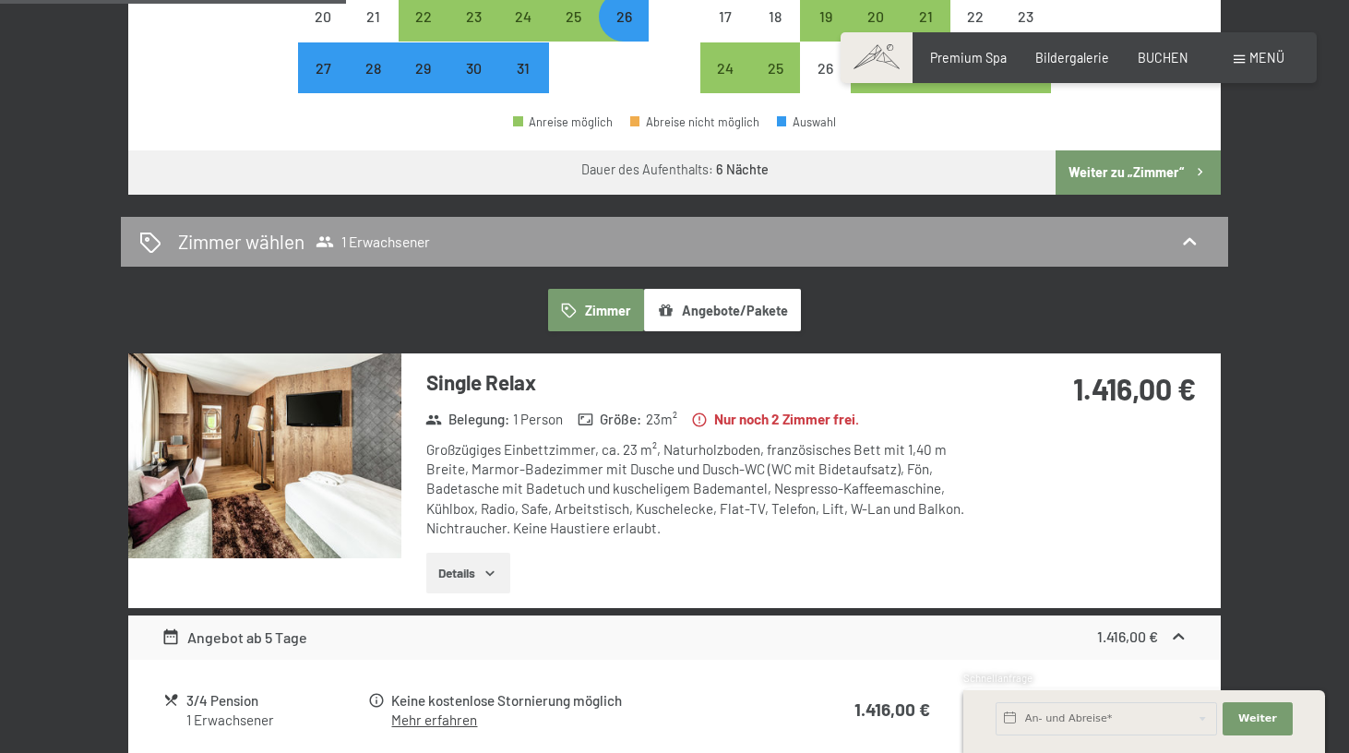
click at [1235, 62] on span at bounding box center [1239, 59] width 11 height 8
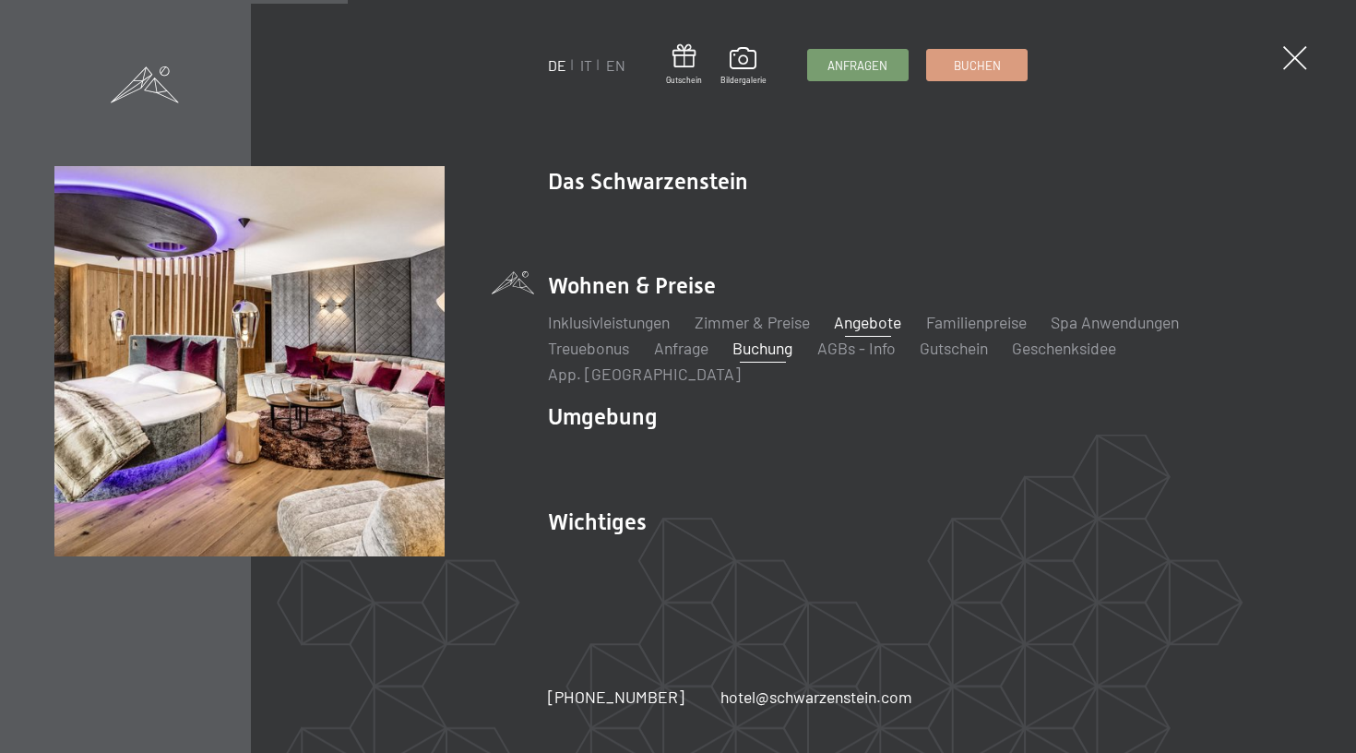
click at [875, 332] on link "Angebote" at bounding box center [867, 322] width 67 height 20
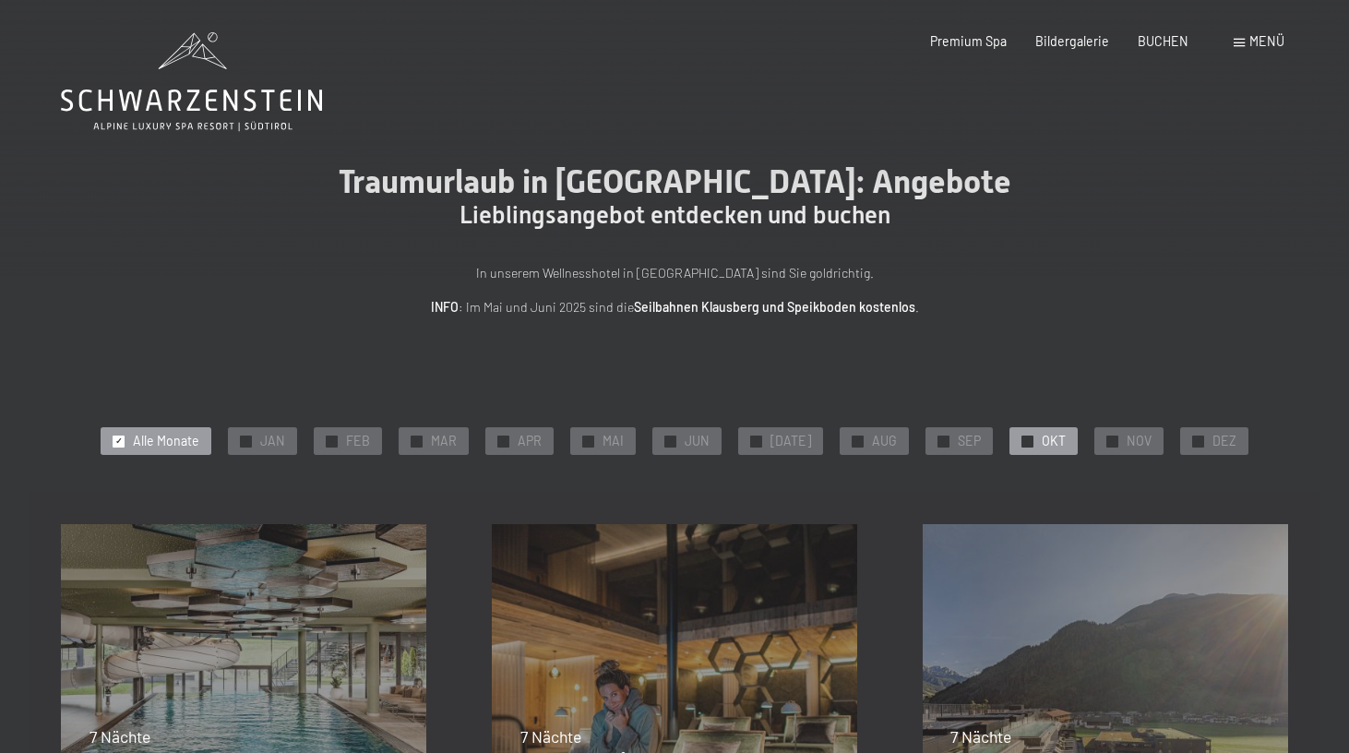
click at [1024, 446] on div "✓ OKT" at bounding box center [1043, 441] width 68 height 28
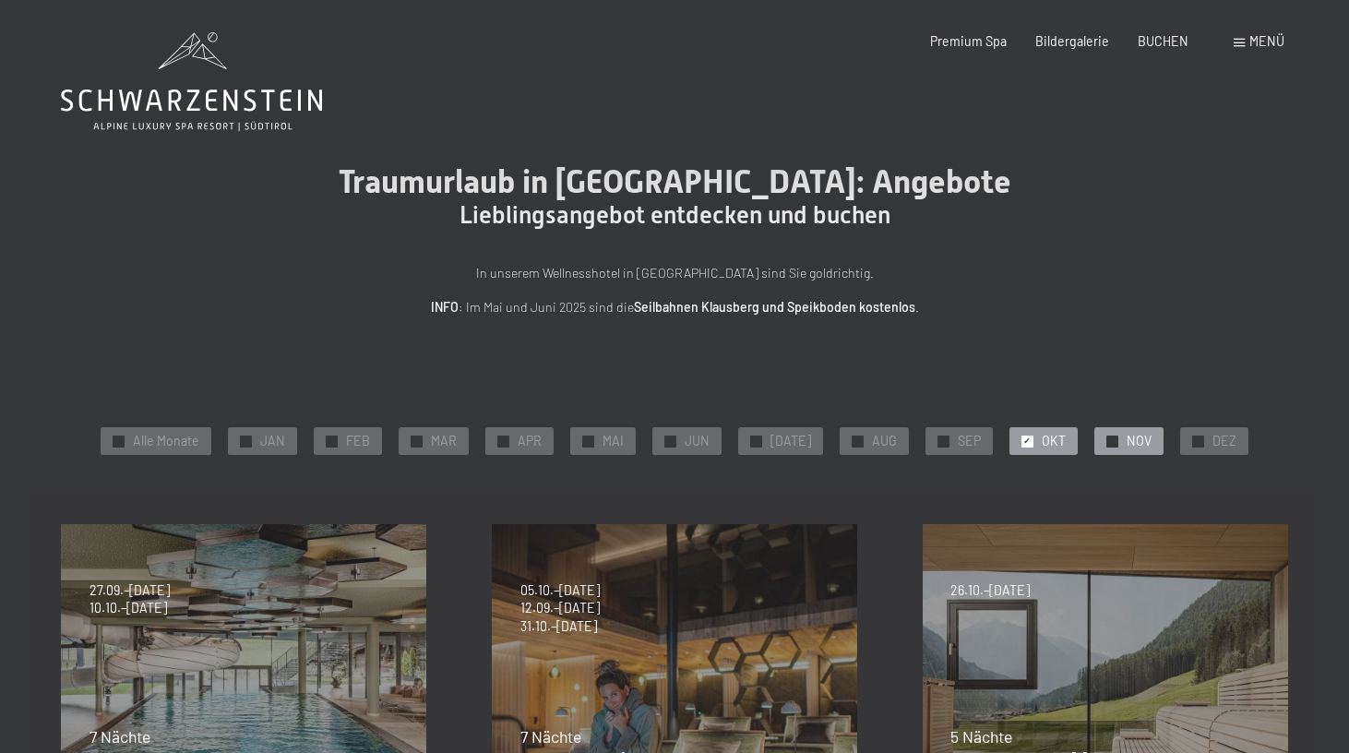
click at [1094, 450] on div "✓ NOV" at bounding box center [1128, 441] width 69 height 28
click at [1012, 448] on div "✓ OKT" at bounding box center [1043, 441] width 68 height 28
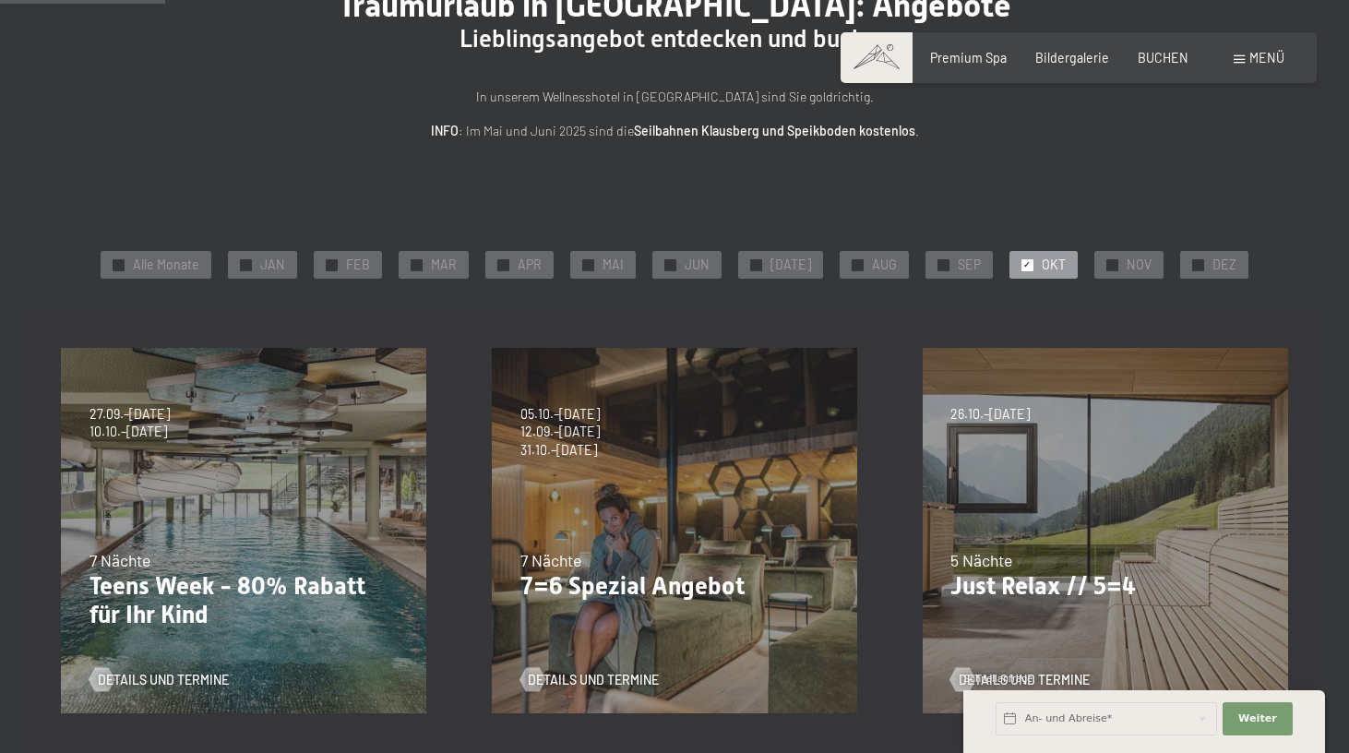
scroll to position [205, 0]
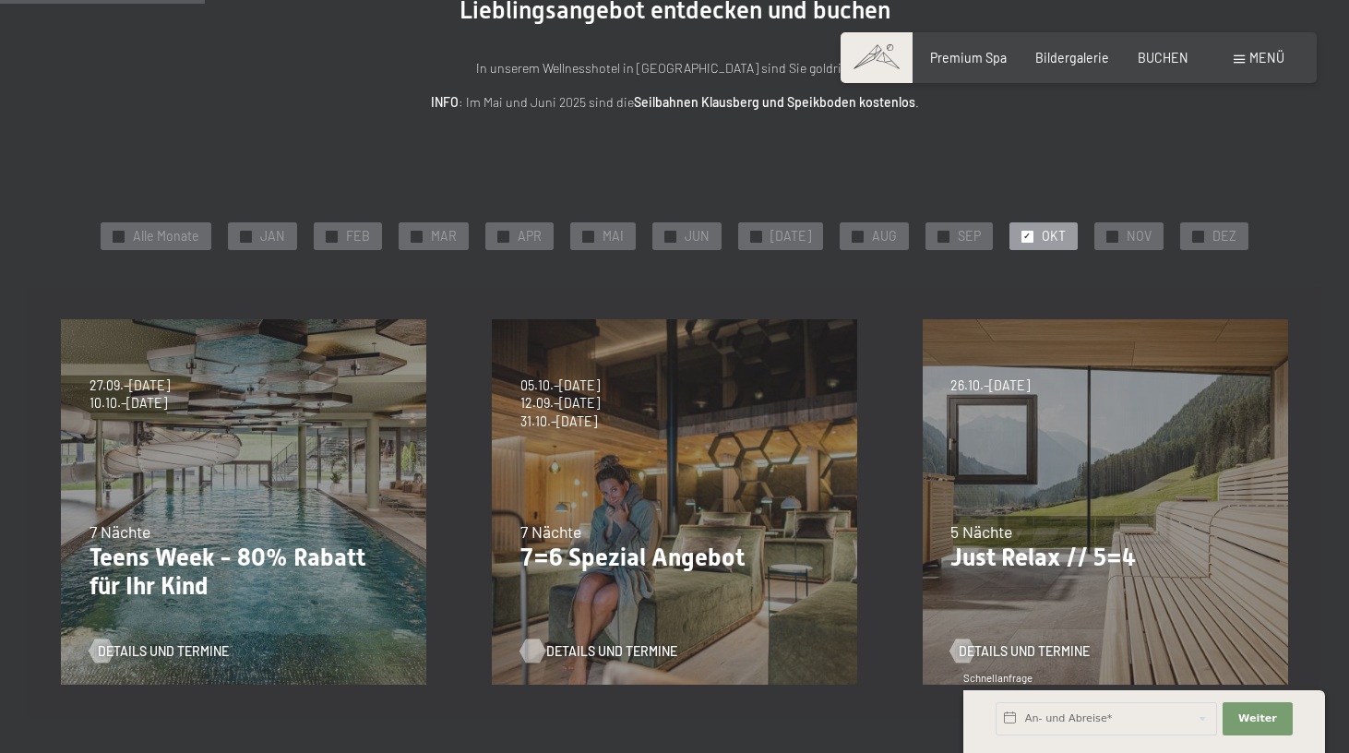
click at [569, 647] on span "Details und Termine" at bounding box center [611, 651] width 131 height 18
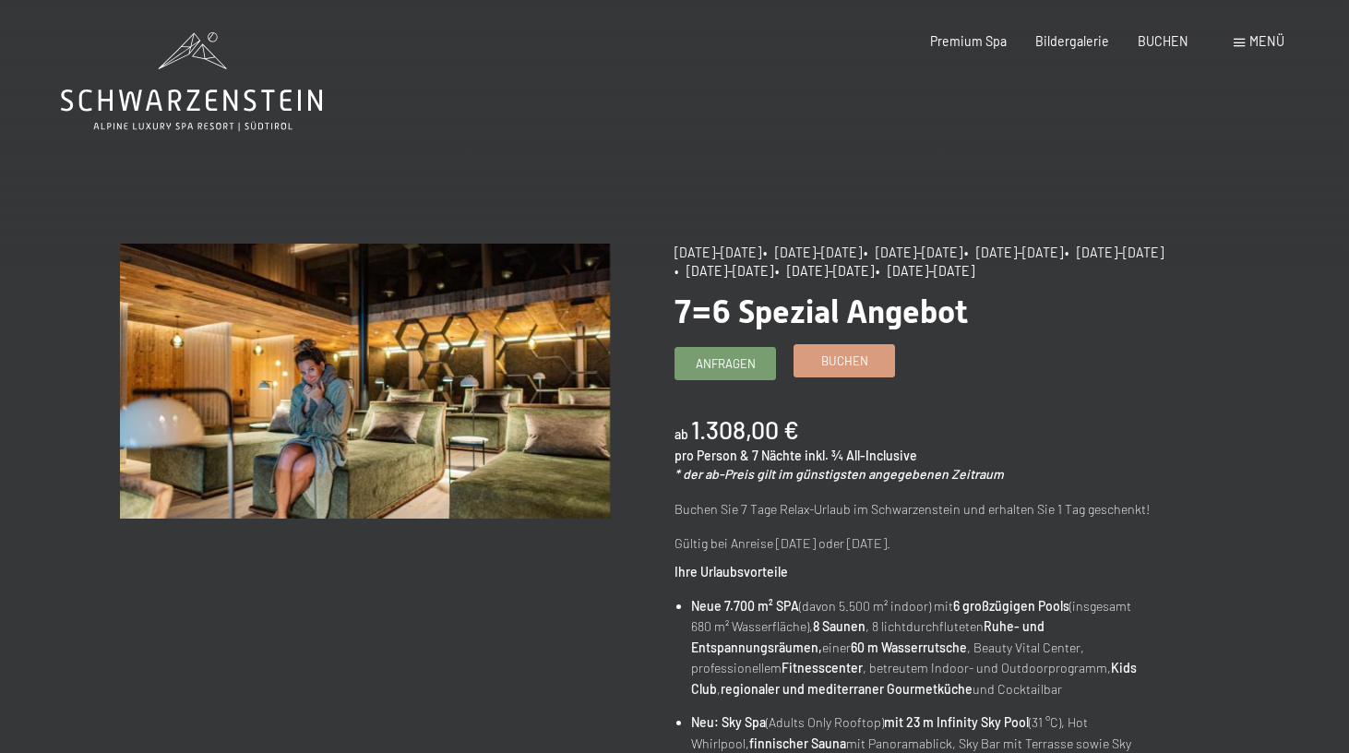
click at [826, 355] on span "Buchen" at bounding box center [844, 360] width 47 height 17
click at [827, 372] on link "Buchen" at bounding box center [844, 360] width 100 height 30
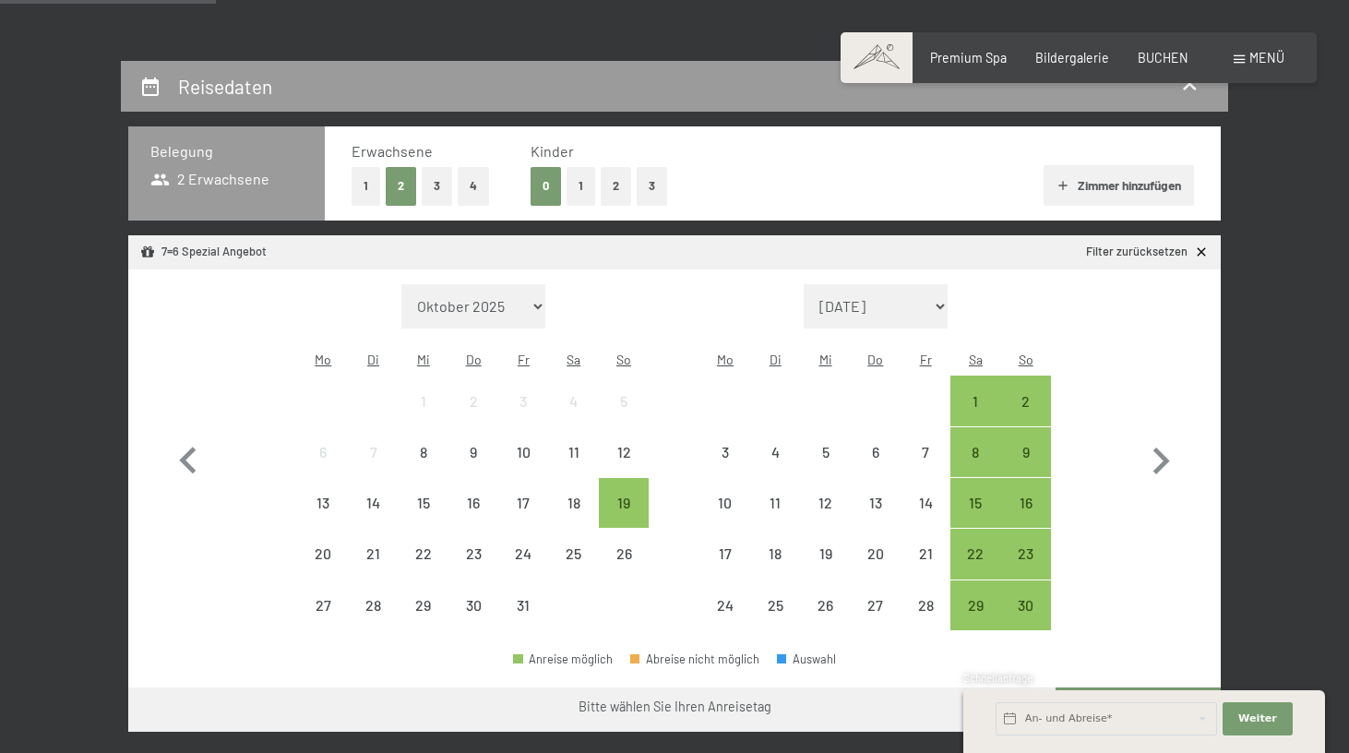
scroll to position [366, 0]
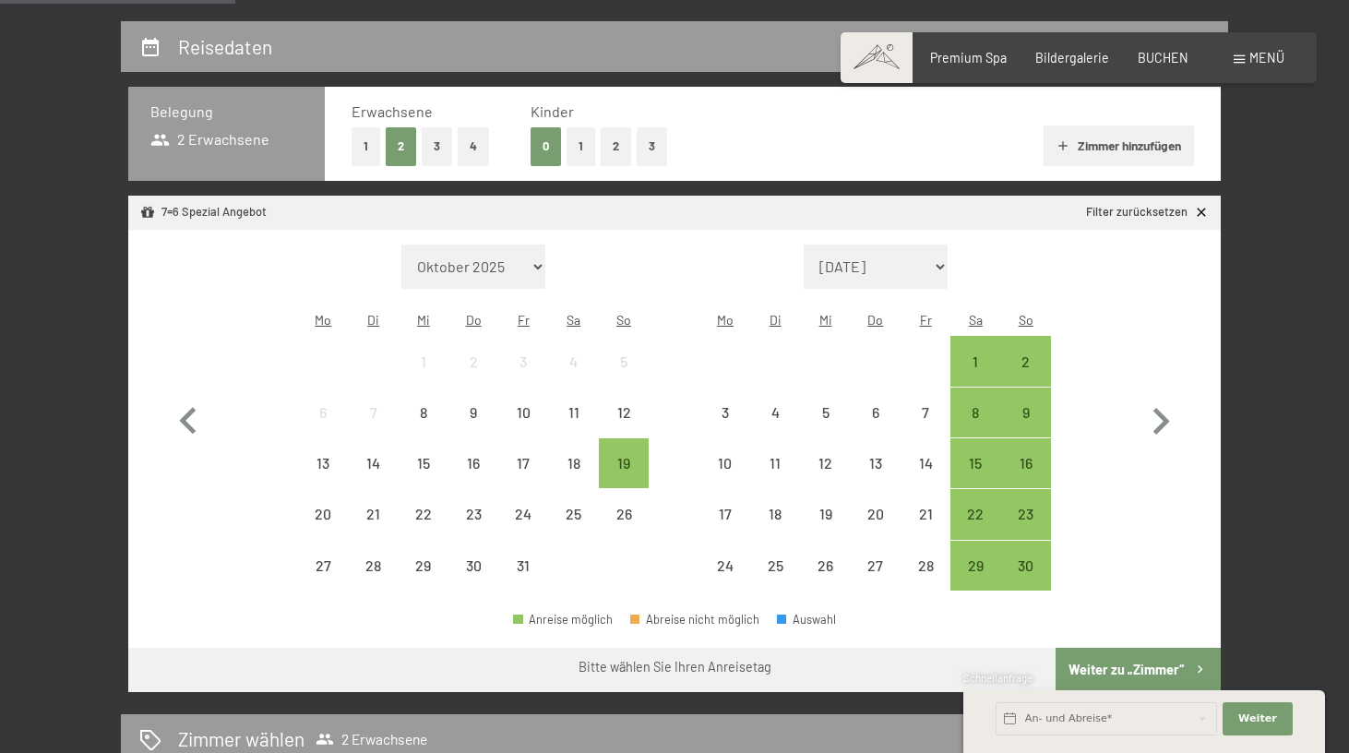
click at [359, 147] on button "1" at bounding box center [366, 146] width 29 height 38
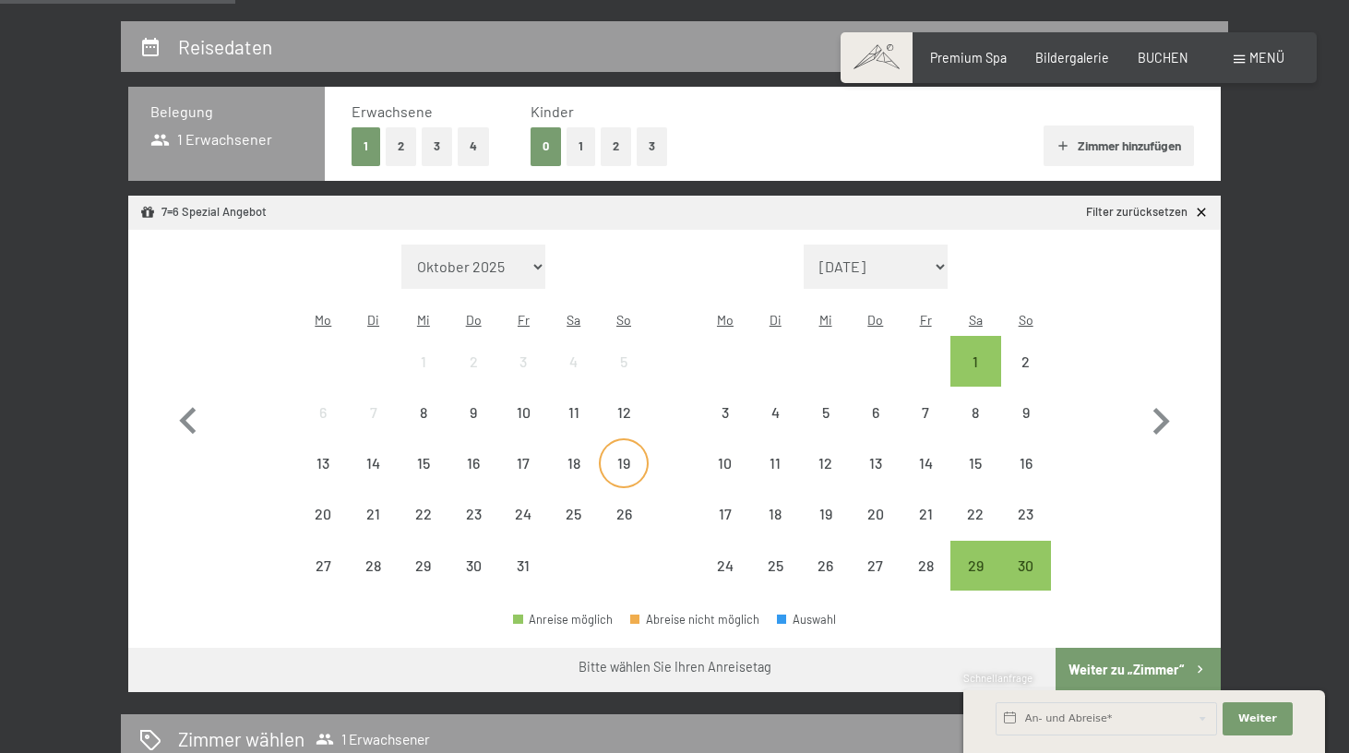
click at [620, 456] on div "19" at bounding box center [624, 479] width 46 height 46
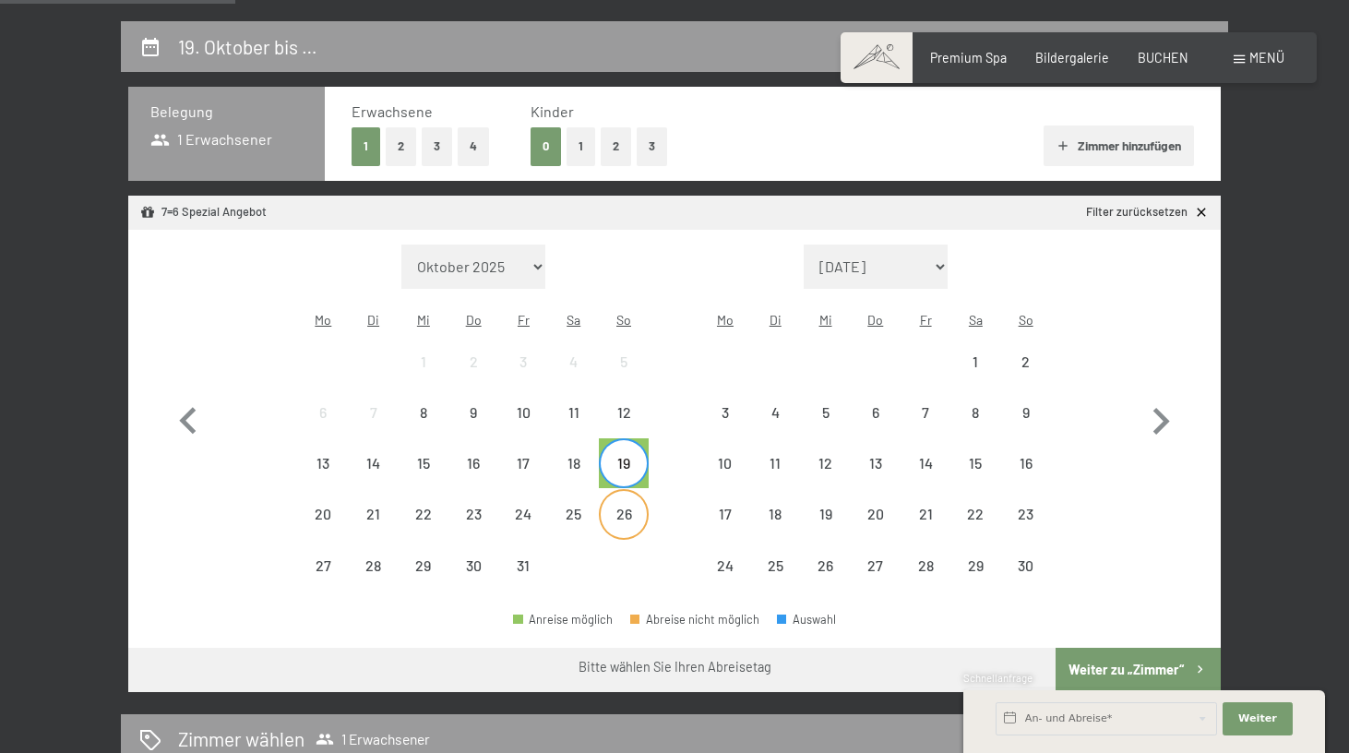
click at [615, 507] on div "26" at bounding box center [624, 530] width 46 height 46
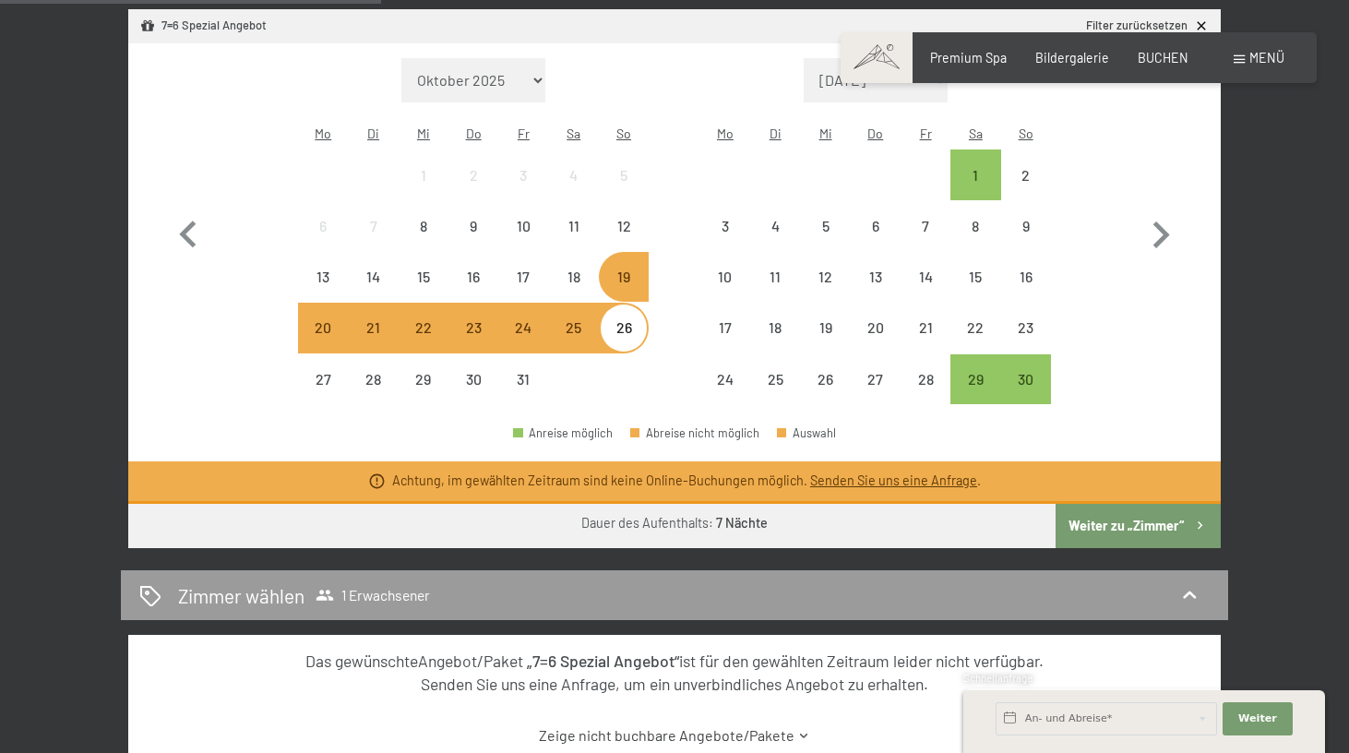
scroll to position [542, 0]
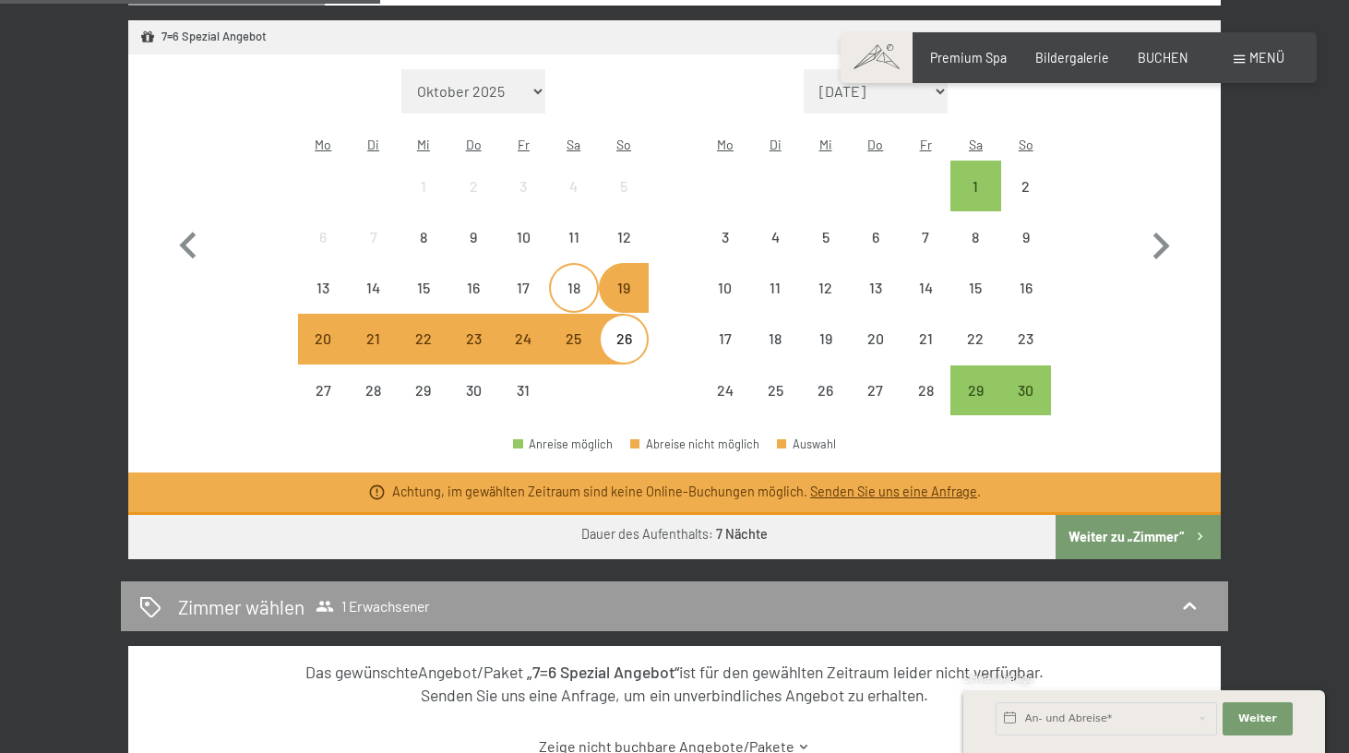
click at [581, 280] on div "18" at bounding box center [574, 303] width 46 height 46
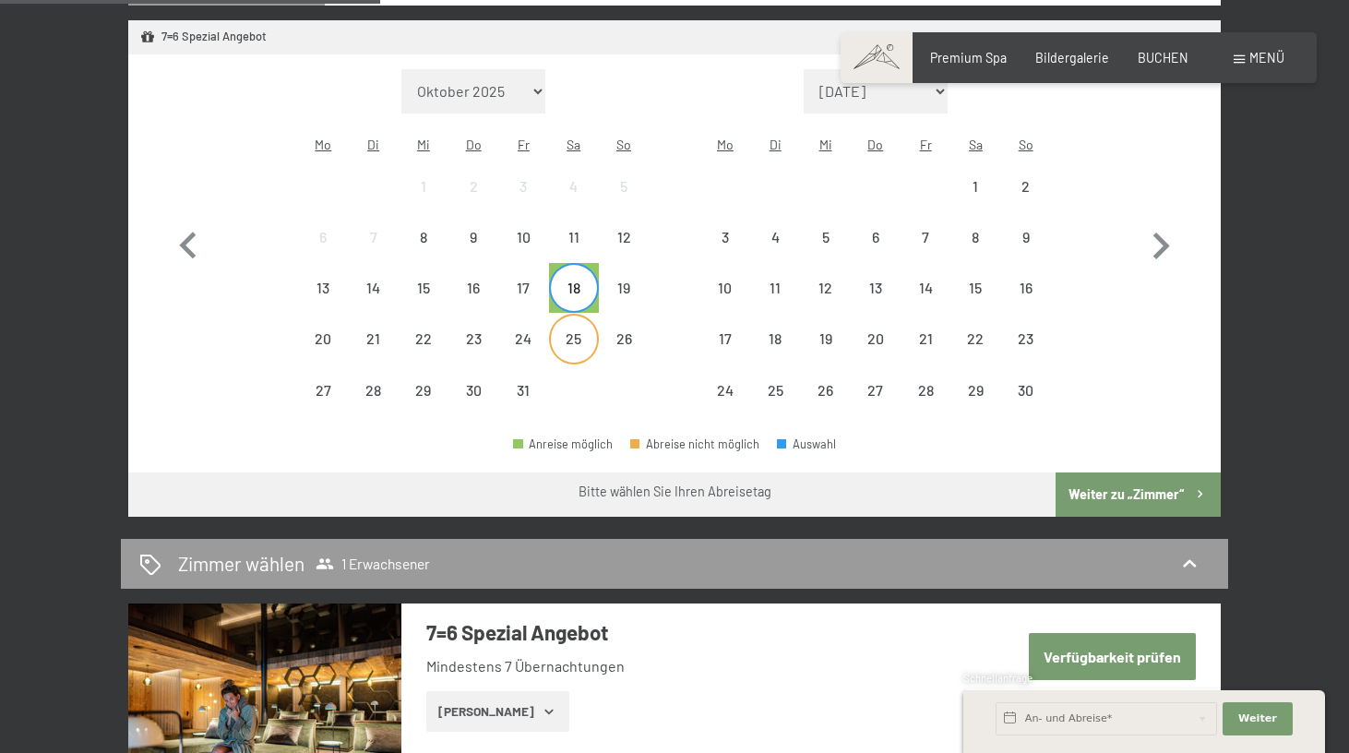
click at [578, 331] on div "25" at bounding box center [574, 354] width 46 height 46
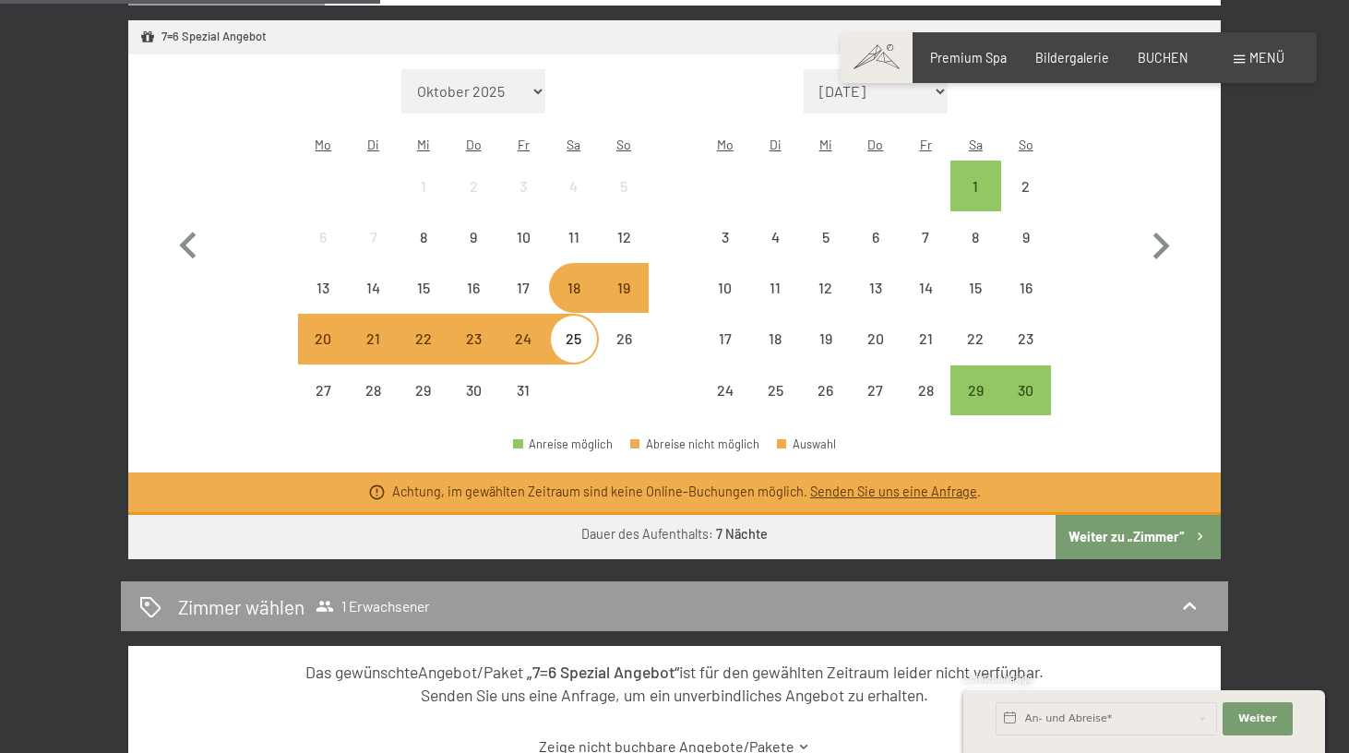
click at [531, 331] on div "24" at bounding box center [523, 354] width 46 height 46
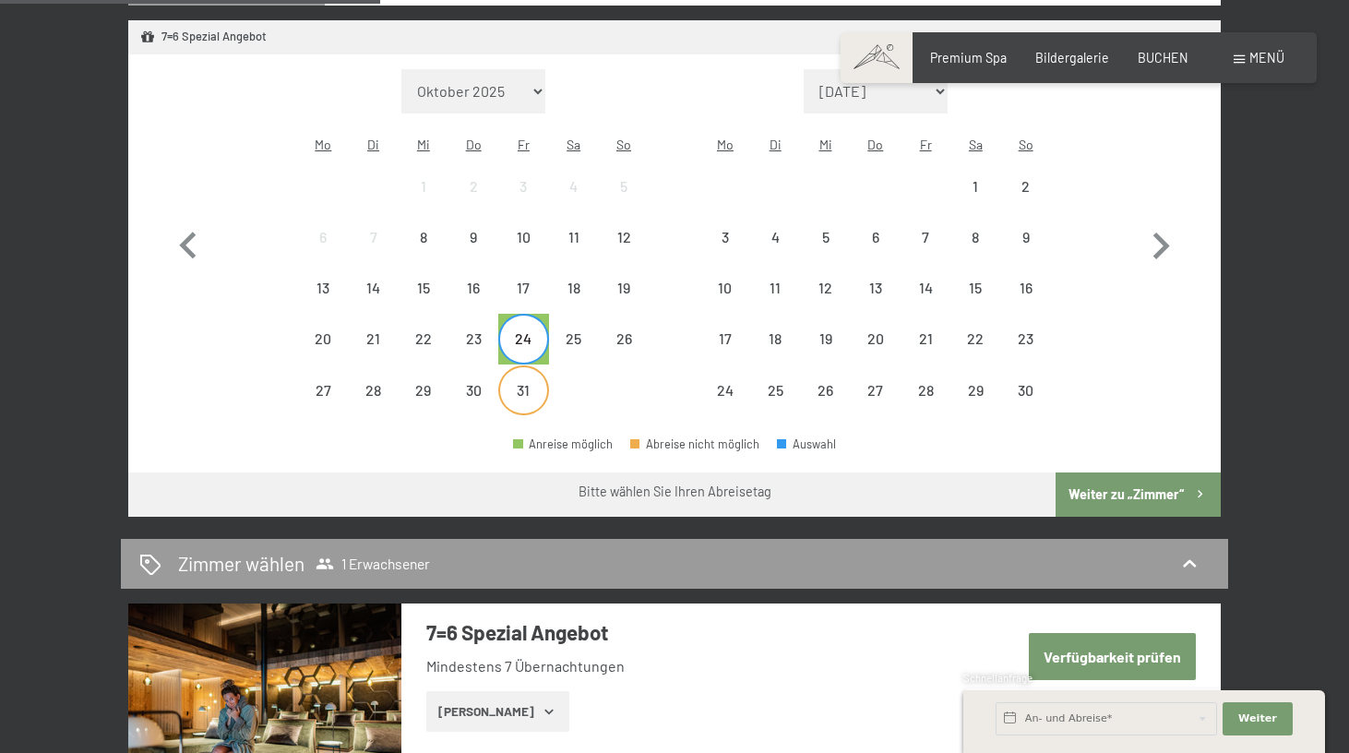
click at [529, 383] on div "31" at bounding box center [523, 406] width 46 height 46
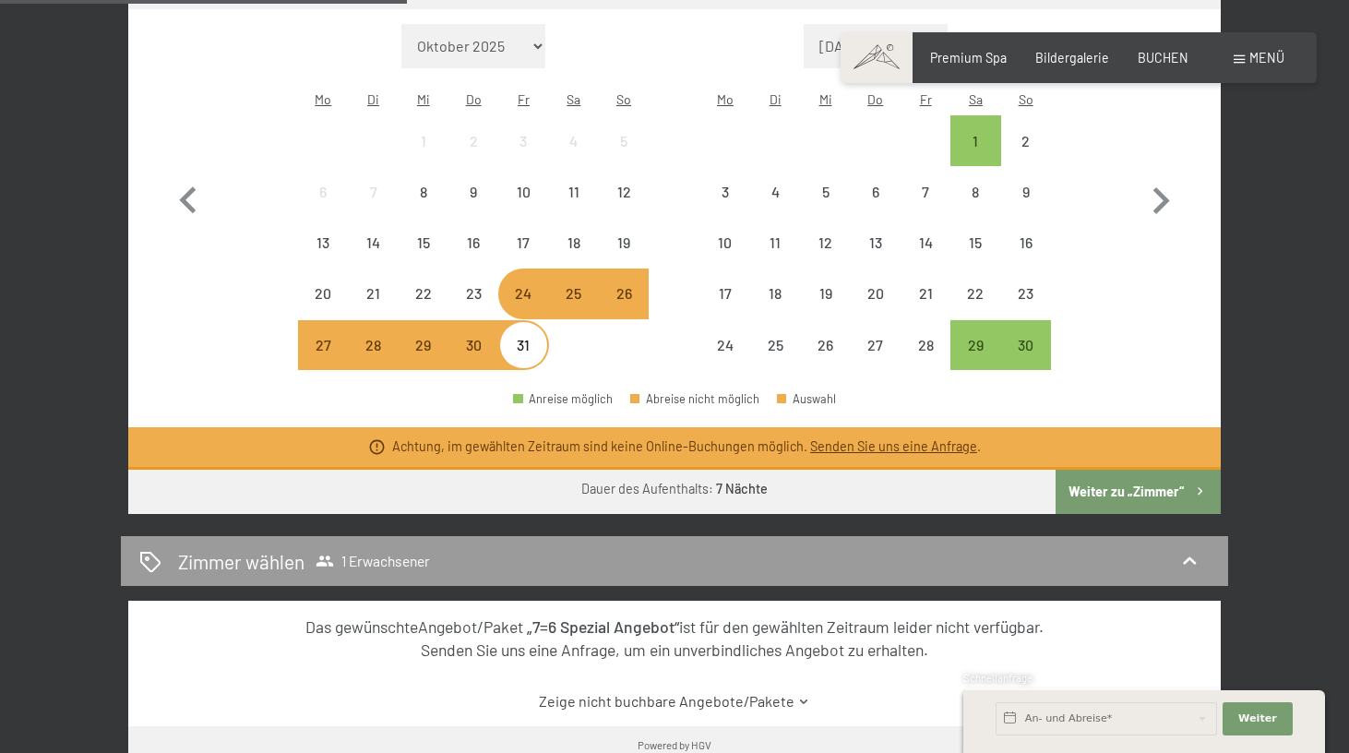
scroll to position [580, 0]
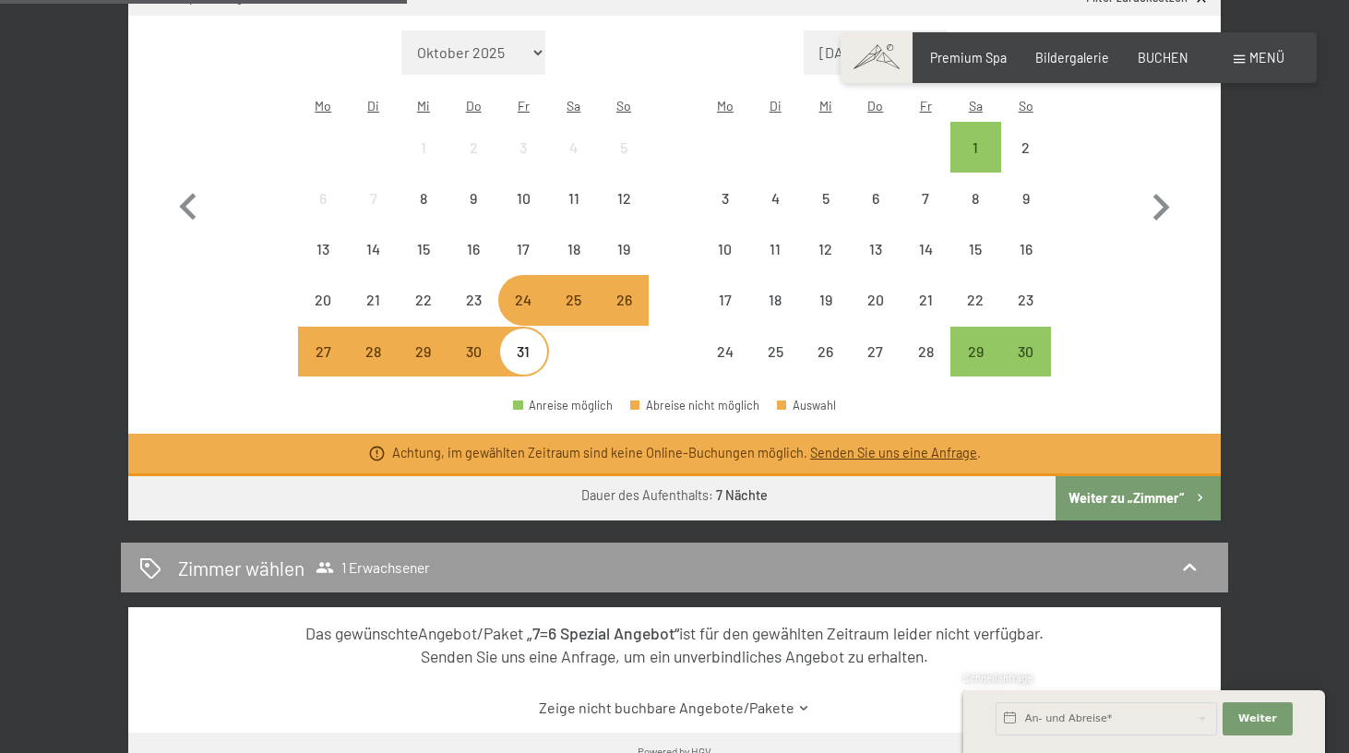
click at [578, 339] on div at bounding box center [574, 352] width 50 height 50
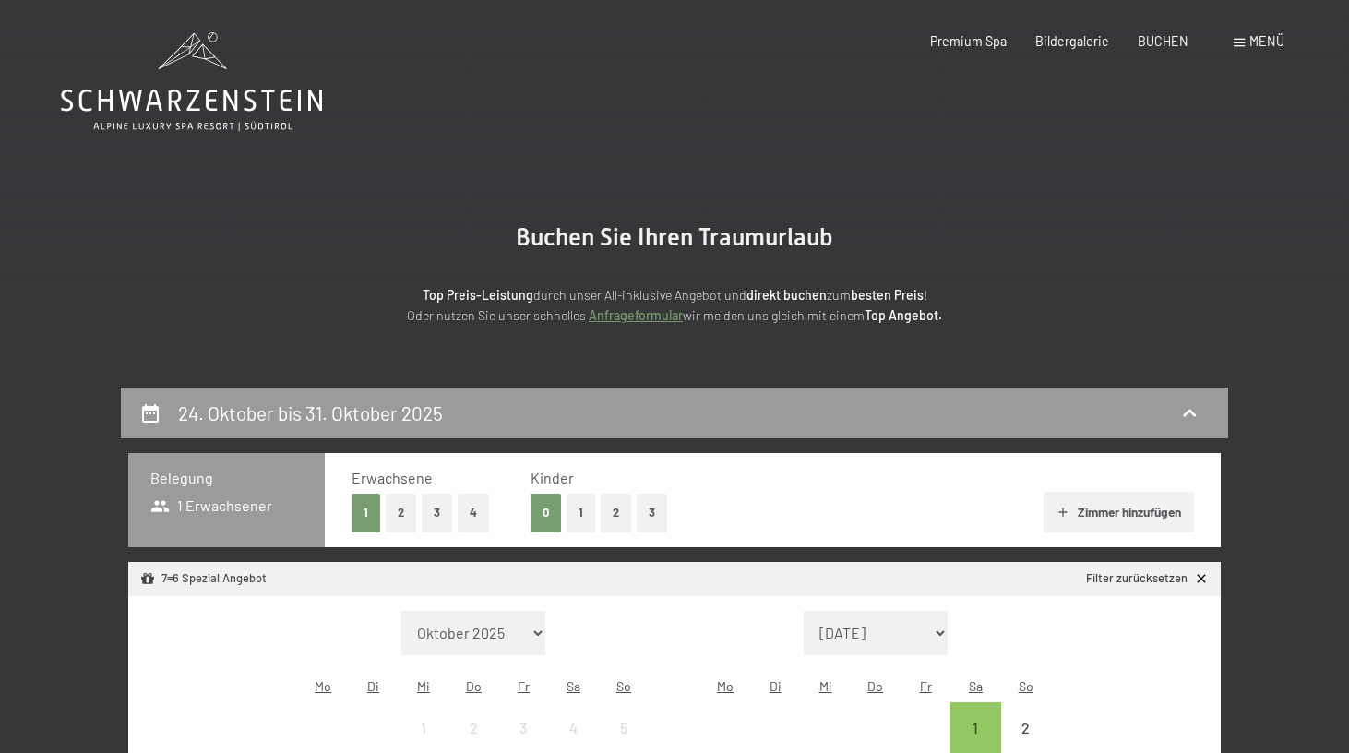
scroll to position [0, 0]
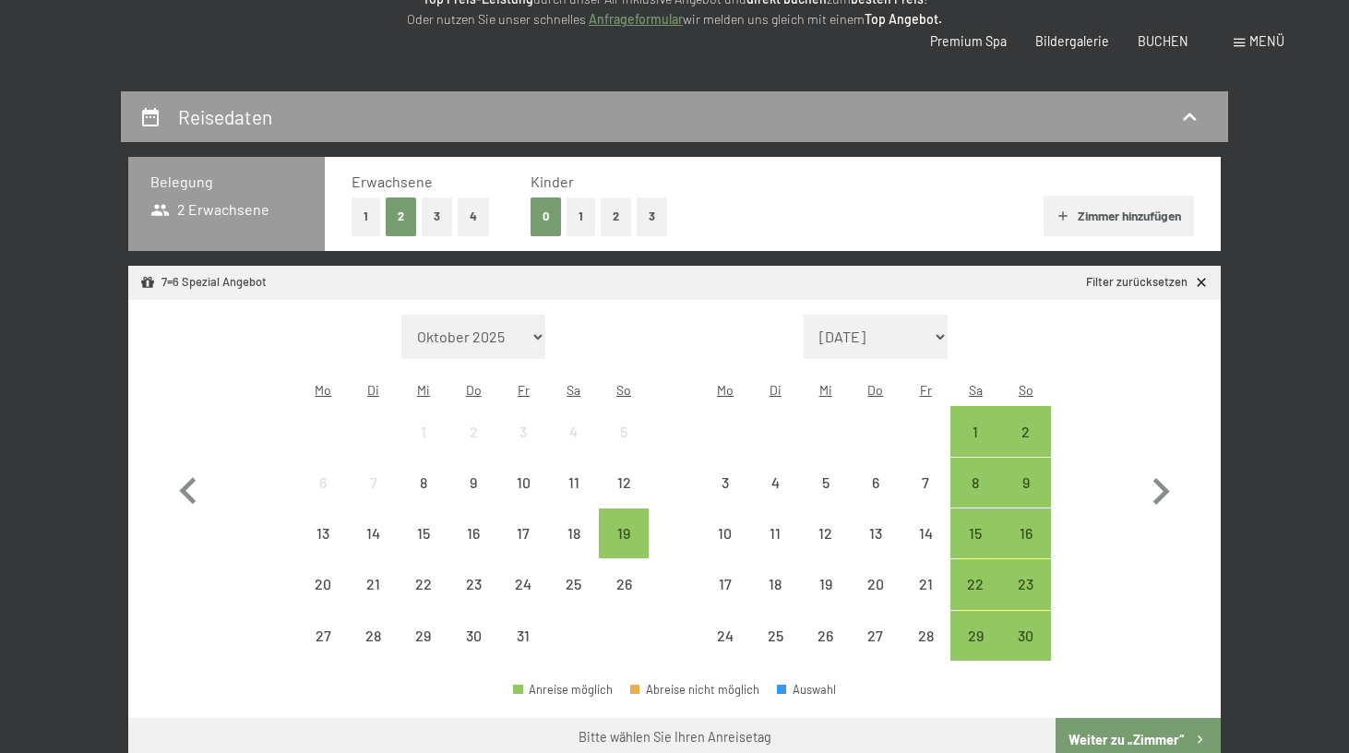
scroll to position [360, 0]
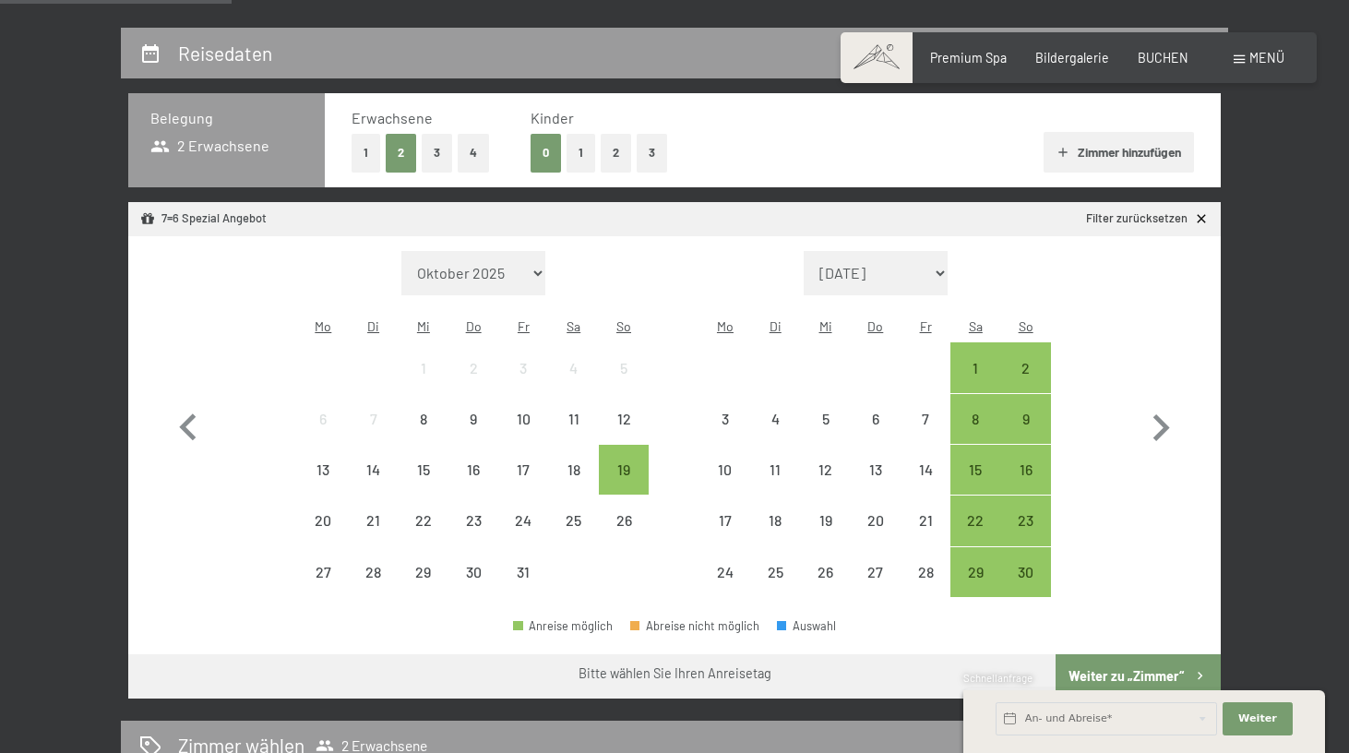
click at [355, 160] on button "1" at bounding box center [366, 153] width 29 height 38
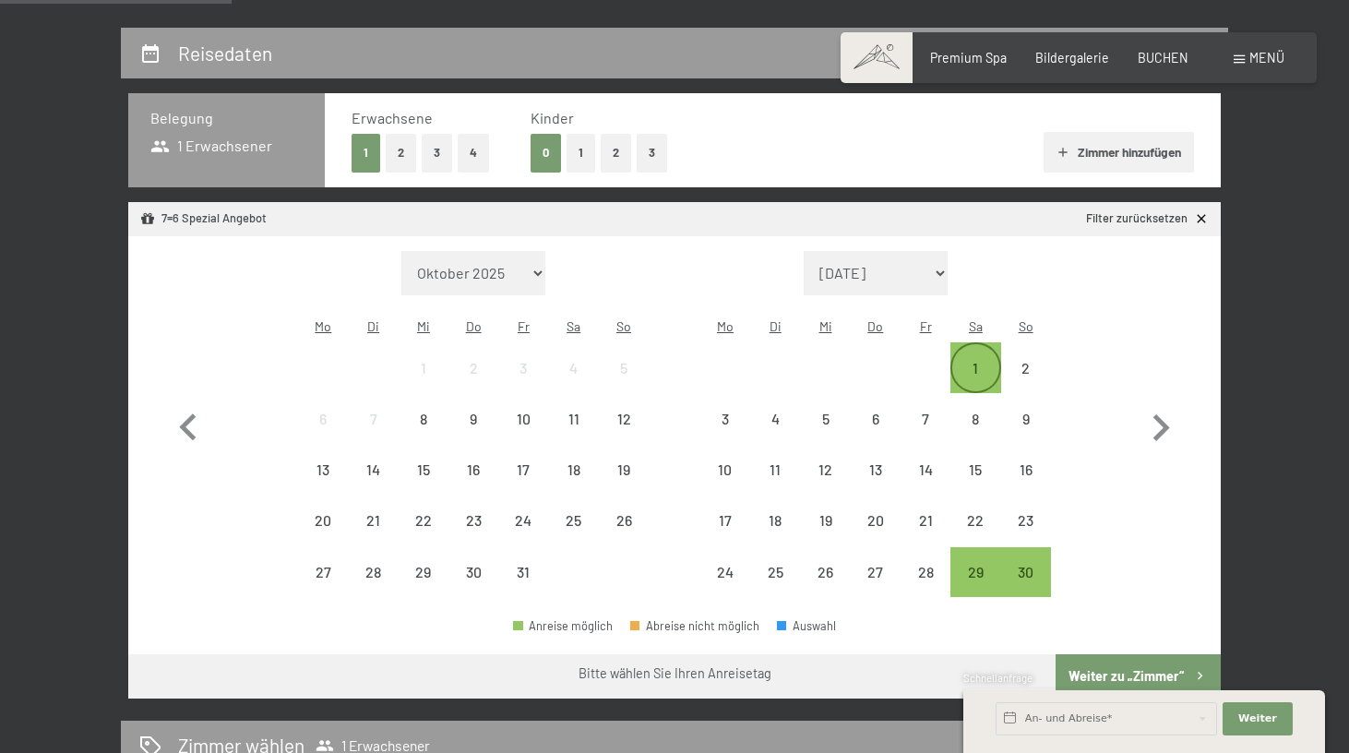
click at [984, 344] on div "1" at bounding box center [975, 367] width 46 height 46
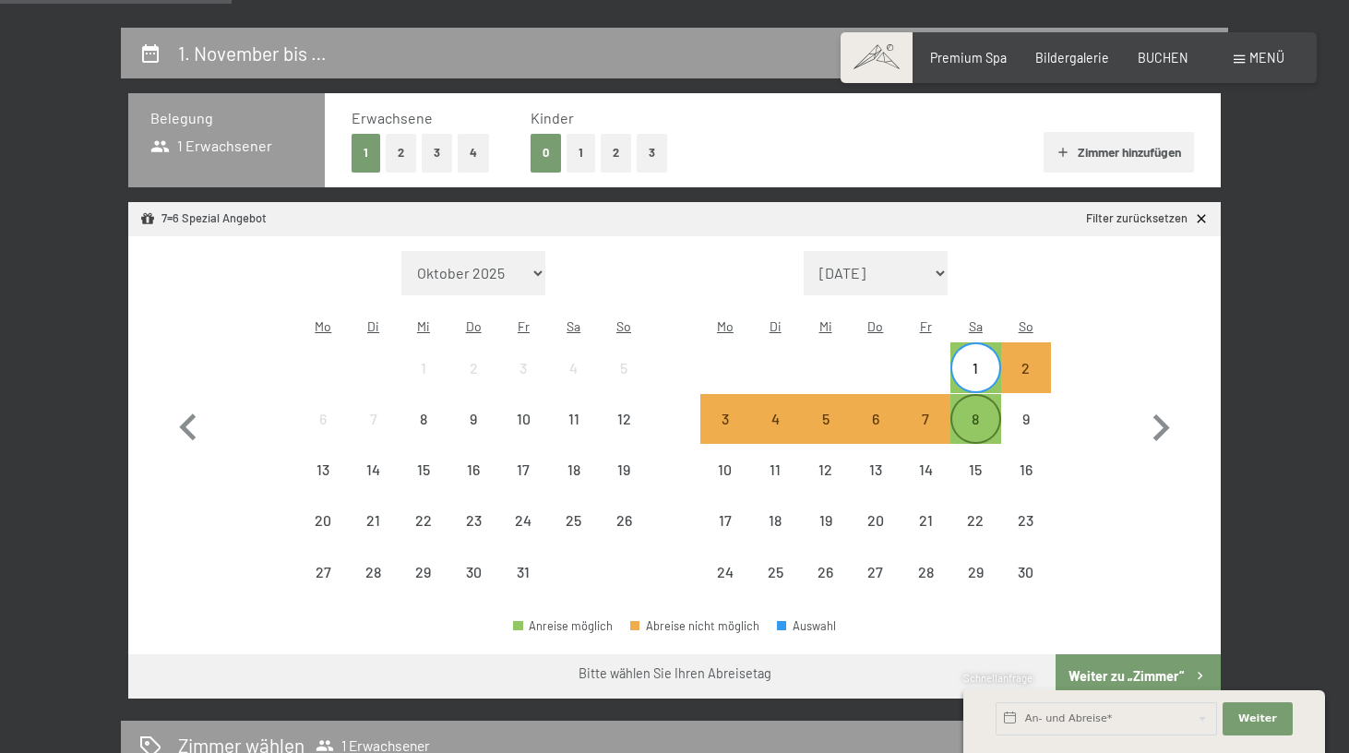
click at [973, 411] on div "8" at bounding box center [975, 434] width 46 height 46
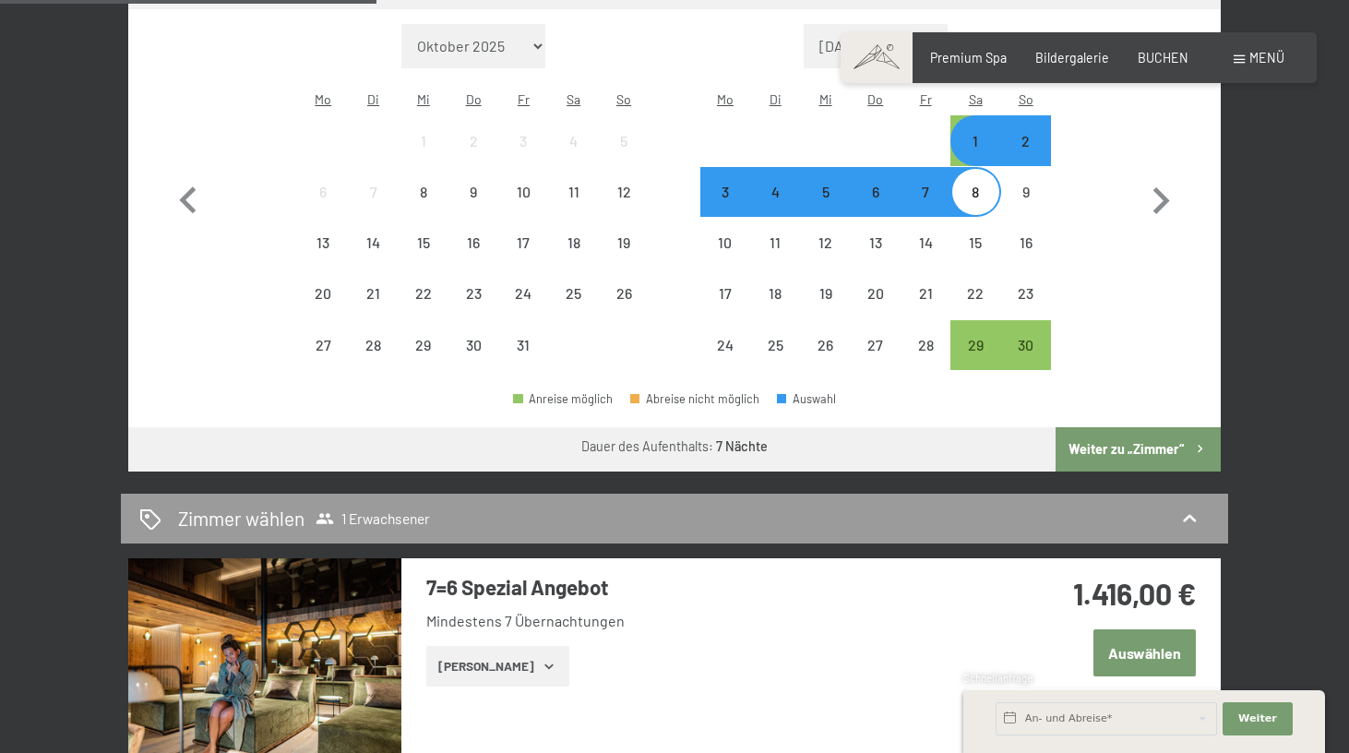
scroll to position [585, 0]
